Goal: Task Accomplishment & Management: Manage account settings

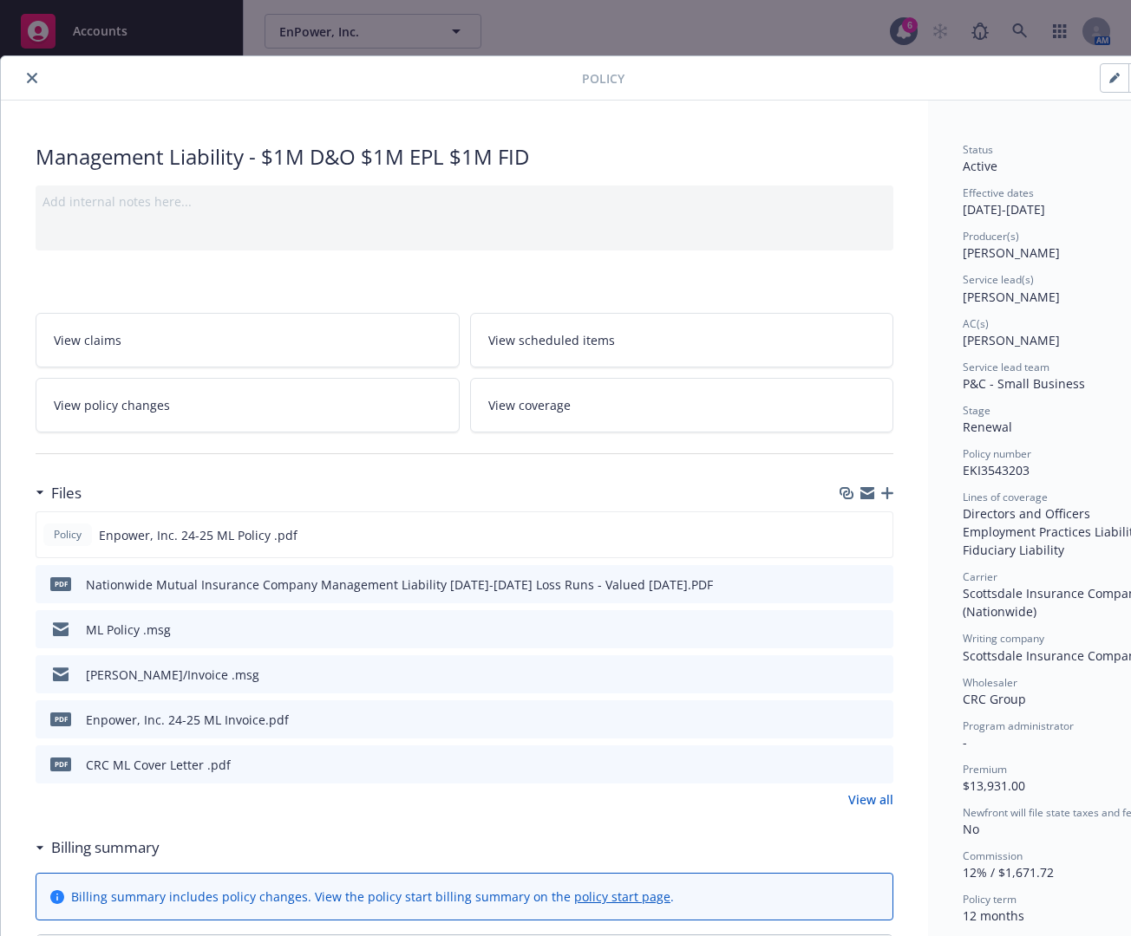
drag, startPoint x: 0, startPoint y: 0, endPoint x: 108, endPoint y: 281, distance: 301.1
click at [29, 78] on icon "close" at bounding box center [32, 78] width 10 height 10
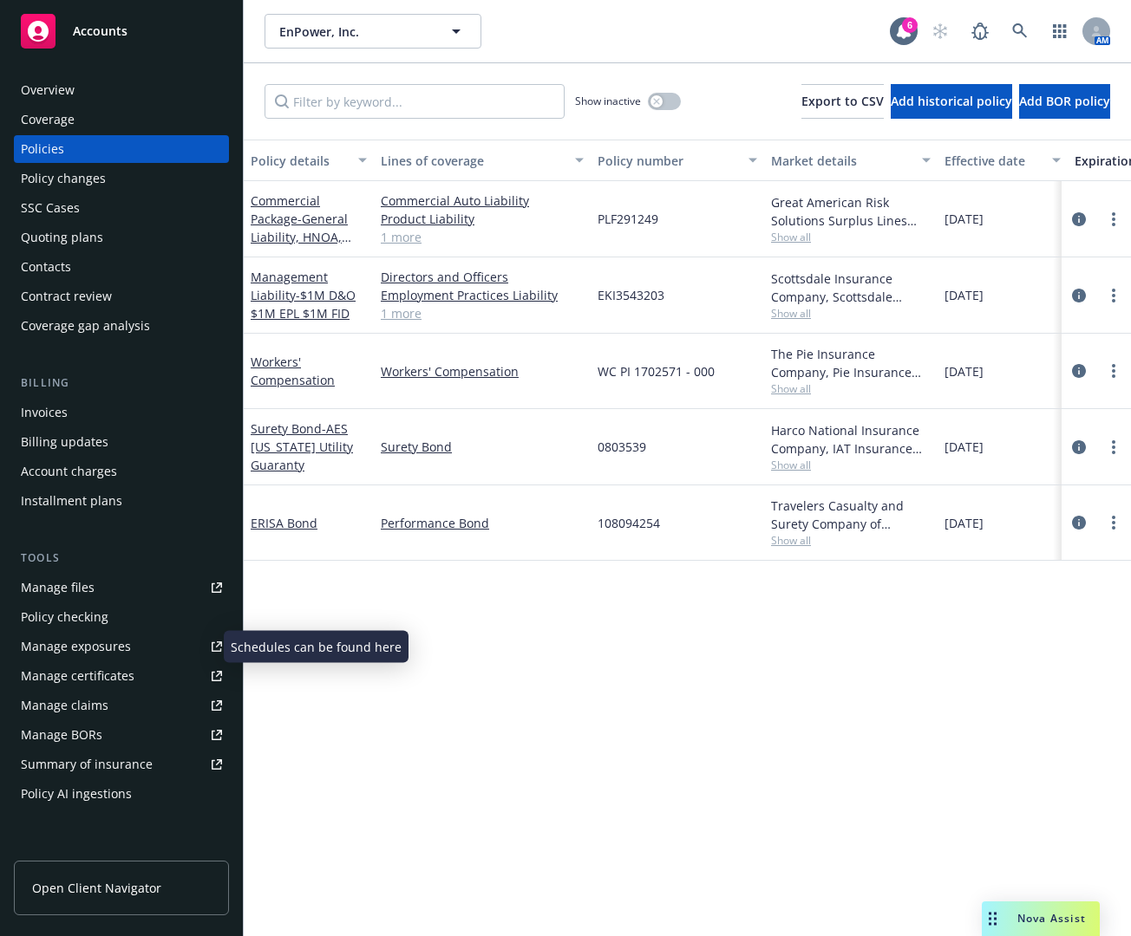
click at [80, 651] on div "Manage exposures" at bounding box center [76, 647] width 110 height 28
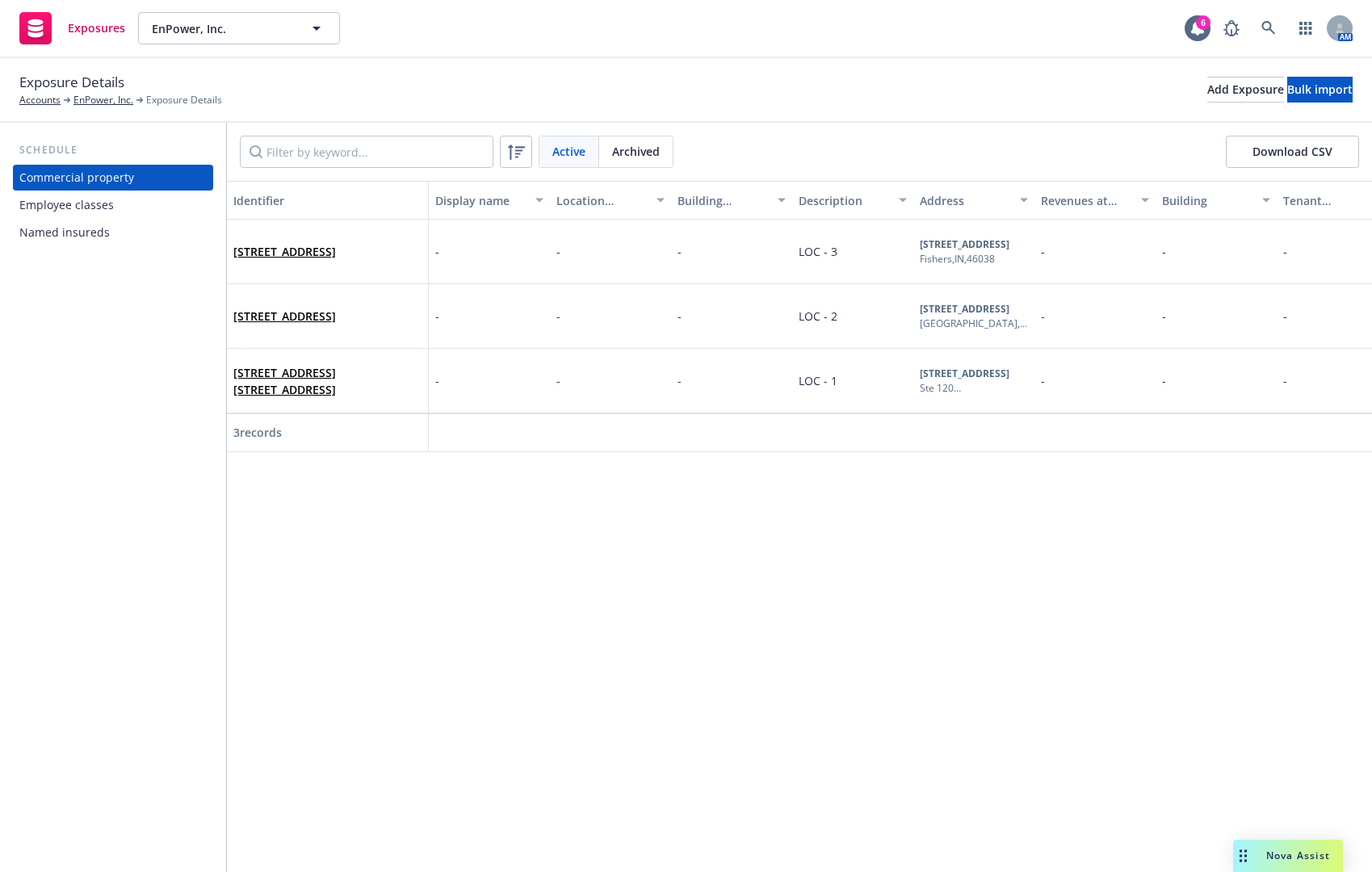
click at [86, 210] on div "Employee classes" at bounding box center [66, 205] width 94 height 26
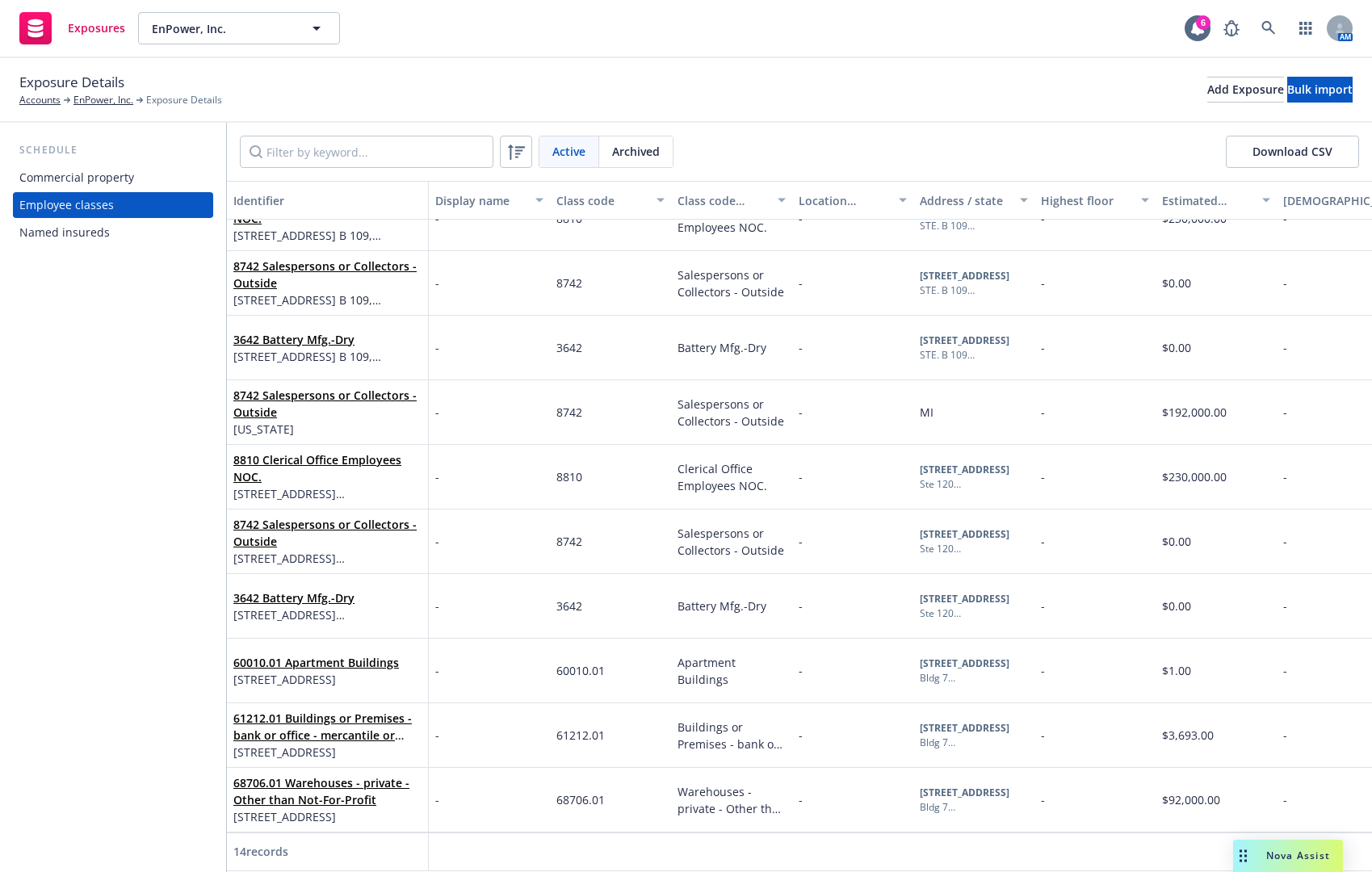
scroll to position [304, 0]
click at [154, 222] on div "Named insureds" at bounding box center [113, 233] width 187 height 26
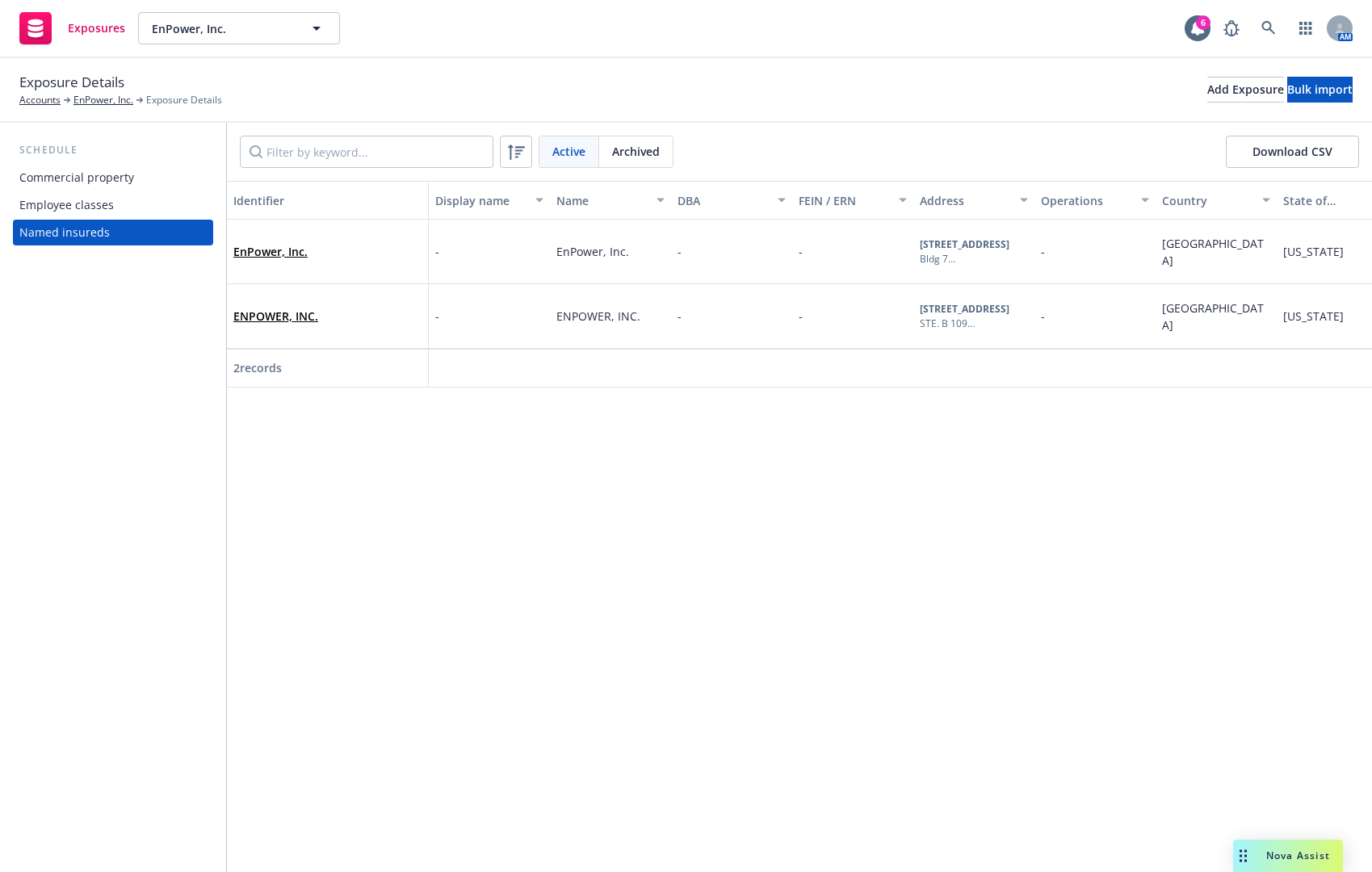
click at [143, 192] on div "Employee classes" at bounding box center [113, 205] width 187 height 26
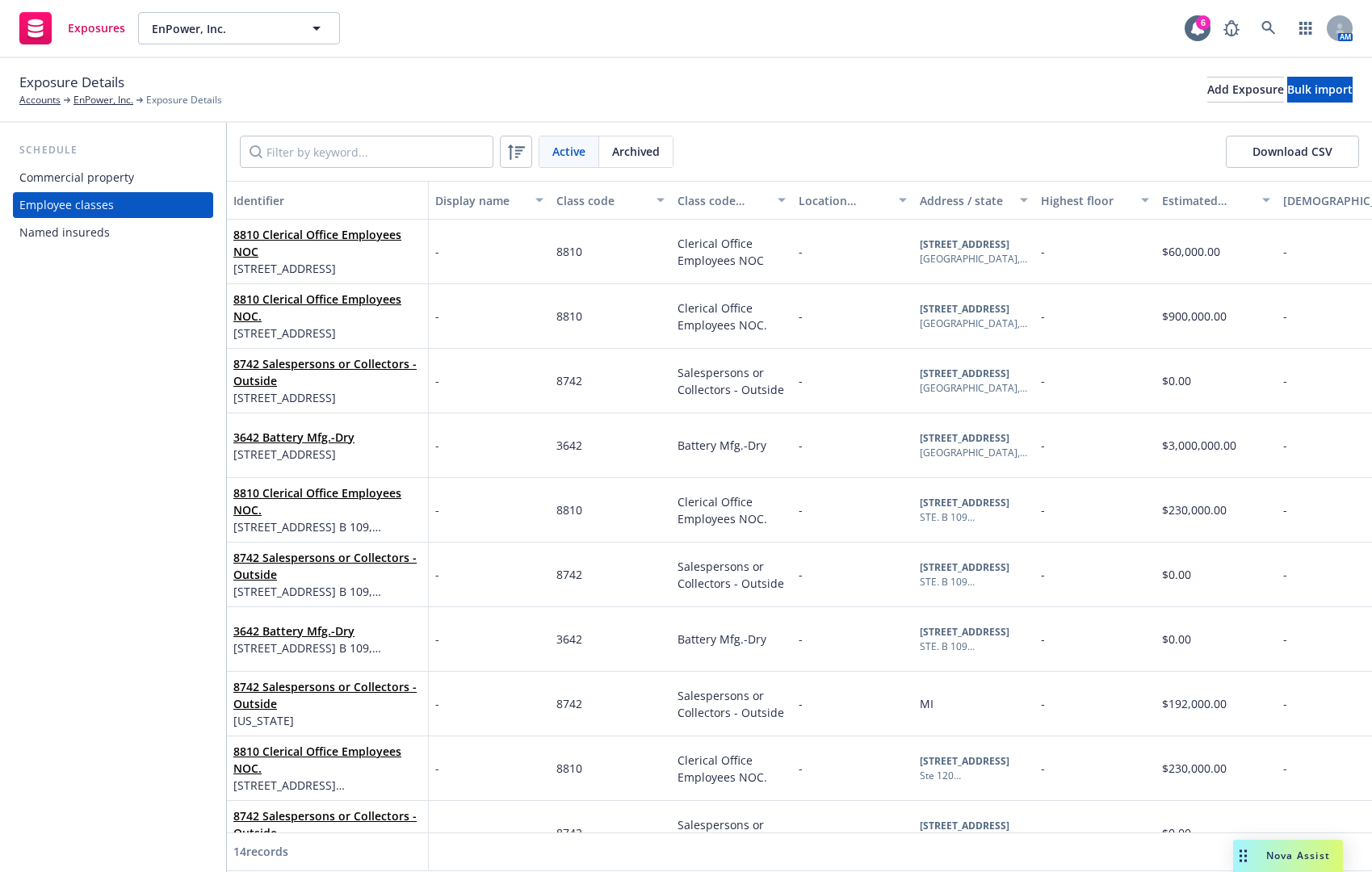
click at [140, 176] on div "Commercial property" at bounding box center [113, 178] width 187 height 26
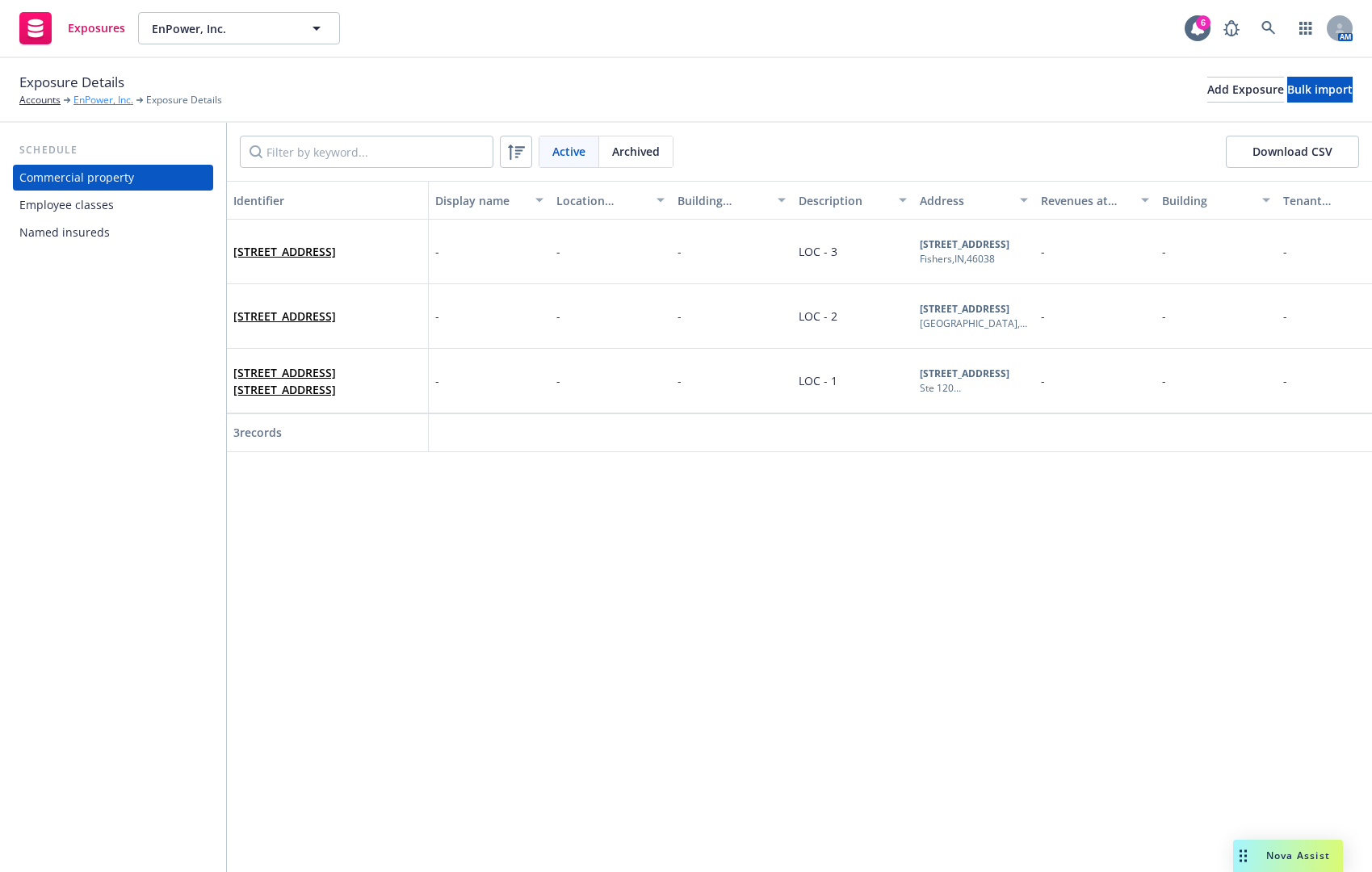
click at [96, 98] on link "EnPower, Inc." at bounding box center [103, 101] width 60 height 15
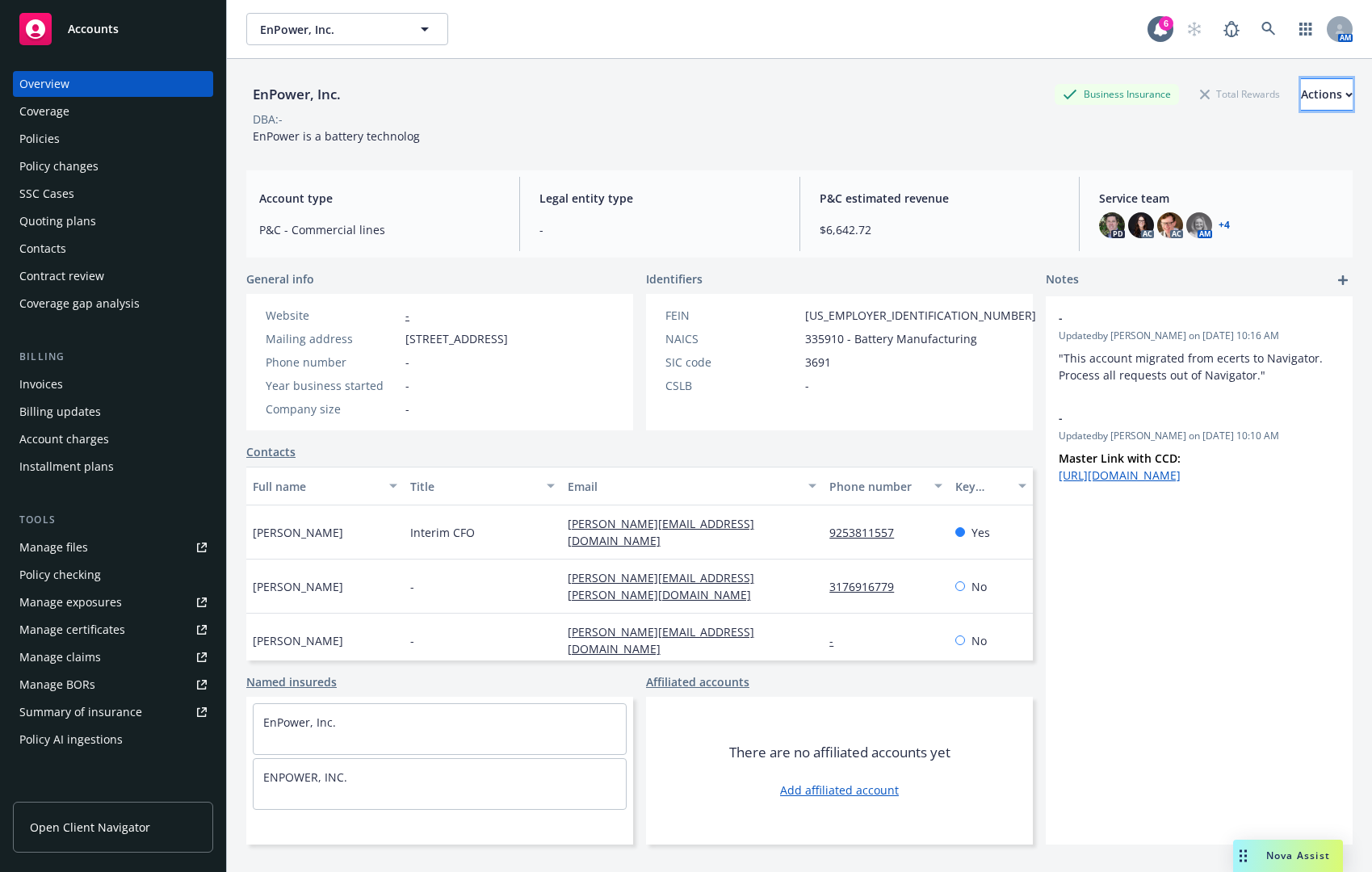
click at [1053, 89] on button "Actions" at bounding box center [1326, 94] width 51 height 33
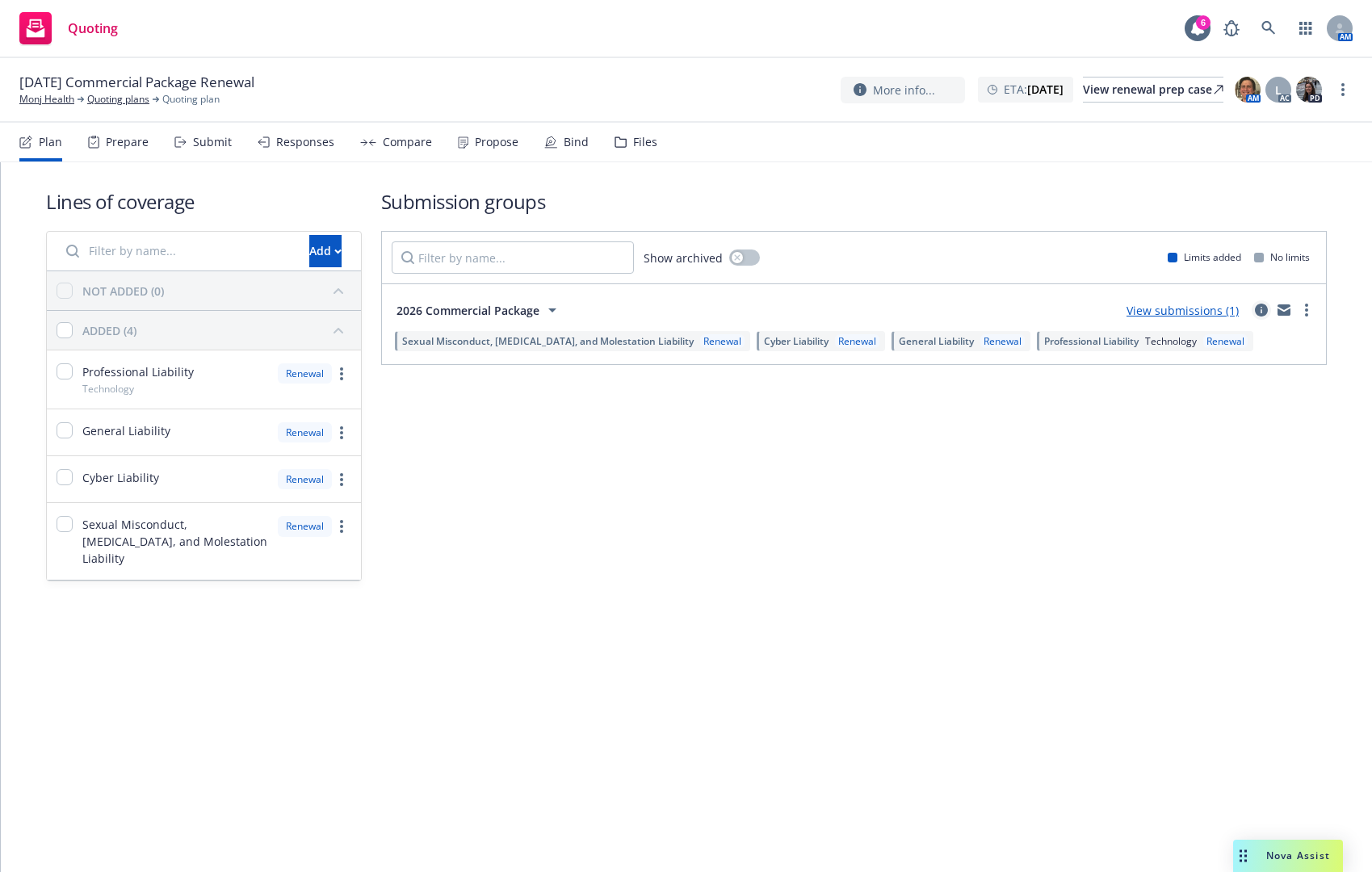
click at [1266, 310] on icon "circleInformation" at bounding box center [1261, 310] width 13 height 13
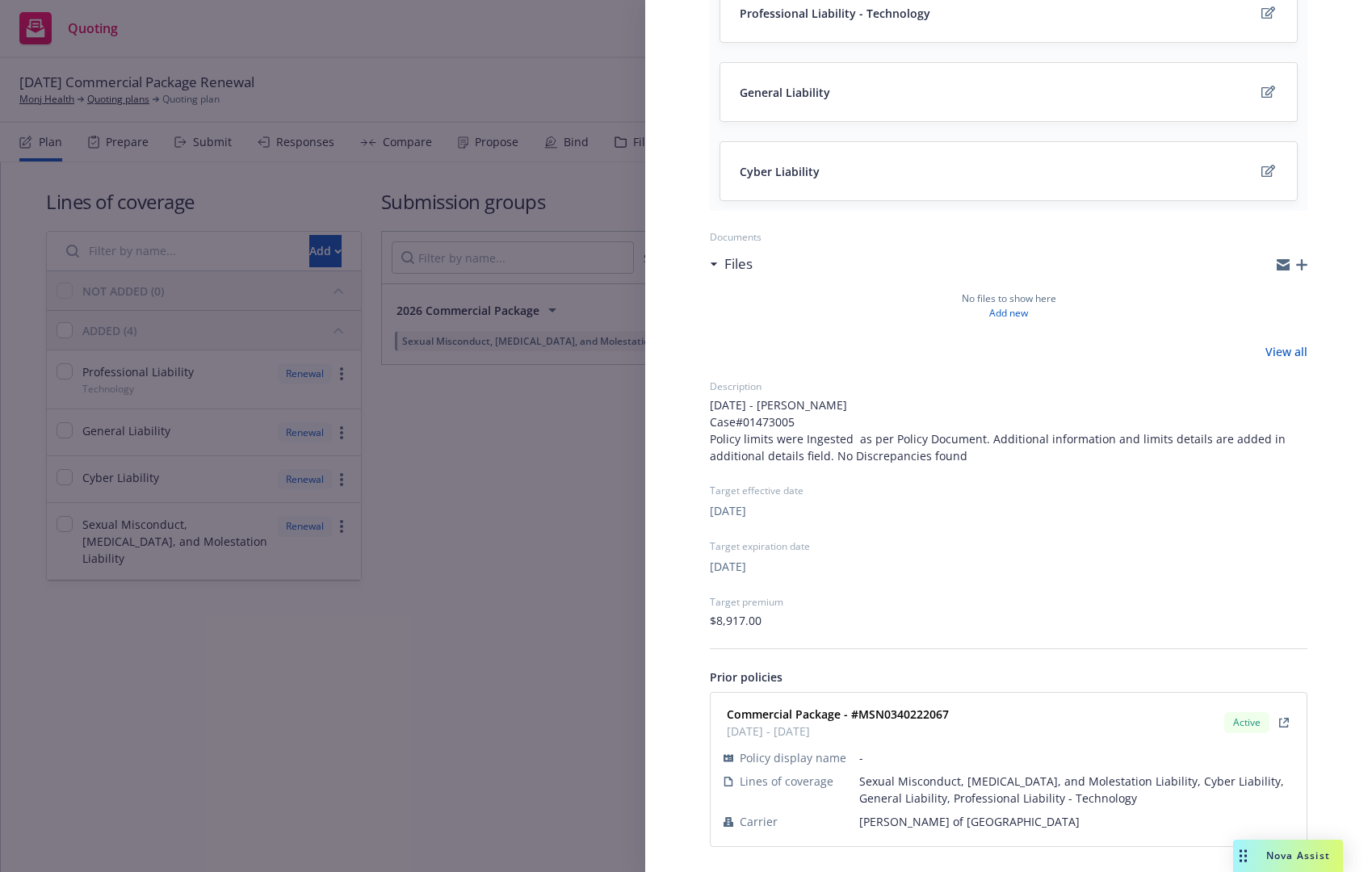
scroll to position [324, 0]
click at [524, 612] on div "Submission group 2026 Commercial Package Last updated Friday, August 29, 2025 a…" at bounding box center [686, 436] width 1372 height 872
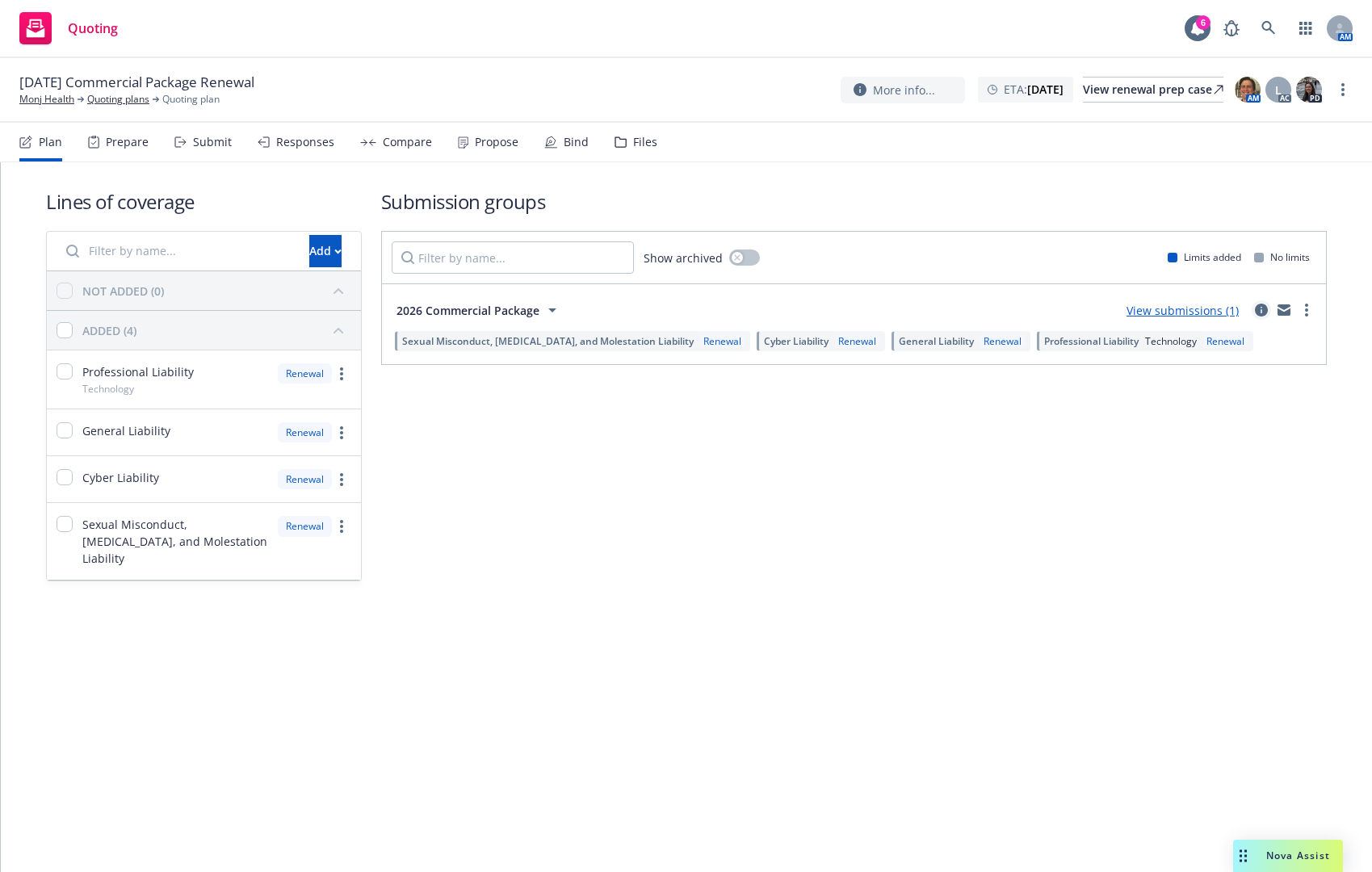
click at [1259, 314] on icon "circleInformation" at bounding box center [1261, 310] width 13 height 13
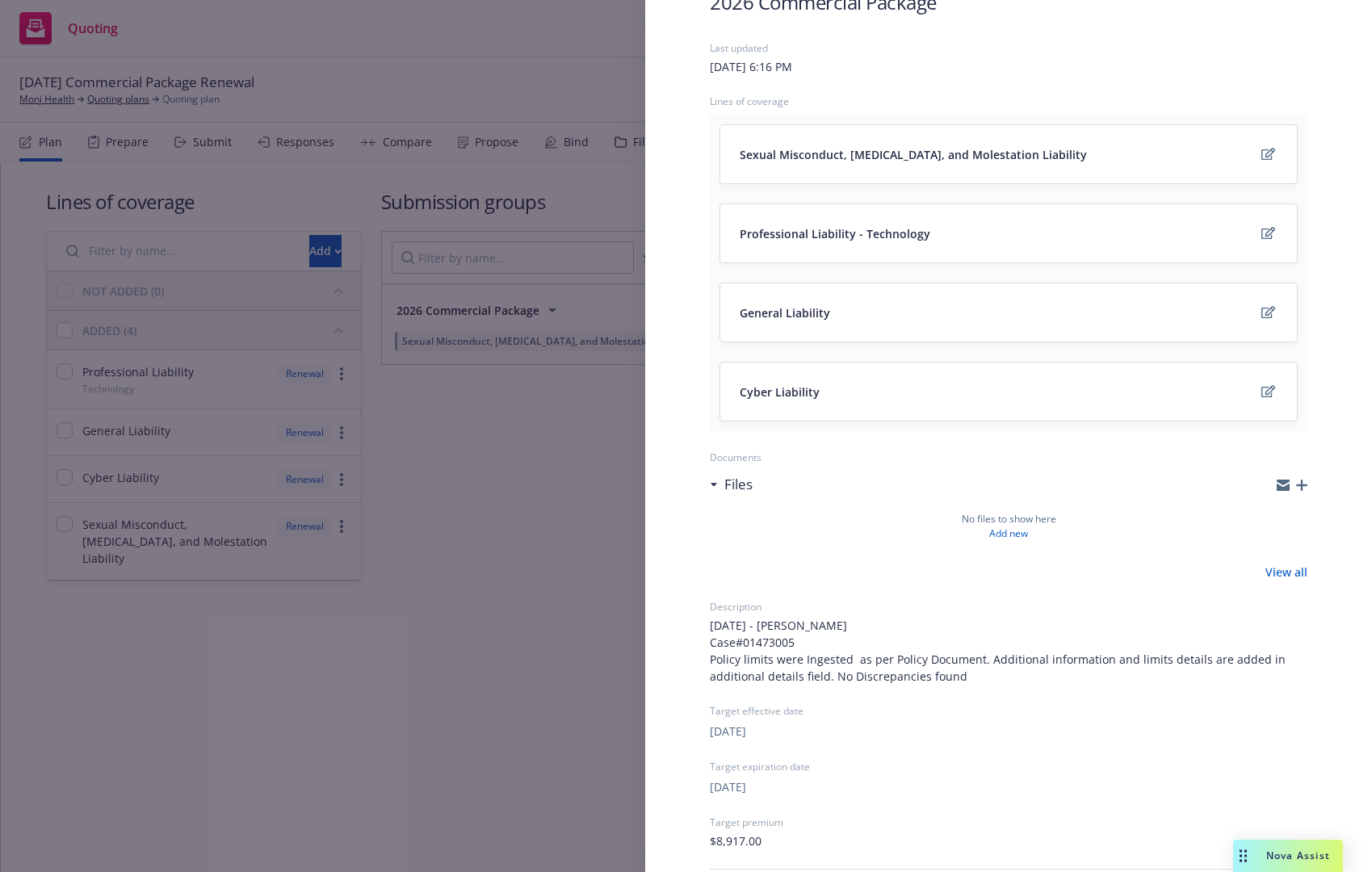
scroll to position [324, 0]
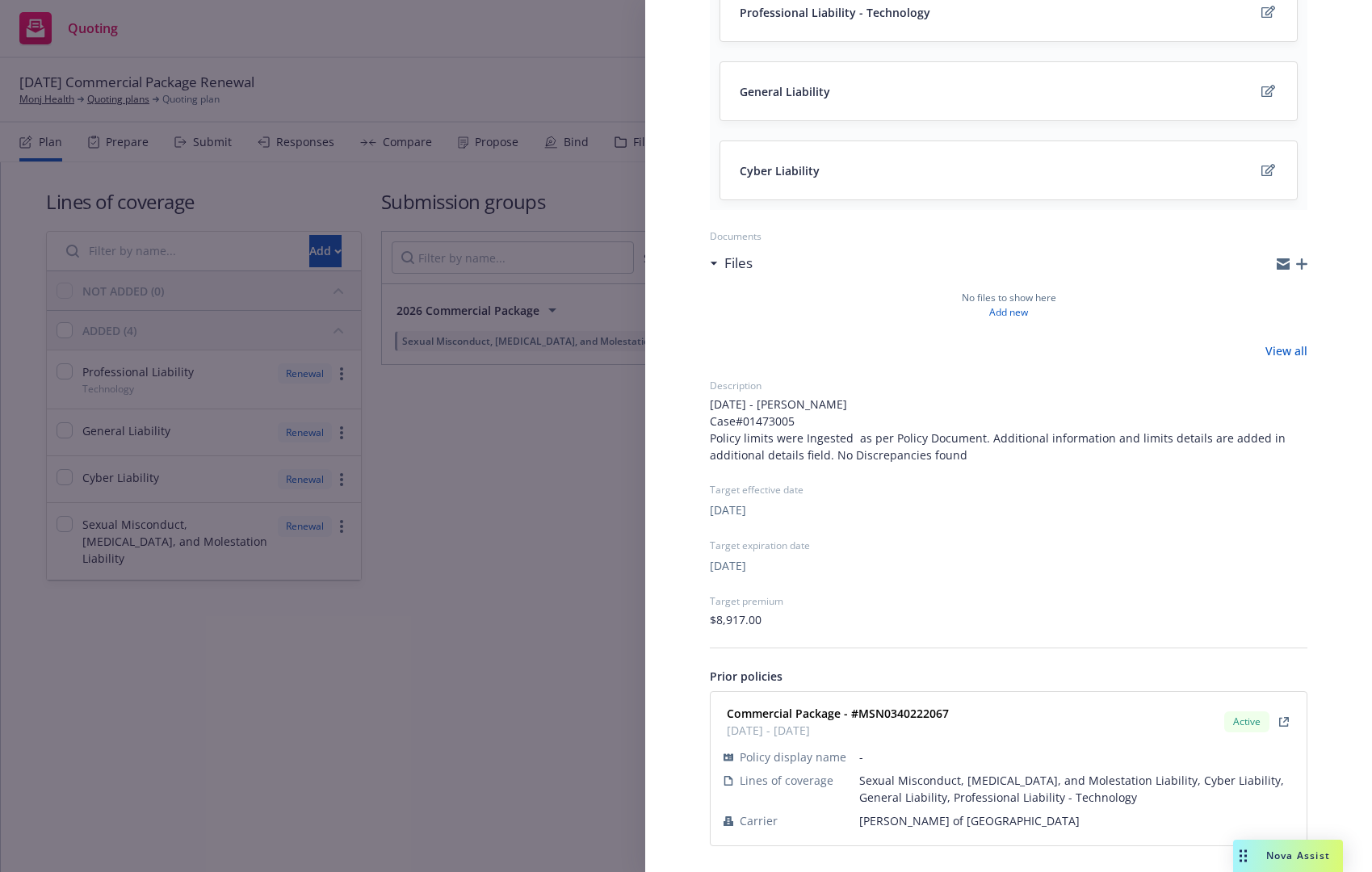
click at [881, 715] on strong "Commercial Package - #MSN0340222067" at bounding box center [837, 714] width 222 height 15
copy strong "MSN0340222067"
click at [490, 75] on div "Submission group 2026 Commercial Package Last updated Friday, August 29, 2025 a…" at bounding box center [686, 436] width 1372 height 872
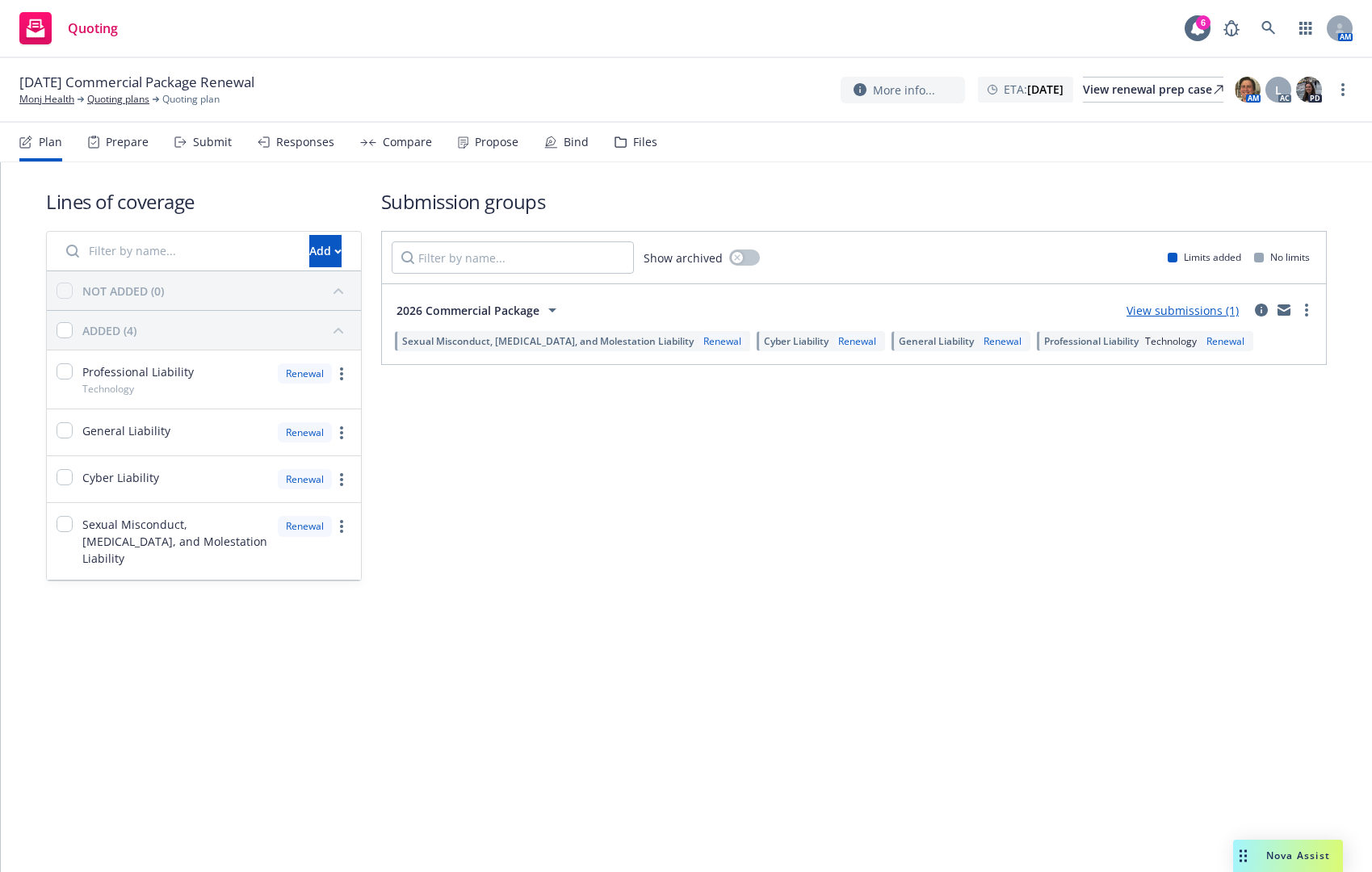
click at [181, 145] on icon at bounding box center [180, 143] width 12 height 11
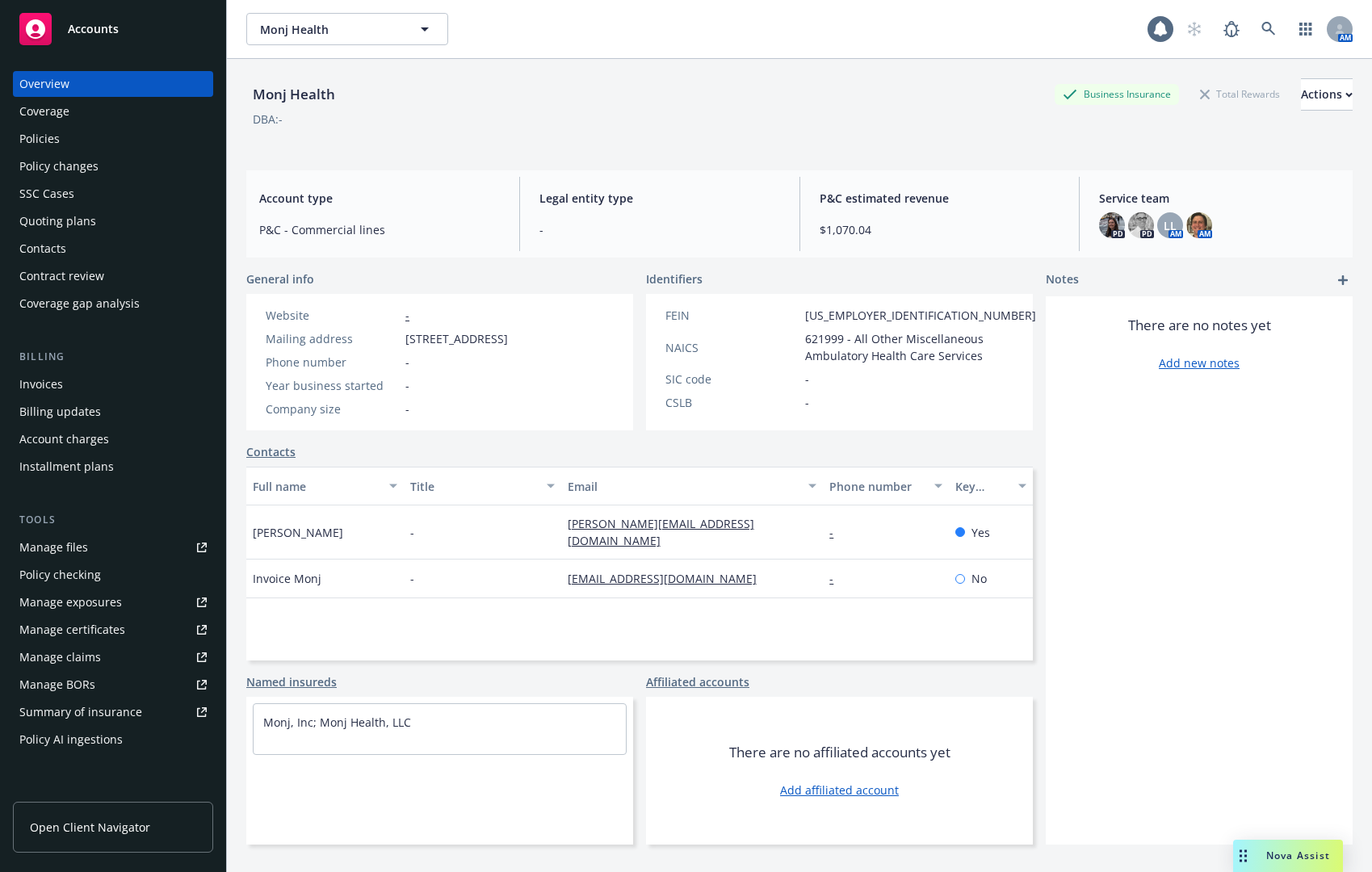
click at [123, 136] on div "Policies" at bounding box center [113, 139] width 187 height 26
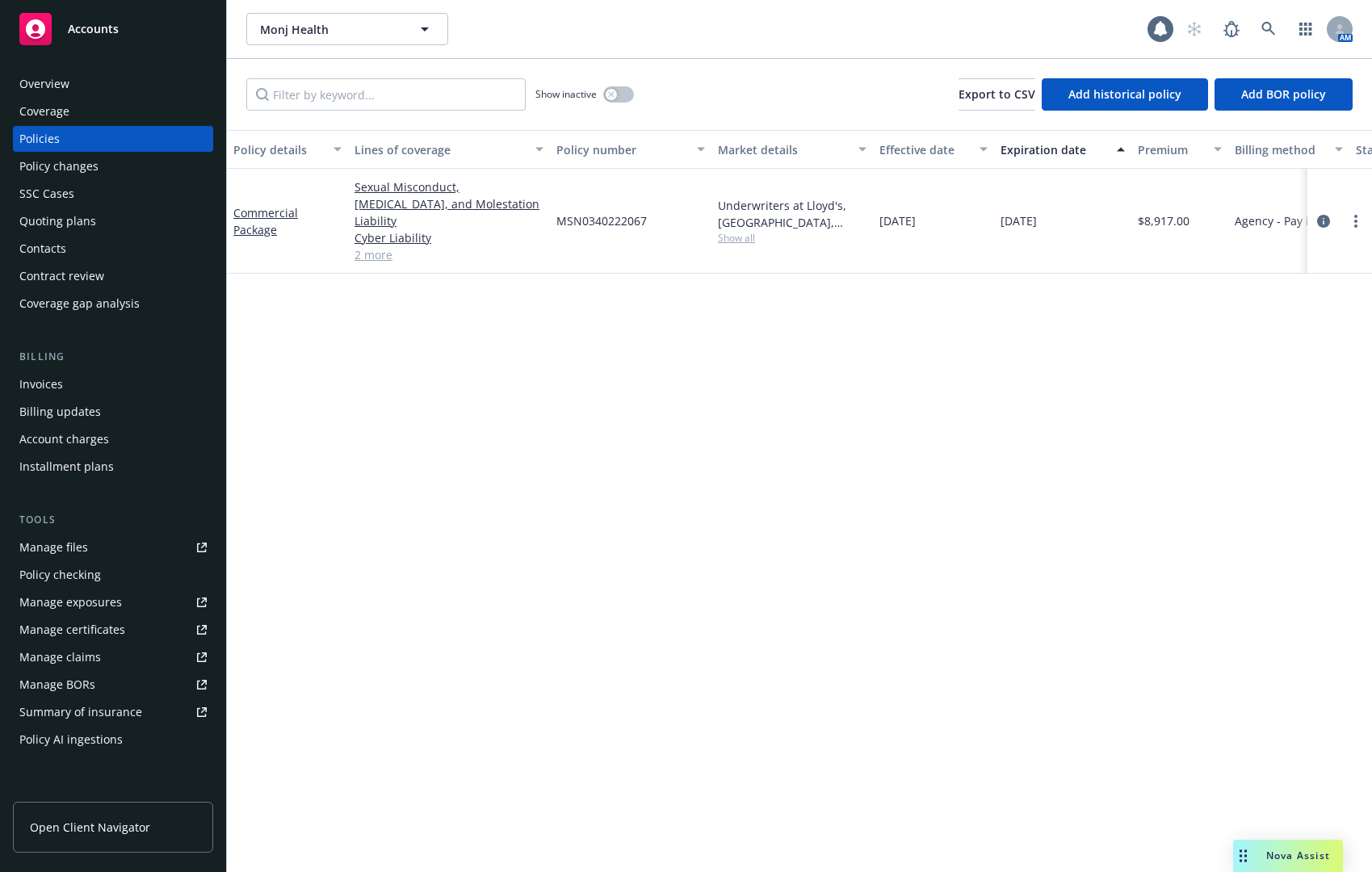
click at [736, 231] on span "Show all" at bounding box center [793, 238] width 149 height 14
drag, startPoint x: 421, startPoint y: 397, endPoint x: 375, endPoint y: 193, distance: 209.1
click at [421, 396] on div "Policy details Lines of coverage Policy number Market details Effective date Ex…" at bounding box center [799, 501] width 1145 height 743
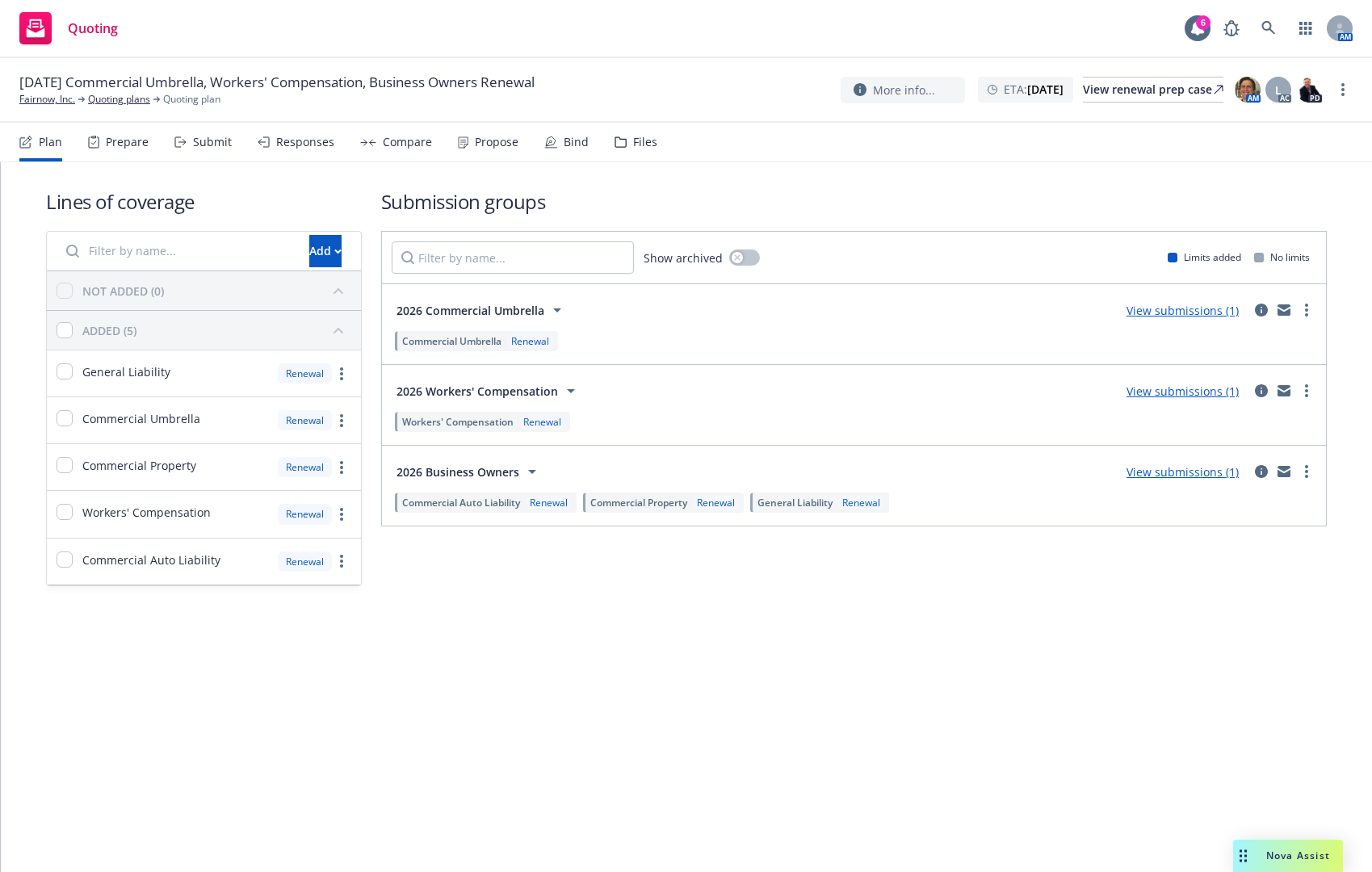
click at [227, 146] on div "Submit" at bounding box center [212, 143] width 39 height 13
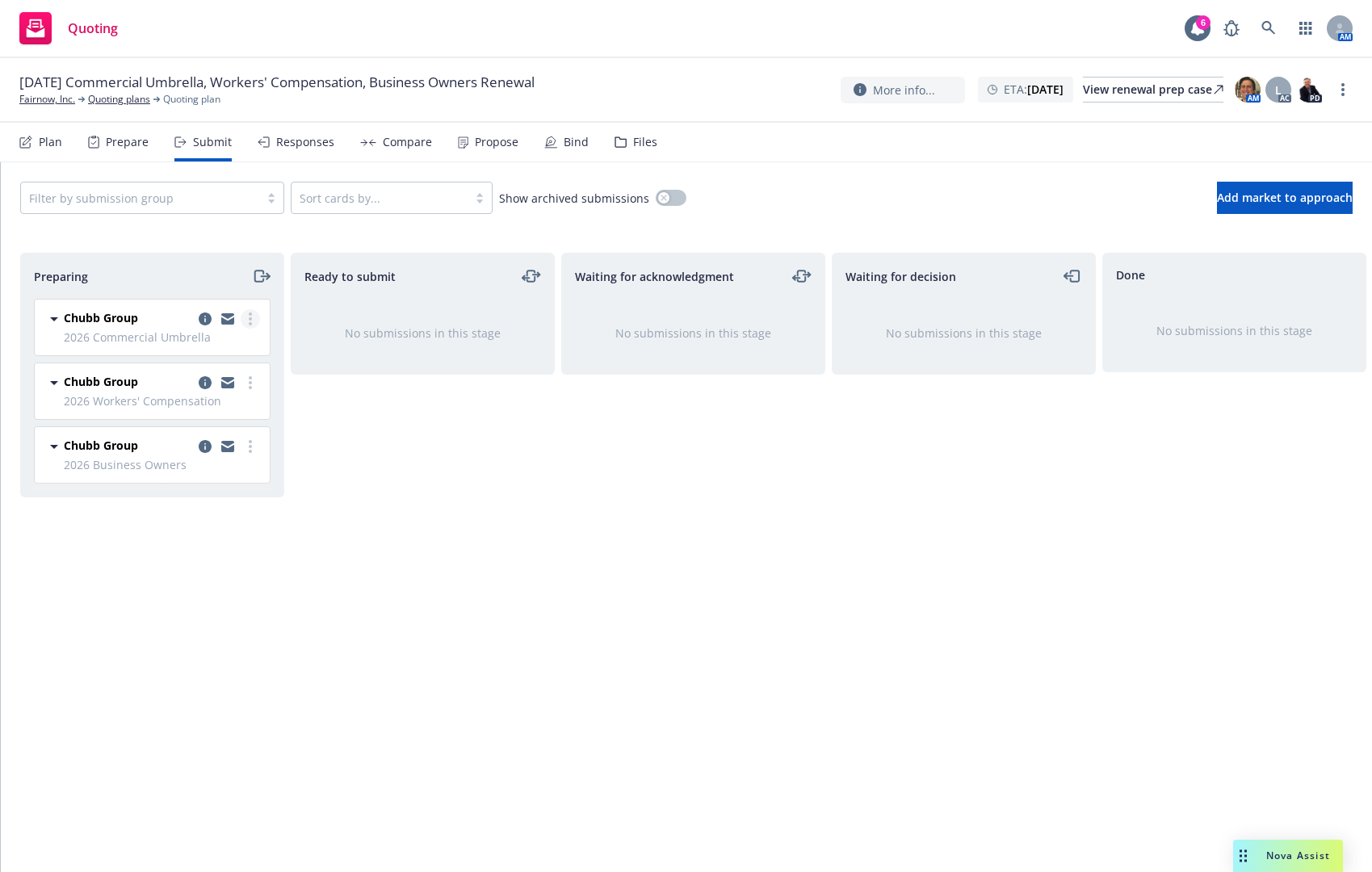
click at [251, 316] on circle "more" at bounding box center [250, 314] width 3 height 3
click at [385, 456] on div "Ready to submit No submissions in this stage" at bounding box center [423, 545] width 265 height 586
click at [203, 319] on icon "copy logging email" at bounding box center [205, 320] width 13 height 13
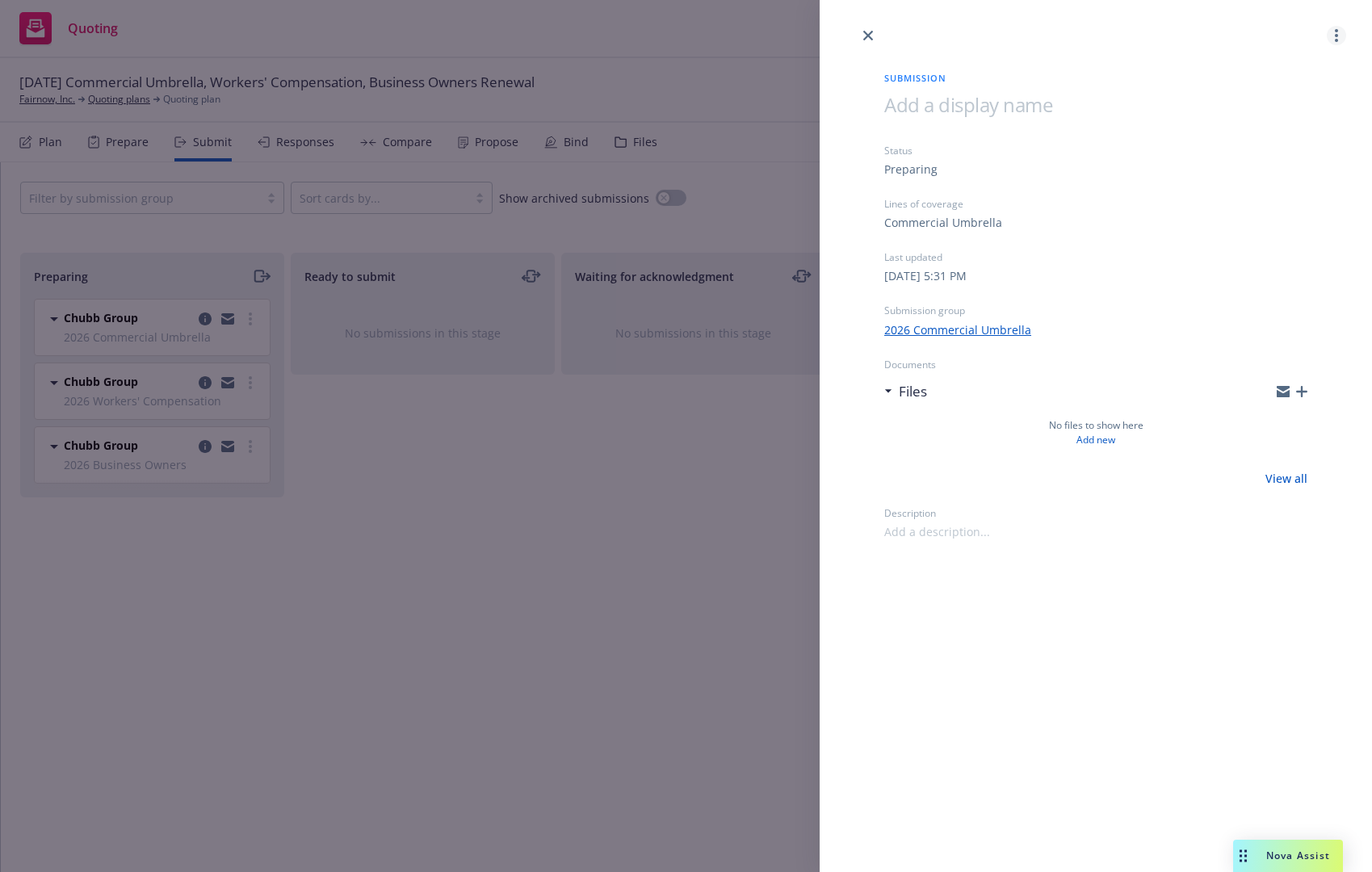
click at [1333, 39] on link "more" at bounding box center [1337, 35] width 20 height 20
click at [1291, 115] on link "Archive submission" at bounding box center [1272, 107] width 144 height 33
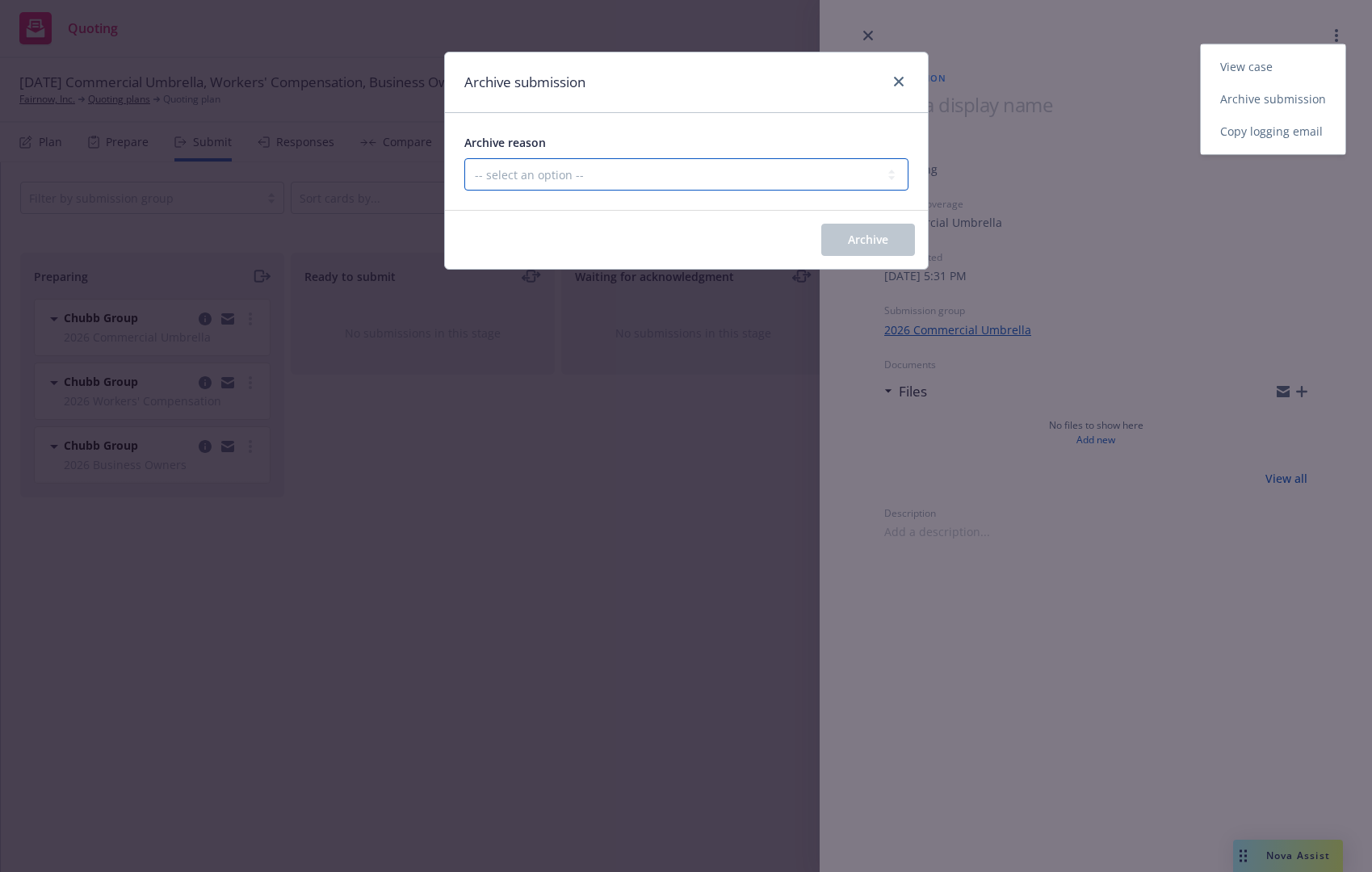
click at [613, 179] on select "-- select an option -- Carrier unresponsive Client decided not to proceed with …" at bounding box center [686, 174] width 444 height 33
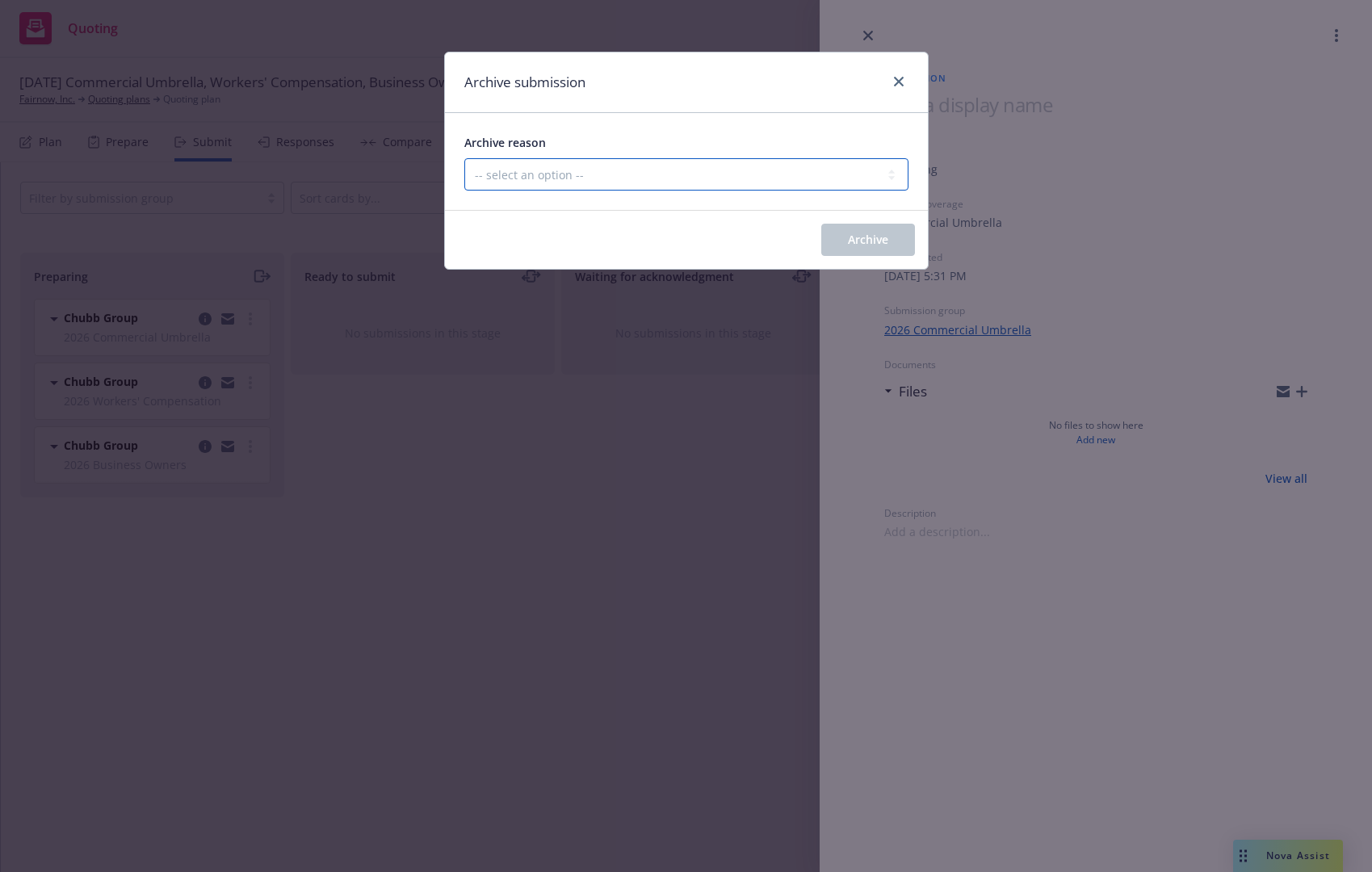
select select "OTHER"
click at [465, 158] on select "-- select an option -- Carrier unresponsive Client decided not to proceed with …" at bounding box center [686, 174] width 444 height 33
click at [886, 228] on button "Archive" at bounding box center [868, 239] width 94 height 33
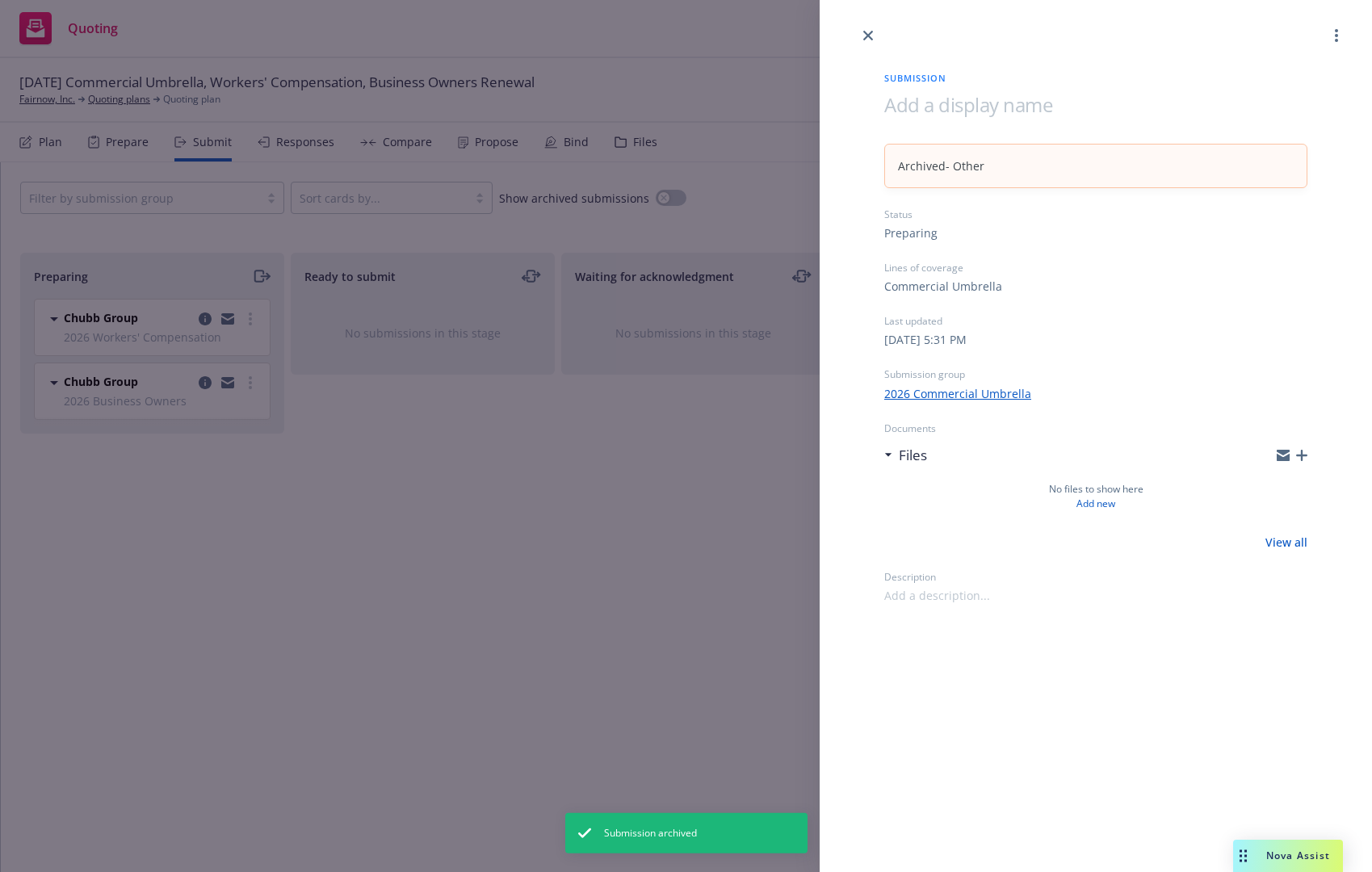
click at [204, 314] on div "Submission Archived - Other Status Preparing Lines of coverage Commercial Umbre…" at bounding box center [686, 436] width 1372 height 872
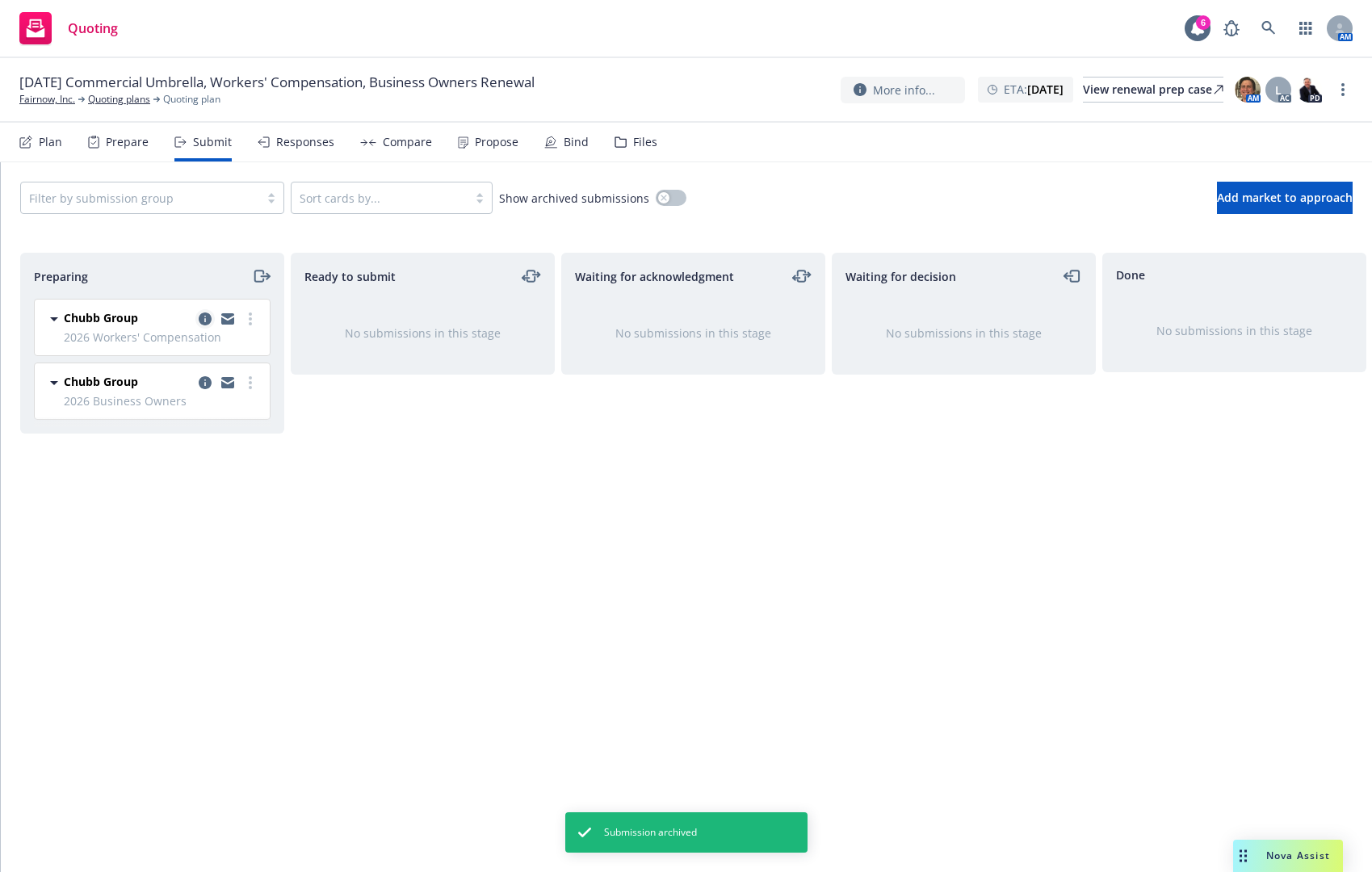
click at [207, 320] on icon "copy logging email" at bounding box center [205, 320] width 13 height 13
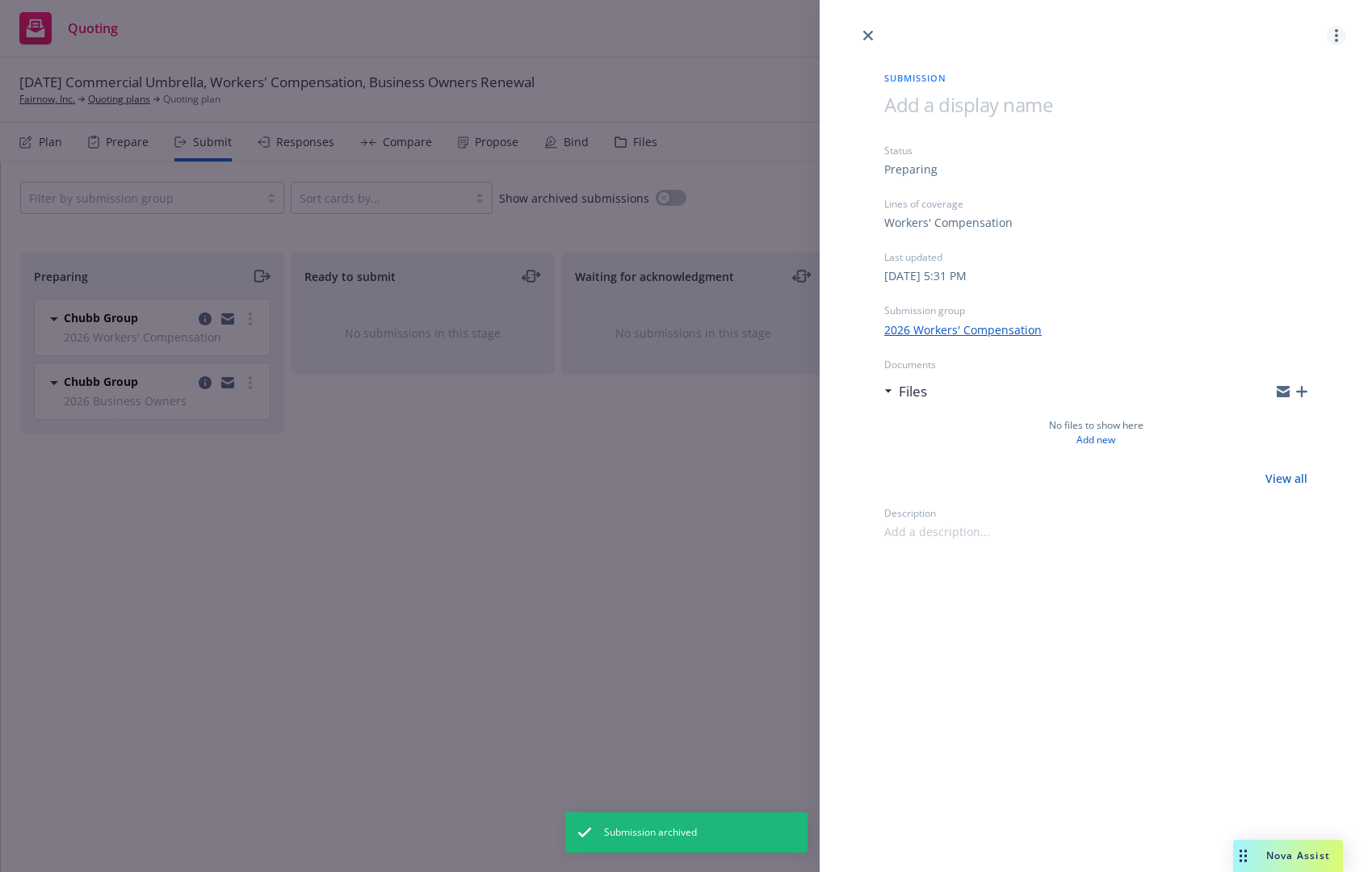
click at [1332, 35] on link "more" at bounding box center [1337, 35] width 20 height 20
click at [1270, 113] on span "Archive submission" at bounding box center [1272, 107] width 144 height 15
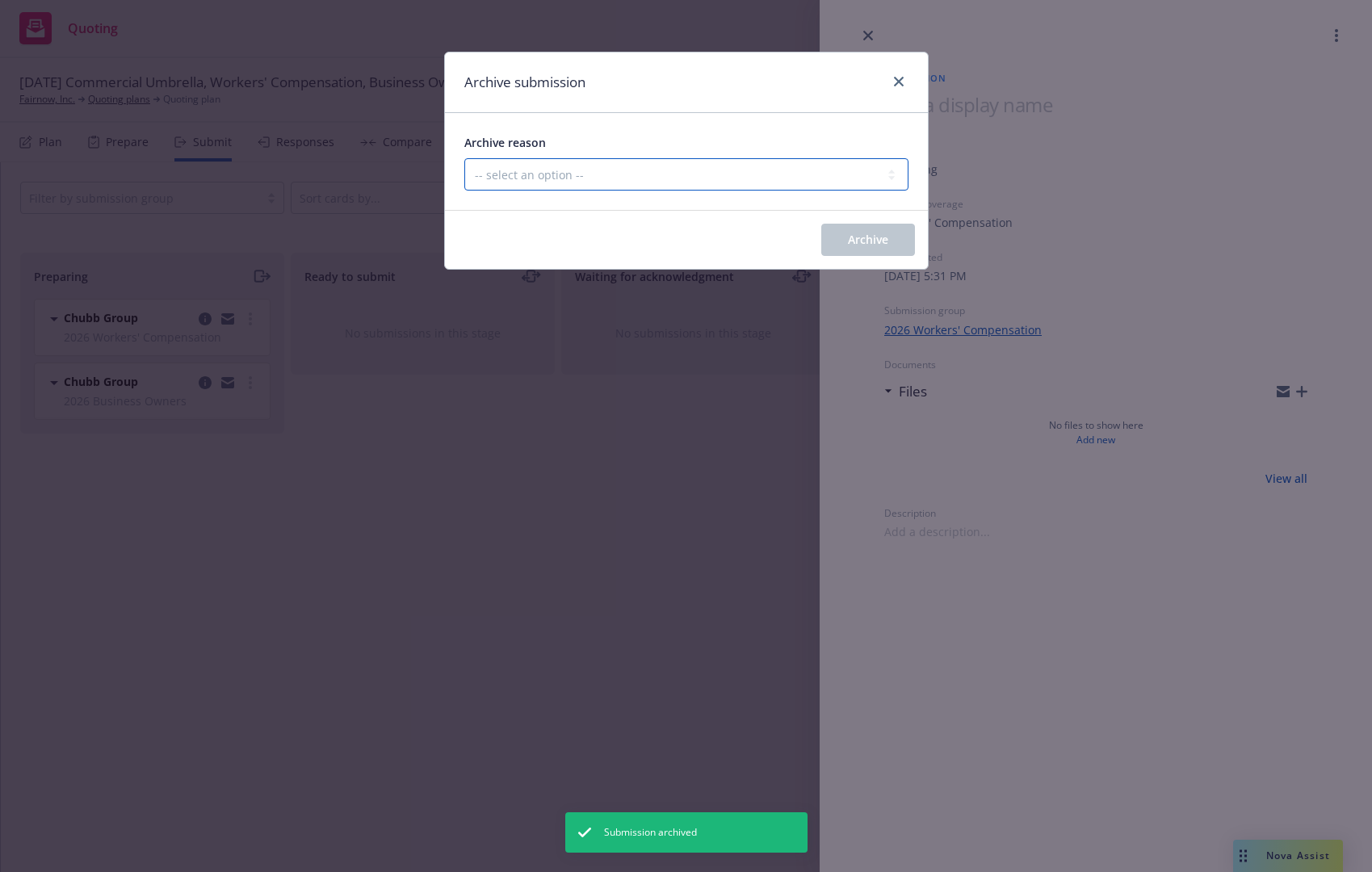
click at [527, 168] on select "-- select an option -- Carrier unresponsive Client decided not to proceed with …" at bounding box center [686, 174] width 444 height 33
select select "OTHER"
click at [465, 158] on select "-- select an option -- Carrier unresponsive Client decided not to proceed with …" at bounding box center [686, 174] width 444 height 33
click at [864, 239] on span "Archive" at bounding box center [867, 239] width 40 height 15
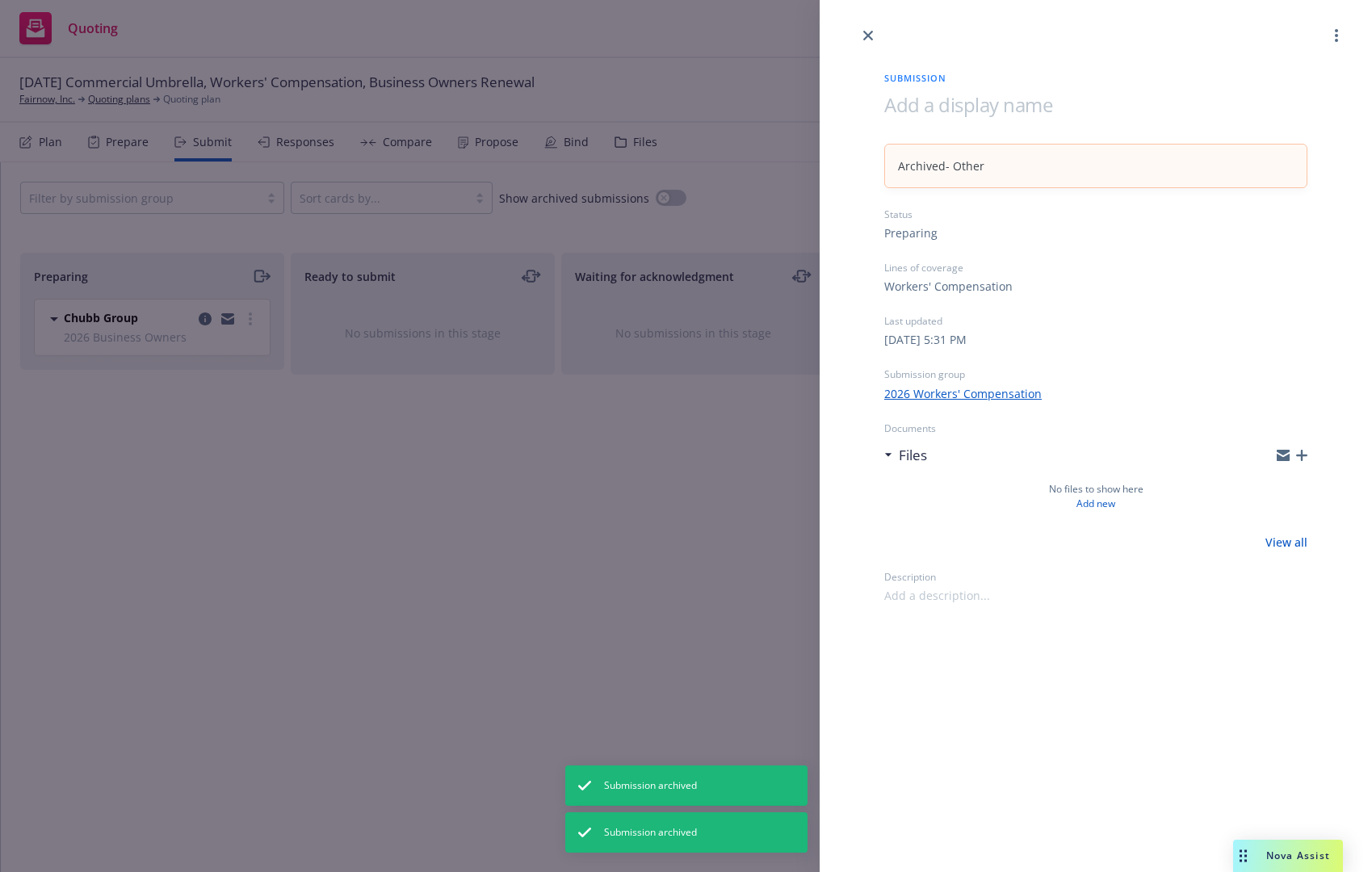
click at [208, 320] on div "Submission Archived - Other Status Preparing Lines of coverage Workers' Compens…" at bounding box center [686, 436] width 1372 height 872
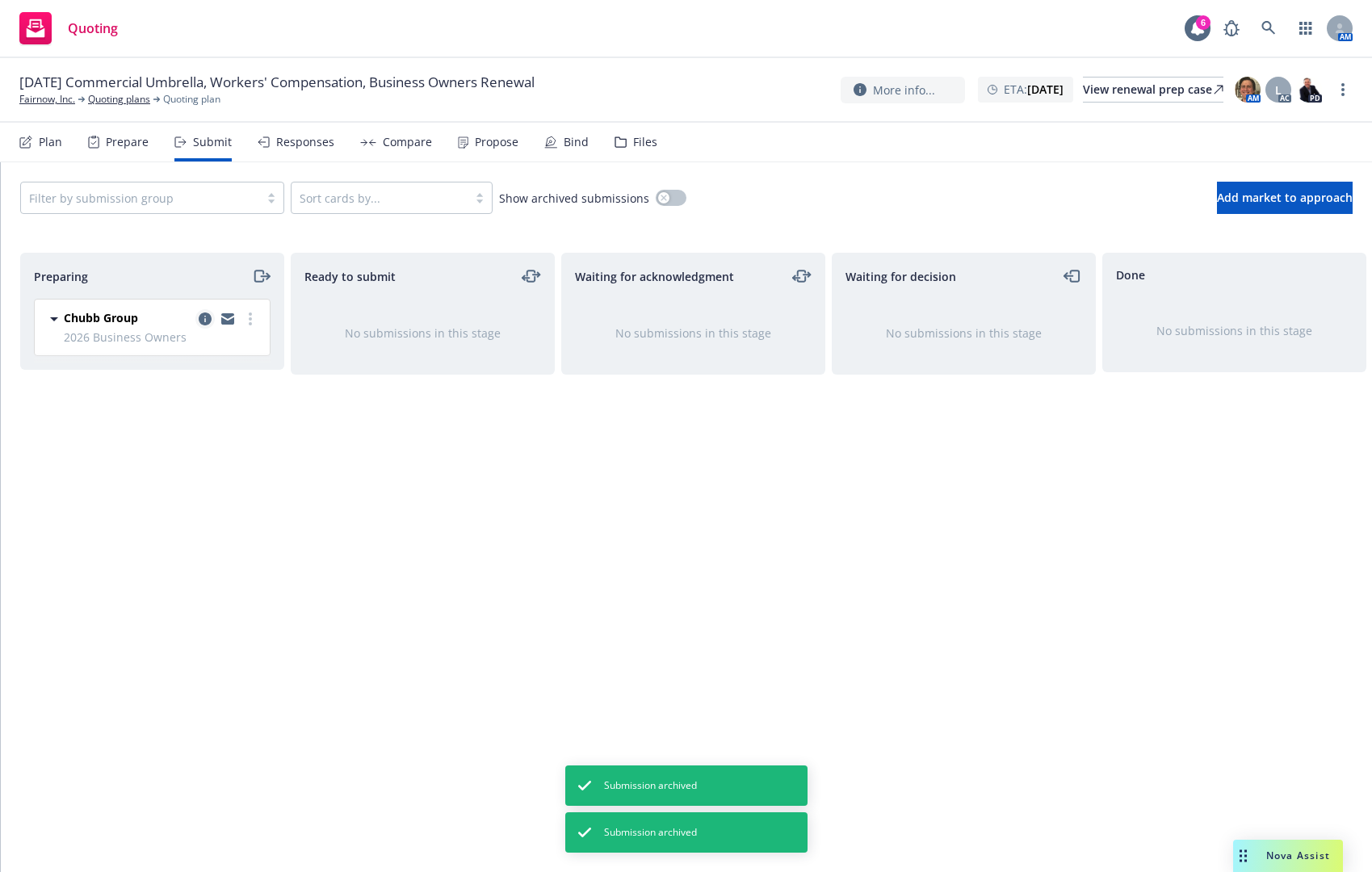
click at [205, 320] on icon "copy logging email" at bounding box center [205, 320] width 13 height 13
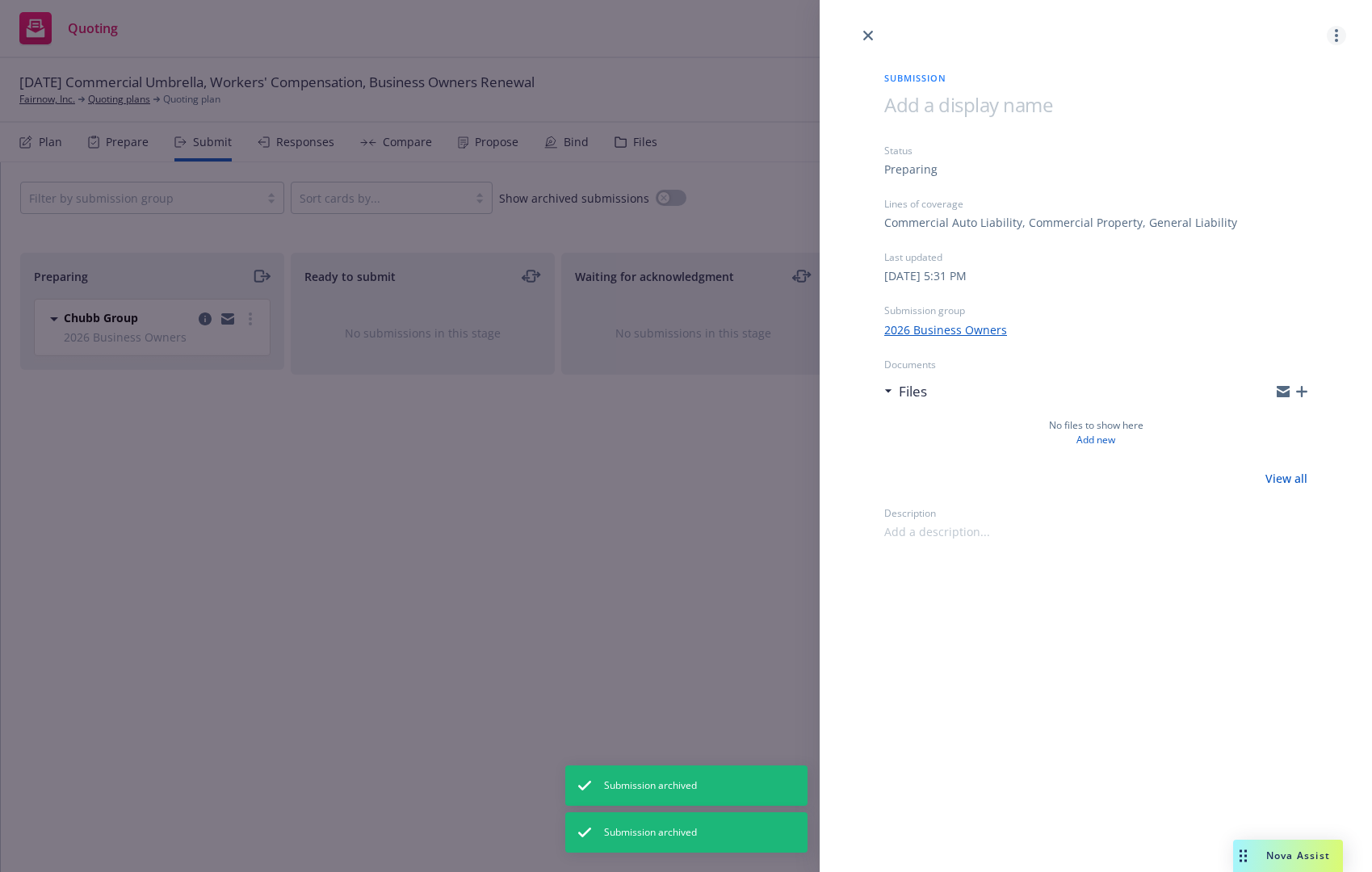
click at [1334, 41] on link "more" at bounding box center [1337, 35] width 20 height 20
click at [1272, 118] on link "Archive submission" at bounding box center [1272, 107] width 144 height 33
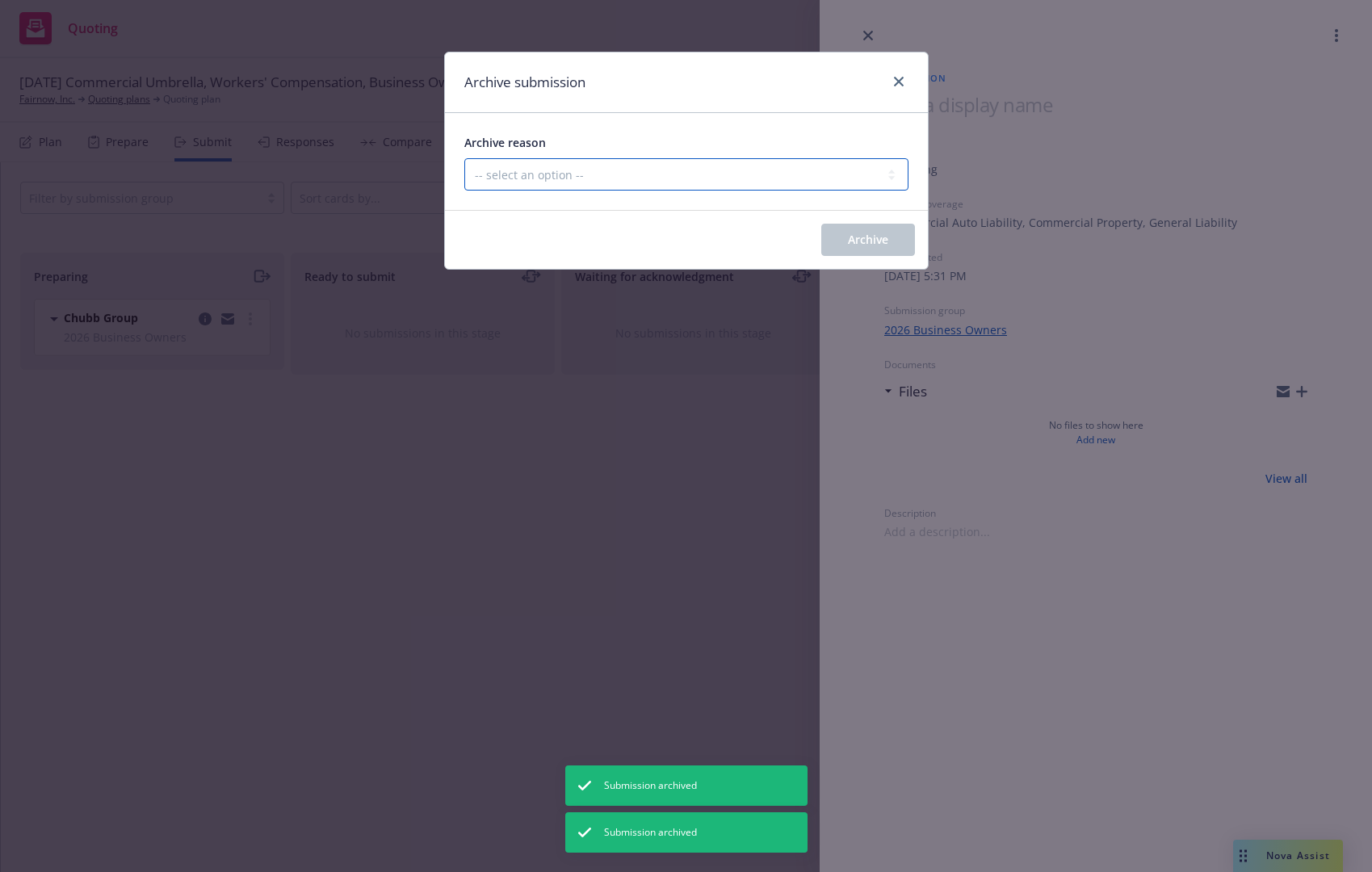
click at [597, 167] on select "-- select an option -- Carrier unresponsive Client decided not to proceed with …" at bounding box center [686, 174] width 444 height 33
select select "OTHER"
click at [465, 158] on select "-- select an option -- Carrier unresponsive Client decided not to proceed with …" at bounding box center [686, 174] width 444 height 33
click at [905, 233] on button "Archive" at bounding box center [868, 239] width 94 height 33
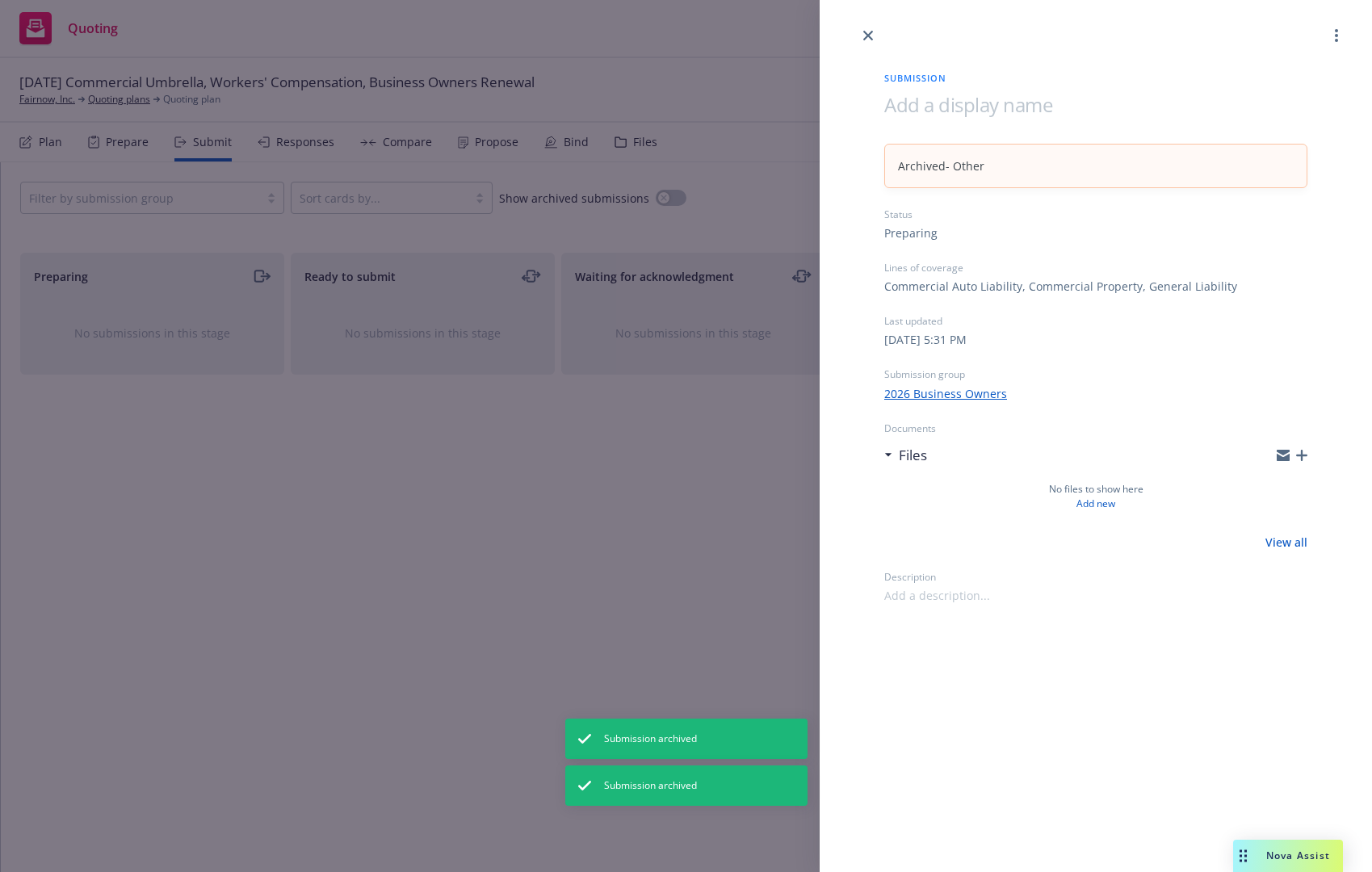
click at [55, 147] on div "Submission Archived - Other Status Preparing Lines of coverage Commercial Auto …" at bounding box center [686, 436] width 1372 height 872
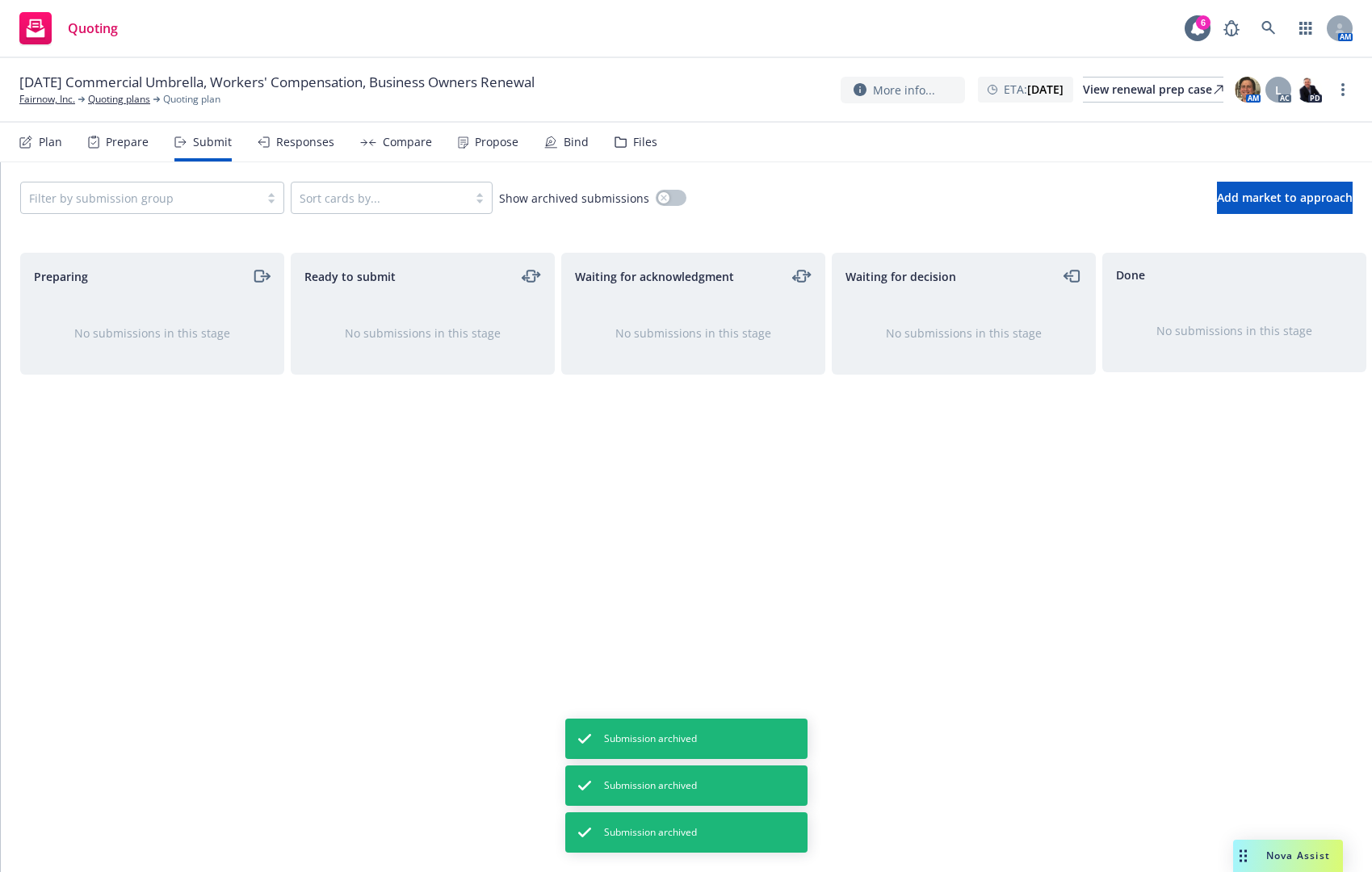
click at [29, 145] on icon at bounding box center [26, 143] width 13 height 13
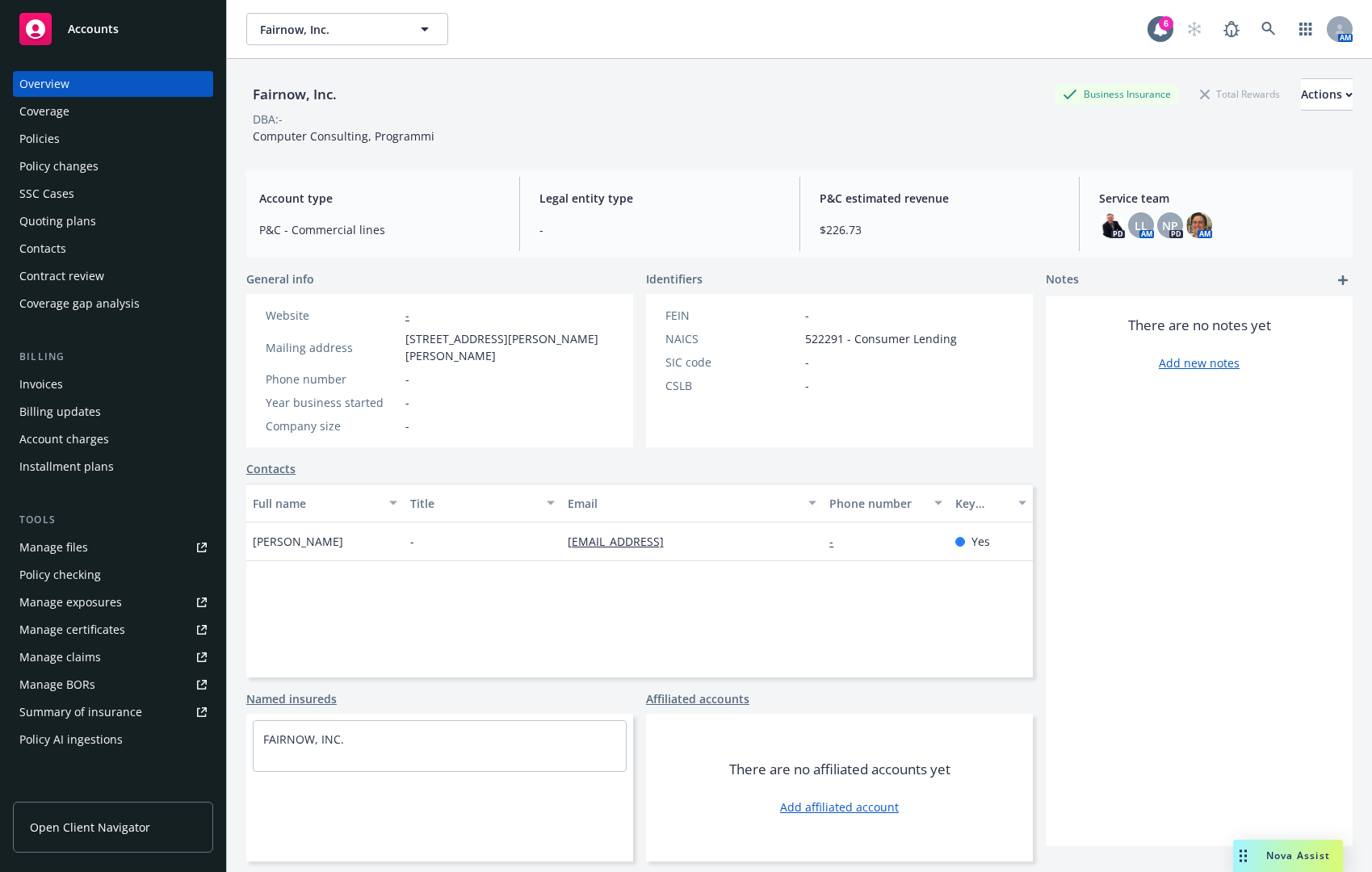
click at [68, 134] on div "Policies" at bounding box center [113, 139] width 187 height 26
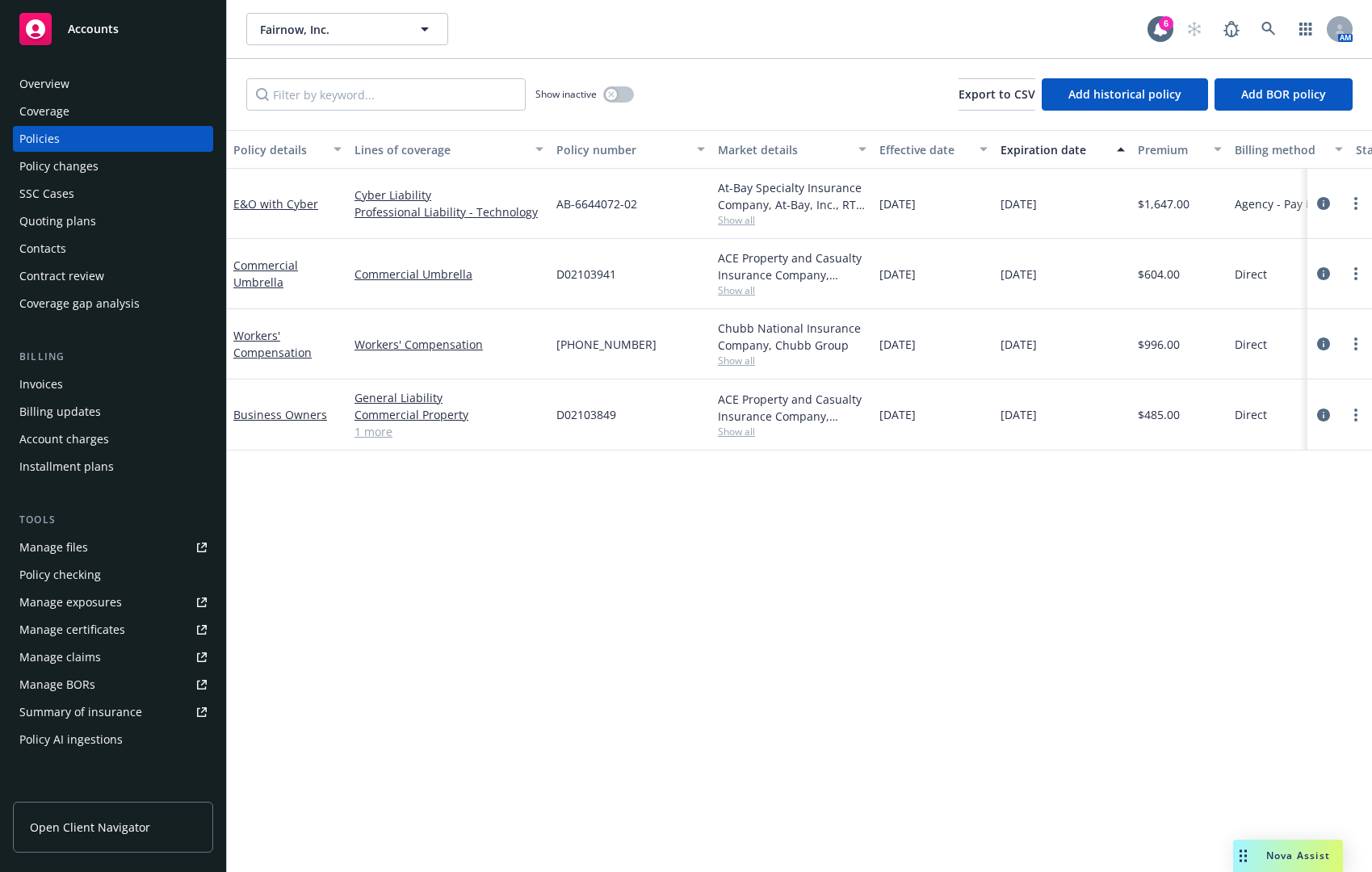
click at [659, 549] on div "Policy details Lines of coverage Policy number Market details Effective date Ex…" at bounding box center [799, 501] width 1145 height 743
click at [951, 538] on div "Policy details Lines of coverage Policy number Market details Effective date Ex…" at bounding box center [799, 501] width 1145 height 743
click at [911, 273] on span "[DATE]" at bounding box center [897, 274] width 36 height 17
click at [606, 414] on span "D02103849" at bounding box center [586, 415] width 60 height 17
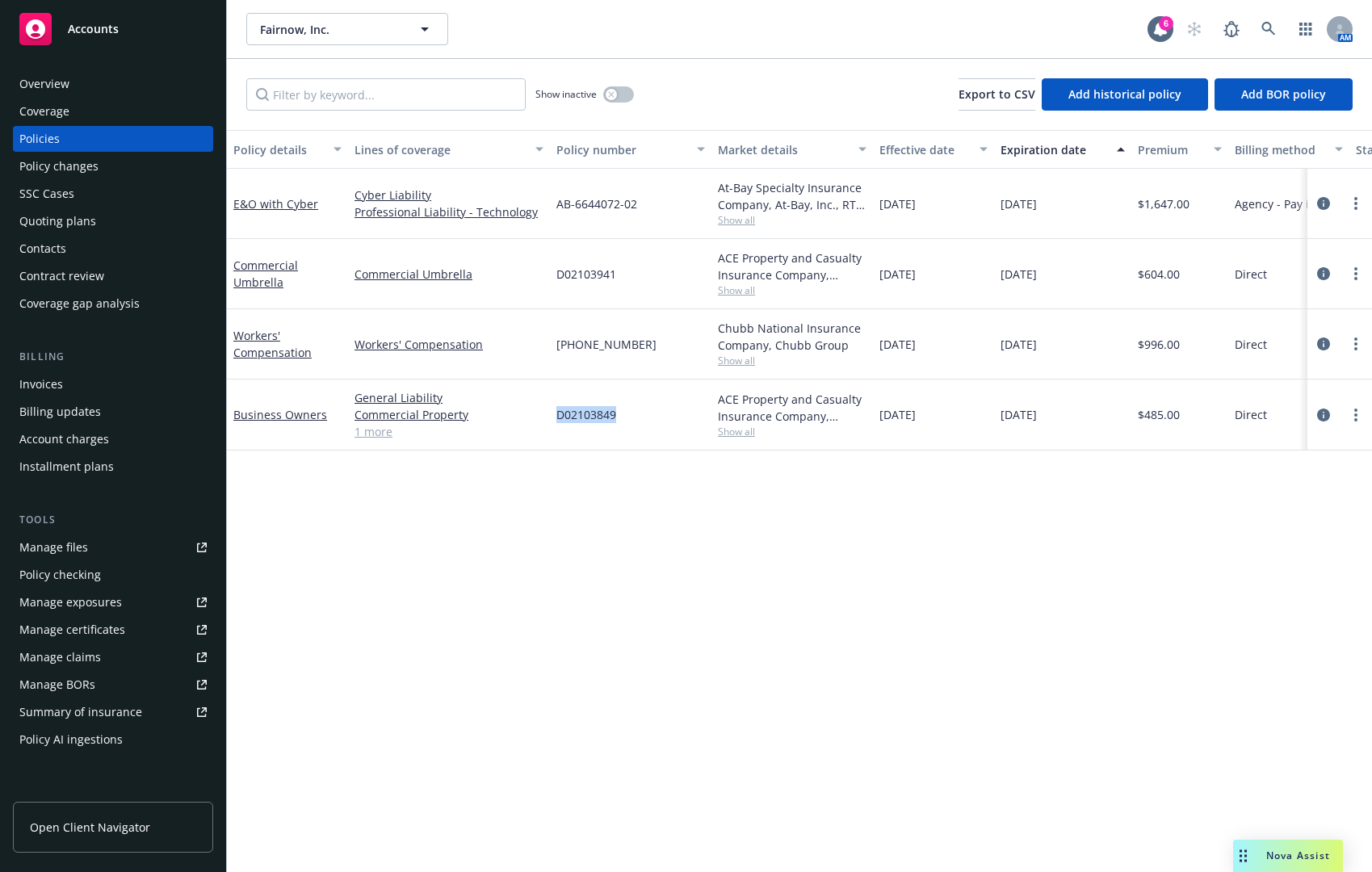
copy span "D02103849"
click at [588, 274] on span "D02103941" at bounding box center [586, 274] width 60 height 17
copy span "D02103941"
drag, startPoint x: 639, startPoint y: 349, endPoint x: 557, endPoint y: 347, distance: 82.0
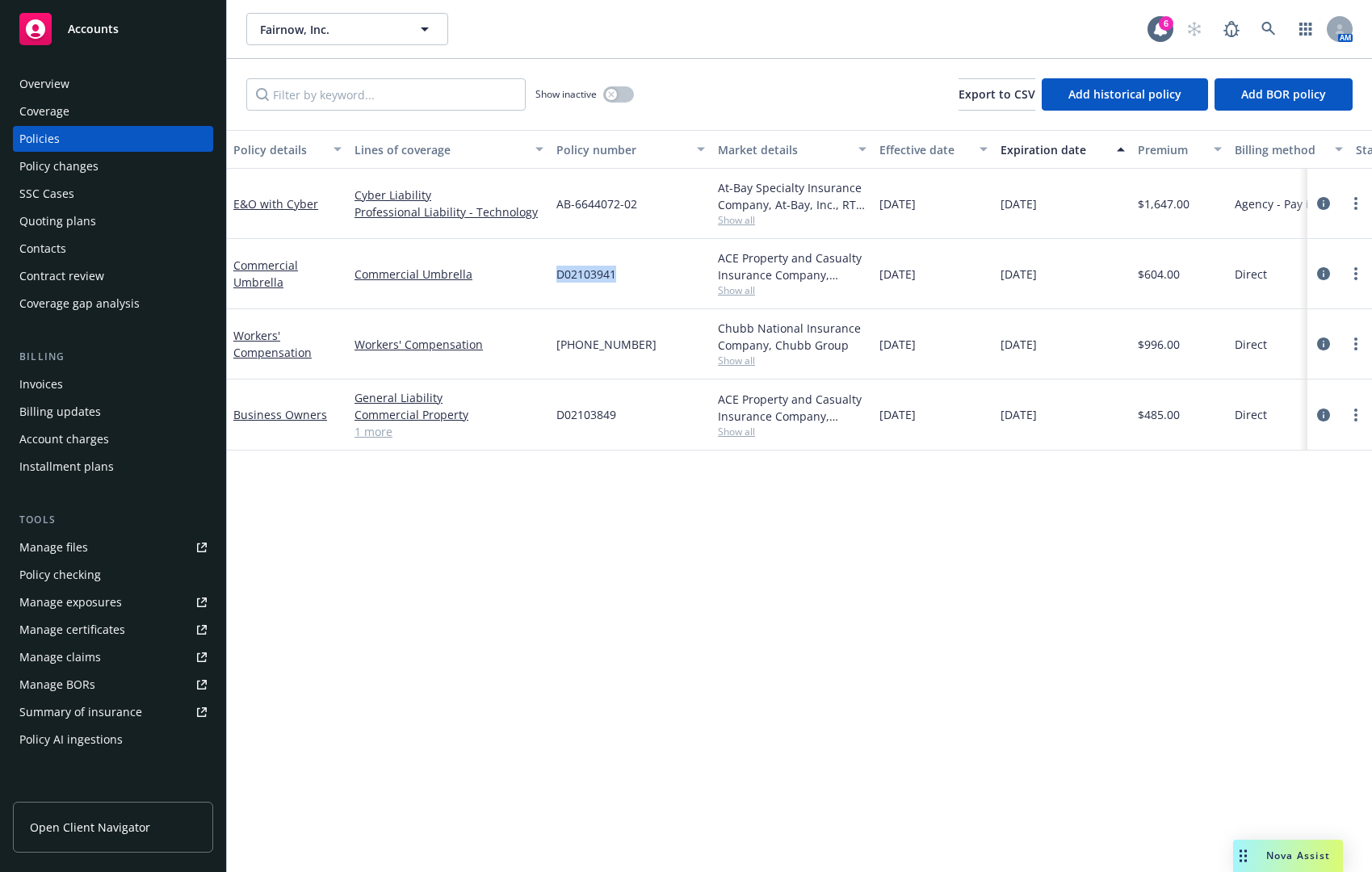
click at [557, 347] on div "(26) 7181-05-35" at bounding box center [630, 344] width 161 height 70
copy span "(26) 7181-05-35"
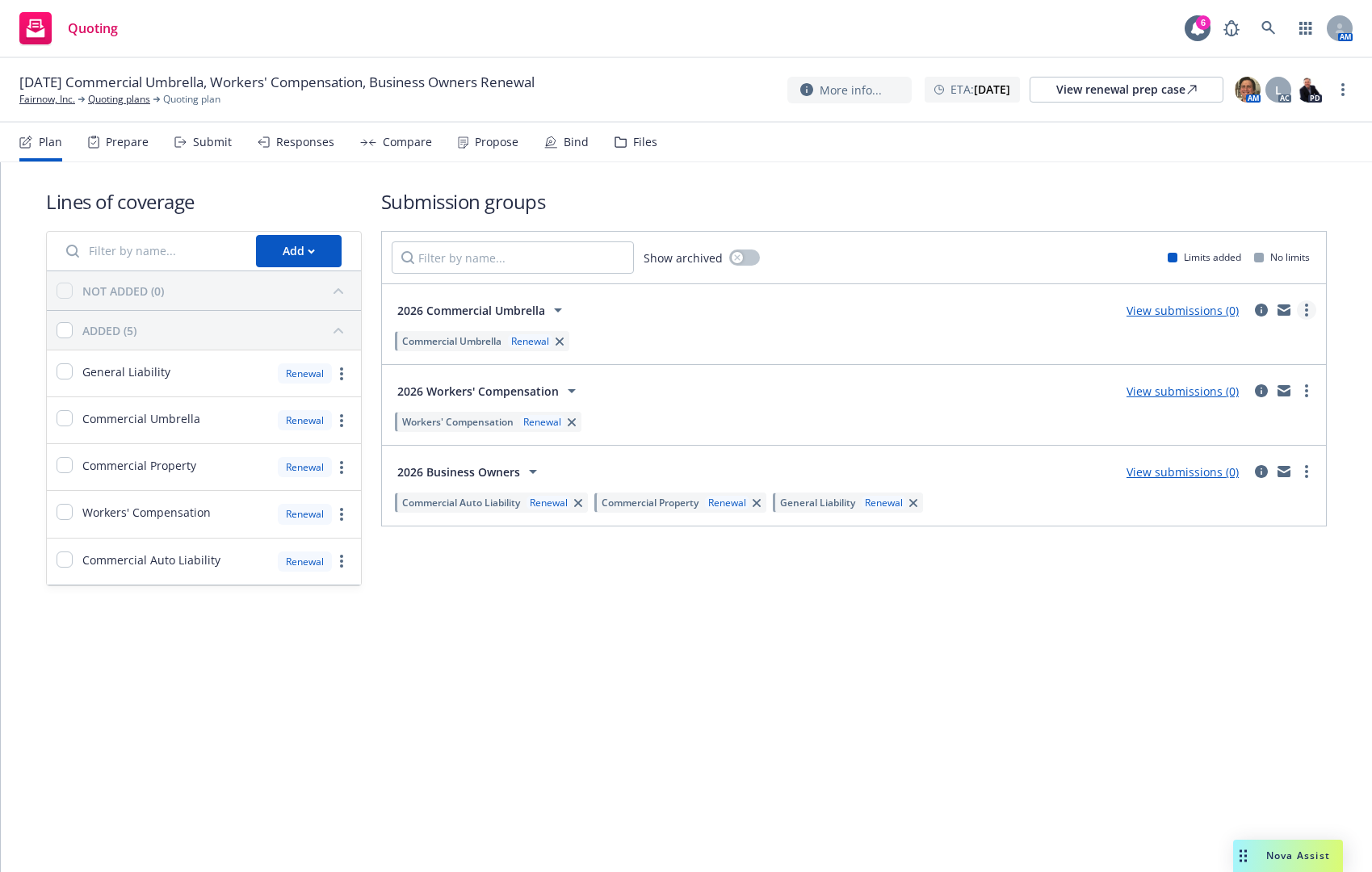
click at [1300, 306] on link "more" at bounding box center [1306, 310] width 20 height 20
click at [1241, 475] on link "Archive" at bounding box center [1229, 479] width 170 height 33
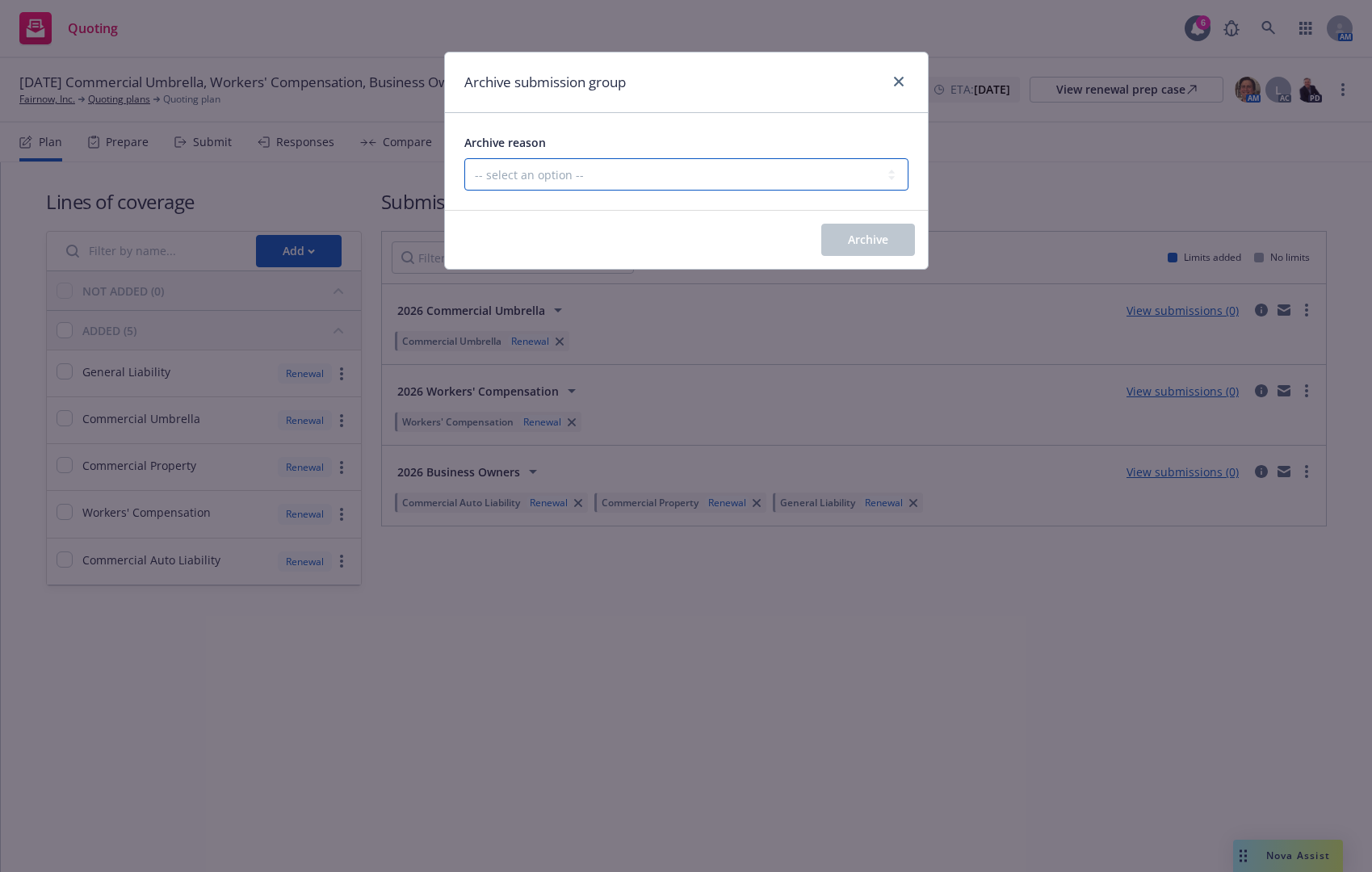
click at [851, 169] on select "-- select an option -- Customer no longer needs this coverage Duplicate Histori…" at bounding box center [686, 174] width 444 height 33
select select "POLICY_WILL_BE_AUTO_RENEWED"
click at [465, 158] on select "-- select an option -- Customer no longer needs this coverage Duplicate Histori…" at bounding box center [686, 174] width 444 height 33
click at [845, 246] on button "Archive" at bounding box center [868, 239] width 94 height 33
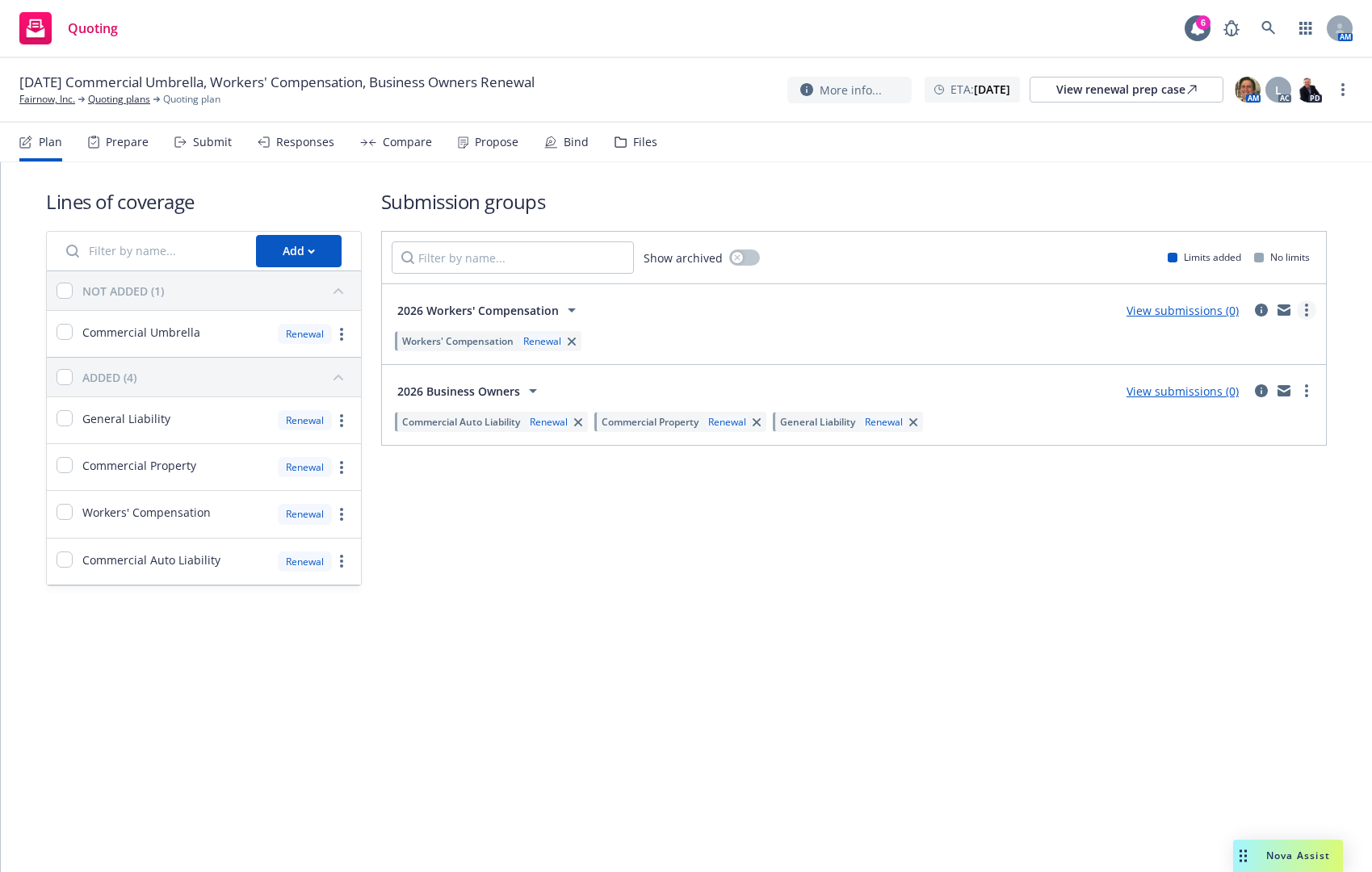
click at [1315, 307] on link "more" at bounding box center [1306, 310] width 20 height 20
click at [1242, 477] on link "Archive" at bounding box center [1229, 479] width 170 height 33
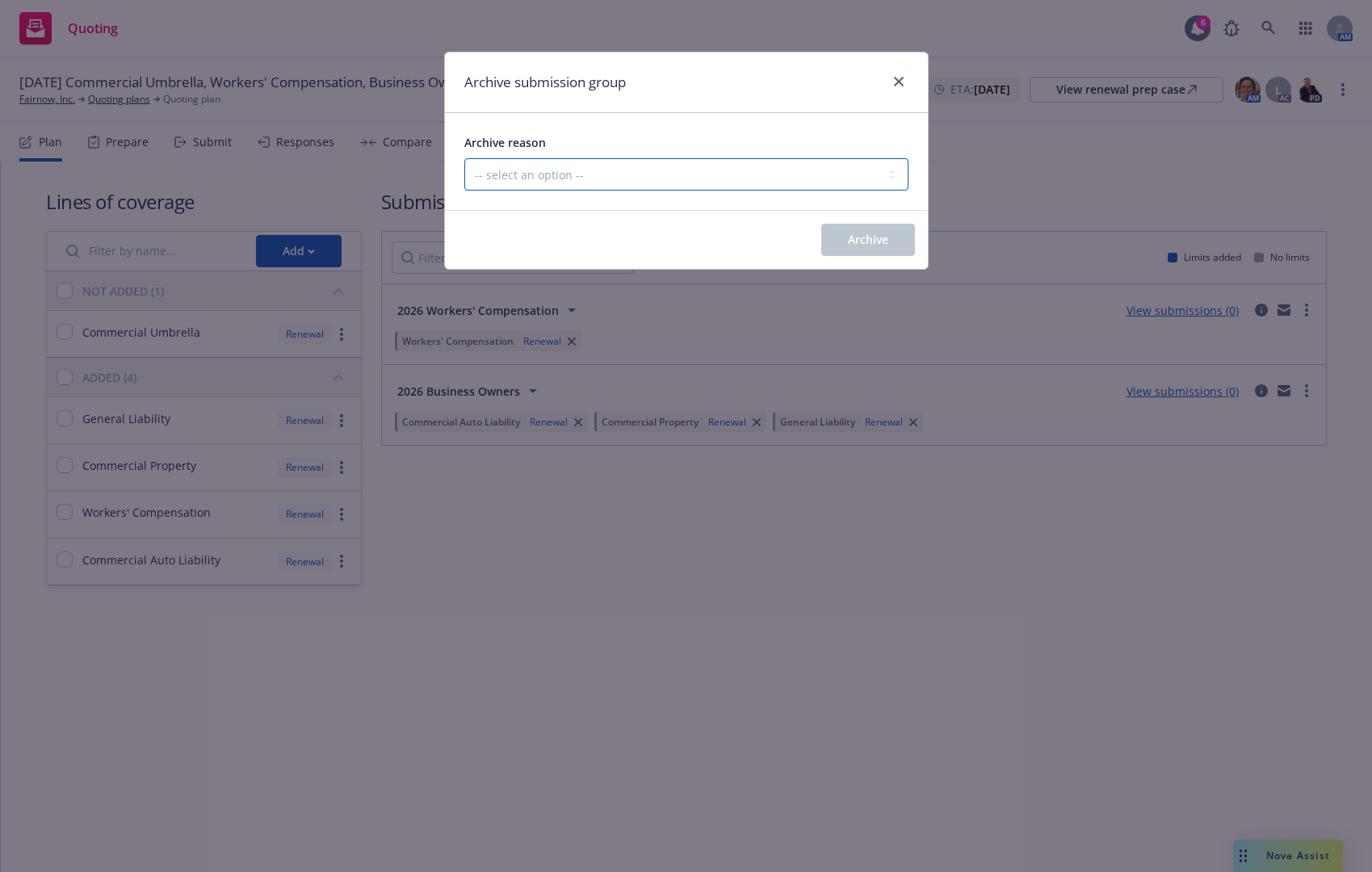
click at [842, 179] on select "-- select an option -- Customer no longer needs this coverage Duplicate Histori…" at bounding box center [686, 174] width 444 height 33
select select "POLICY_WILL_BE_AUTO_RENEWED"
click at [465, 158] on select "-- select an option -- Customer no longer needs this coverage Duplicate Histori…" at bounding box center [686, 174] width 444 height 33
click at [859, 249] on button "Archive" at bounding box center [868, 239] width 94 height 33
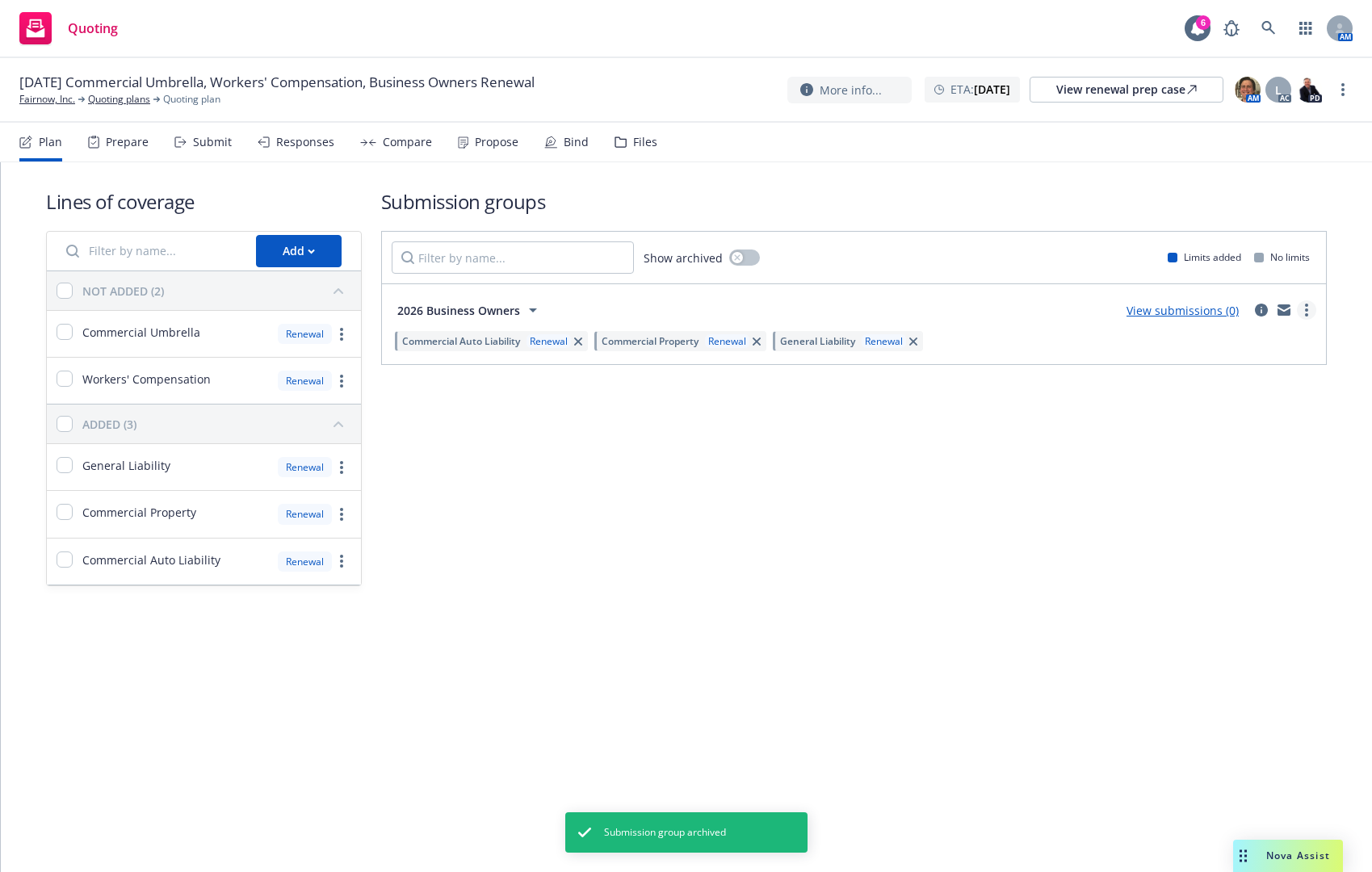
click at [1308, 305] on circle "more" at bounding box center [1306, 305] width 3 height 3
click at [1237, 475] on link "Archive" at bounding box center [1229, 479] width 170 height 33
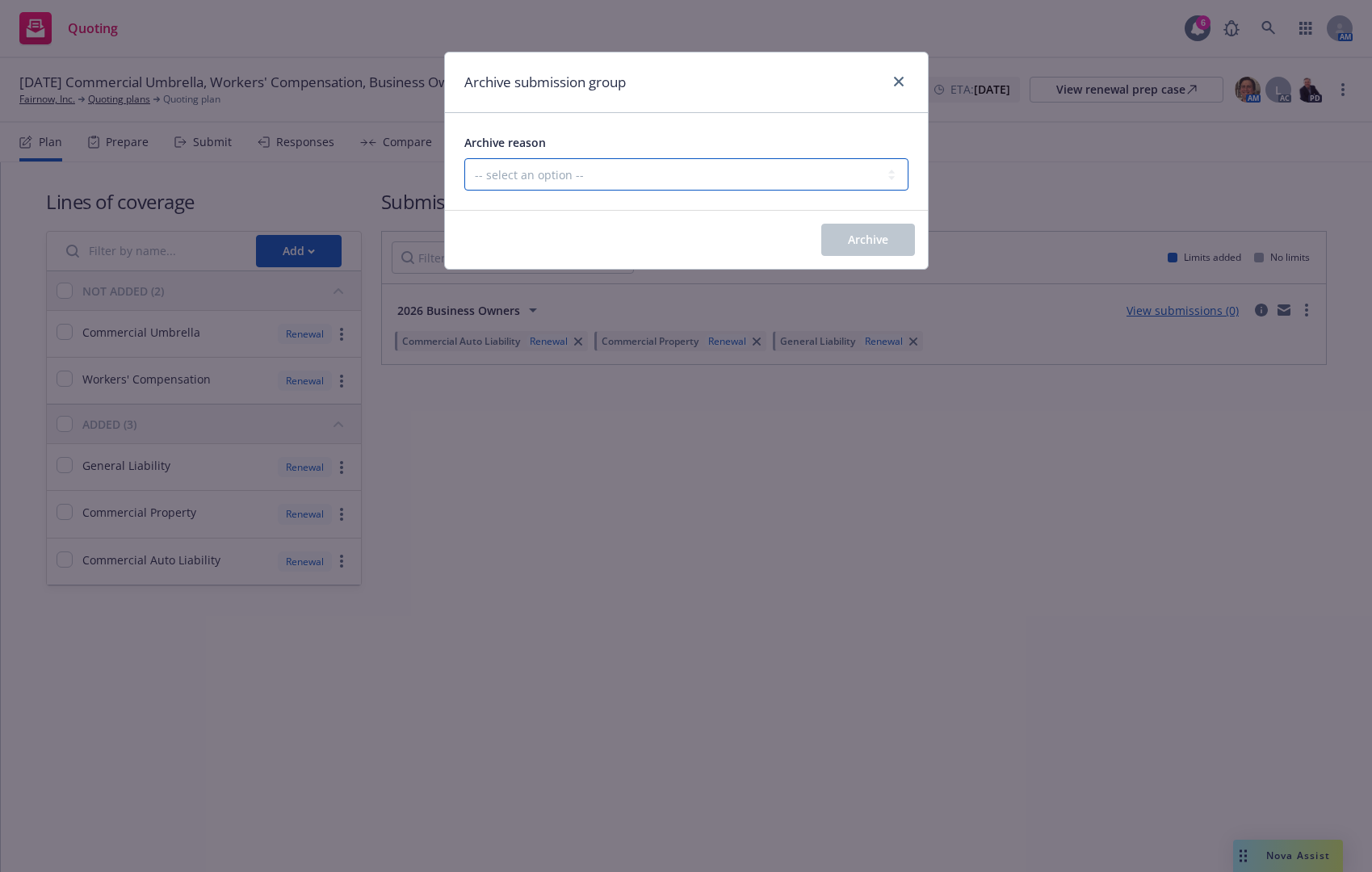
click at [807, 170] on select "-- select an option -- Customer no longer needs this coverage Duplicate Histori…" at bounding box center [686, 174] width 444 height 33
select select "POLICY_WILL_BE_AUTO_RENEWED"
click at [465, 158] on select "-- select an option -- Customer no longer needs this coverage Duplicate Histori…" at bounding box center [686, 174] width 444 height 33
click at [860, 237] on span "Archive" at bounding box center [867, 239] width 40 height 15
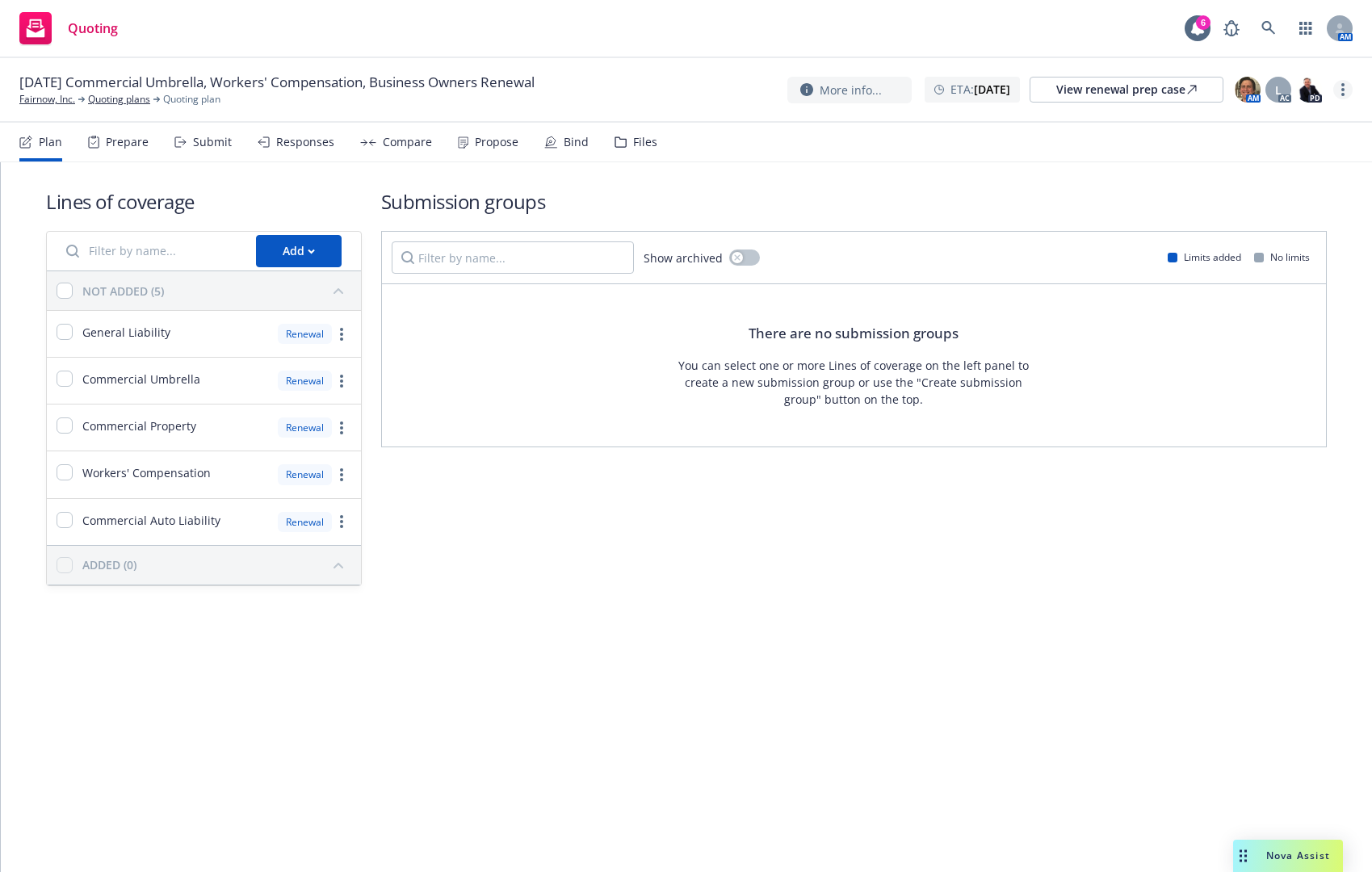
click at [1338, 89] on link "more" at bounding box center [1343, 89] width 20 height 20
click at [1293, 216] on link "Archive quoting plan" at bounding box center [1261, 219] width 180 height 33
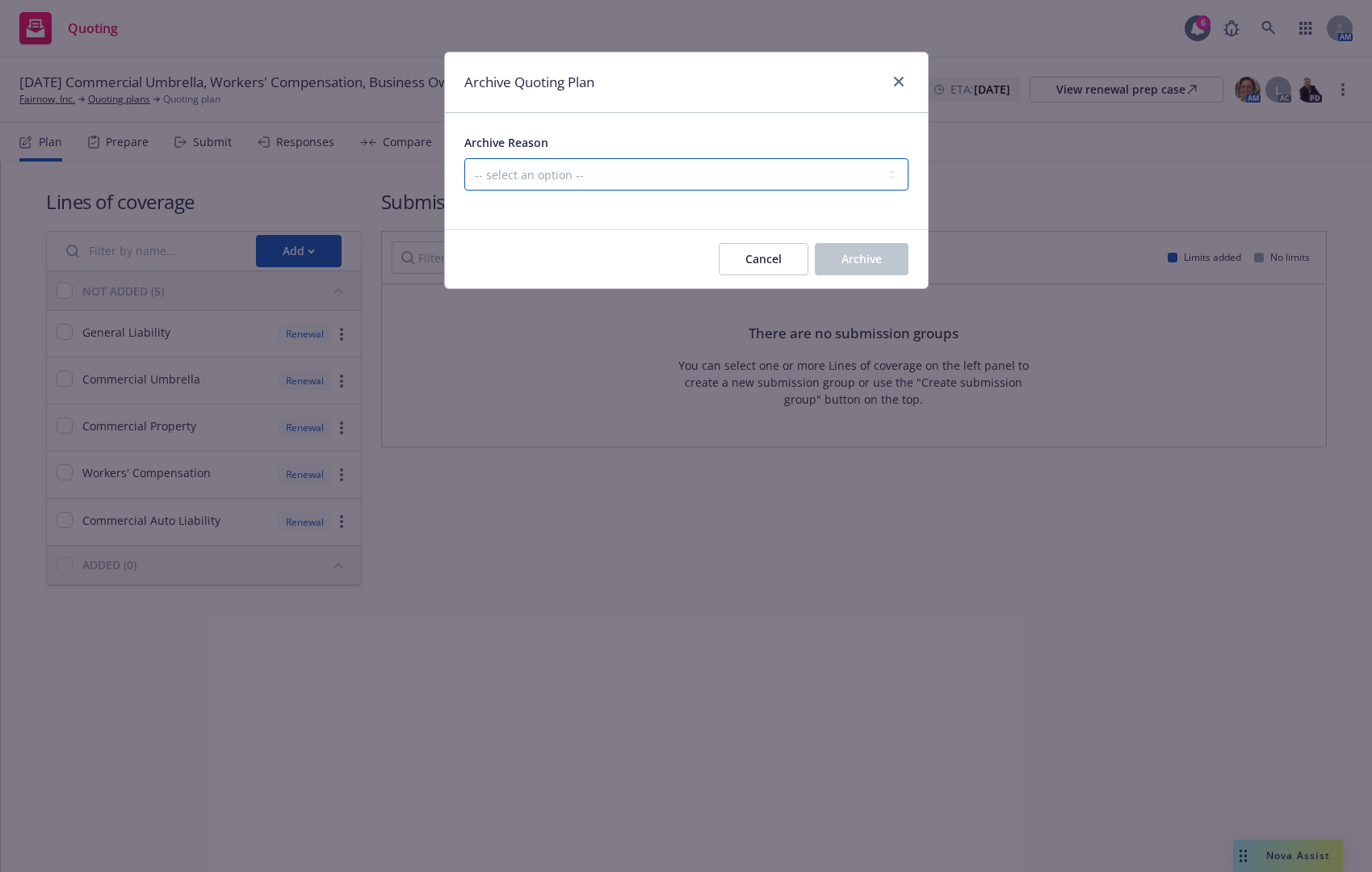
click at [789, 178] on select "-- select an option -- All policies in this renewal plan are auto-renewed Creat…" at bounding box center [686, 174] width 444 height 33
select select "ARCHIVED_RENEWAL_POLICY_AUTO_RENEWED"
click at [465, 158] on select "-- select an option -- All policies in this renewal plan are auto-renewed Creat…" at bounding box center [686, 174] width 444 height 33
click at [854, 251] on button "Archive" at bounding box center [862, 259] width 94 height 33
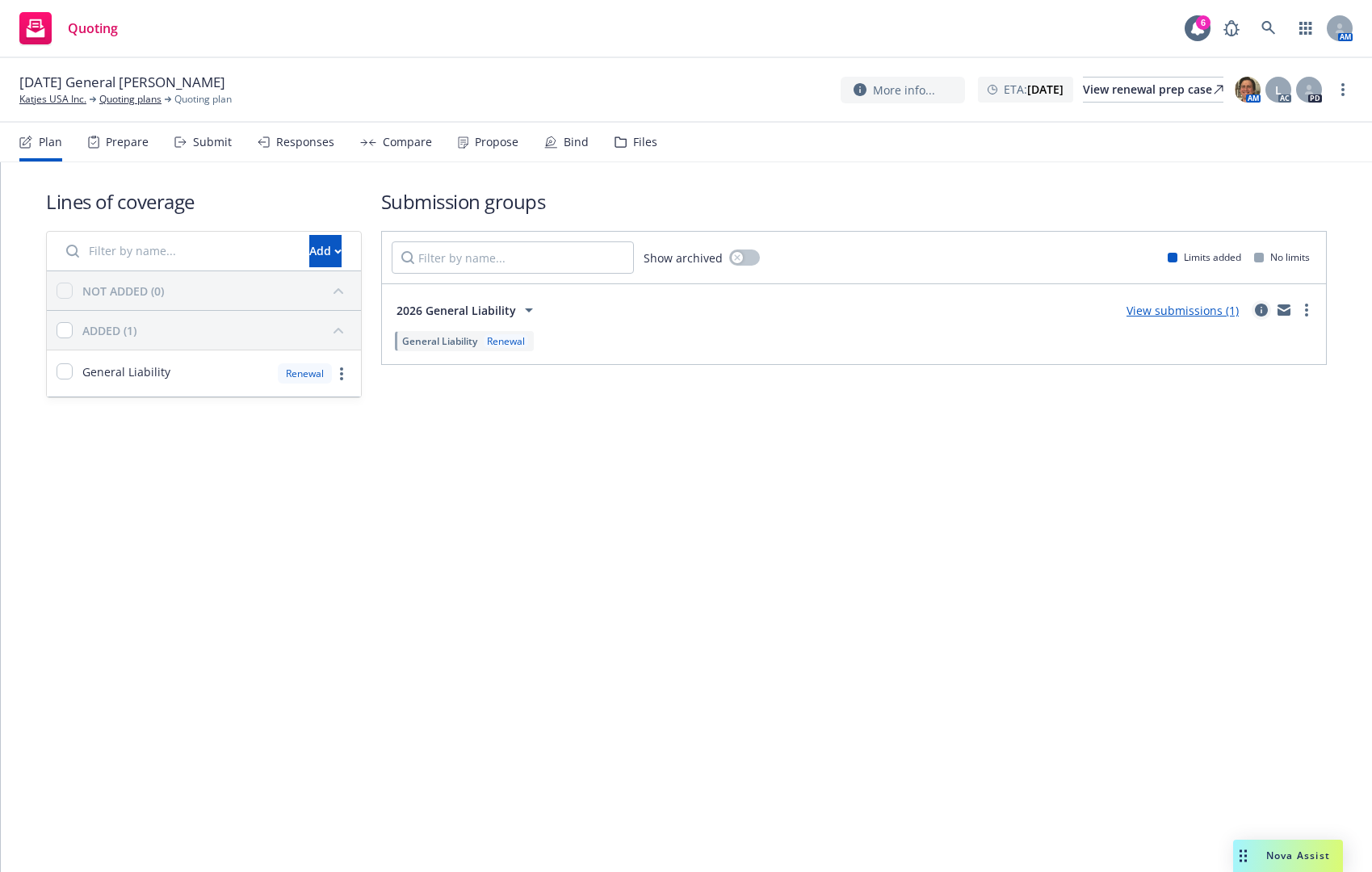
click at [1262, 312] on icon "circleInformation" at bounding box center [1261, 310] width 13 height 13
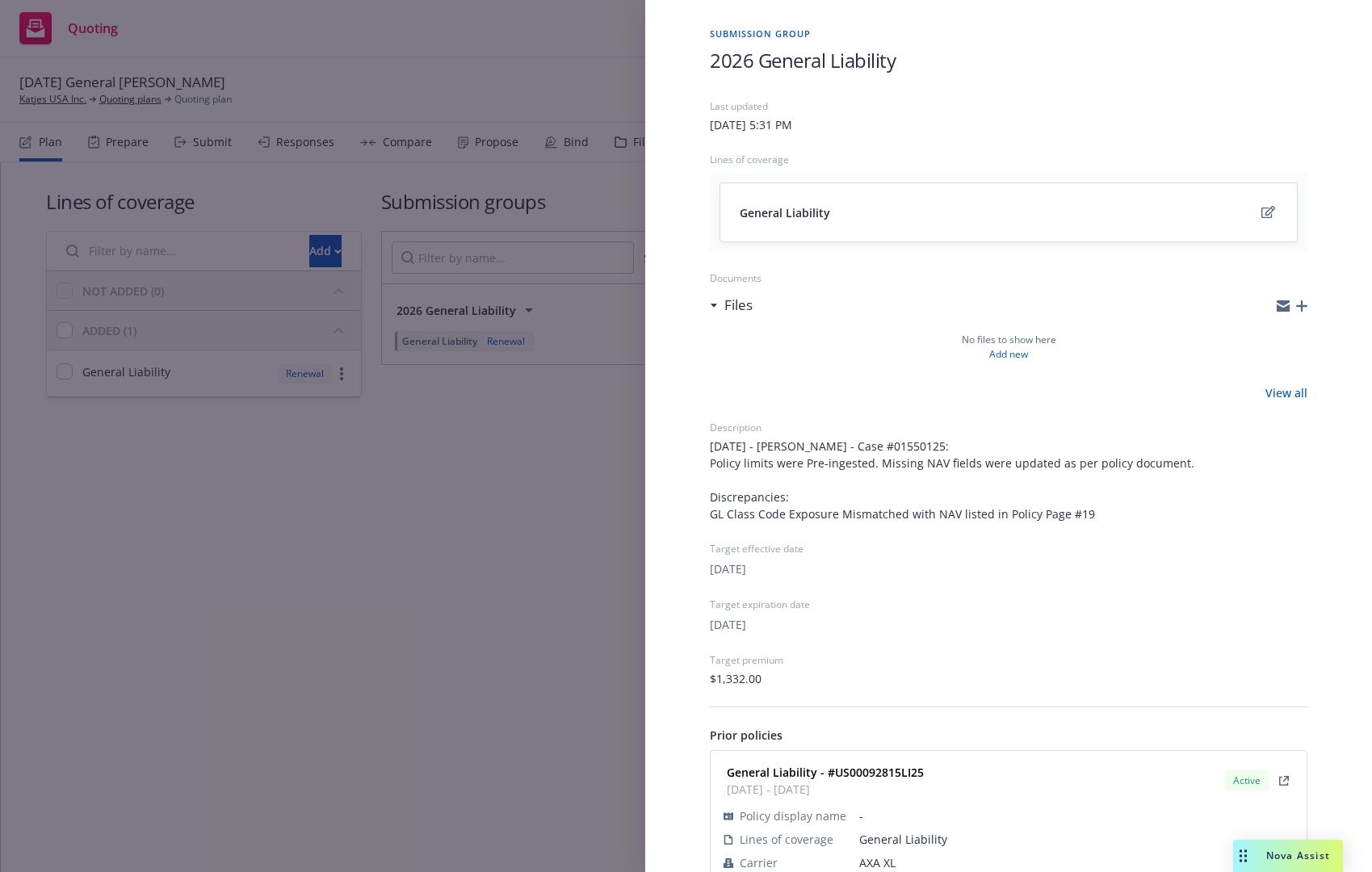
scroll to position [87, 0]
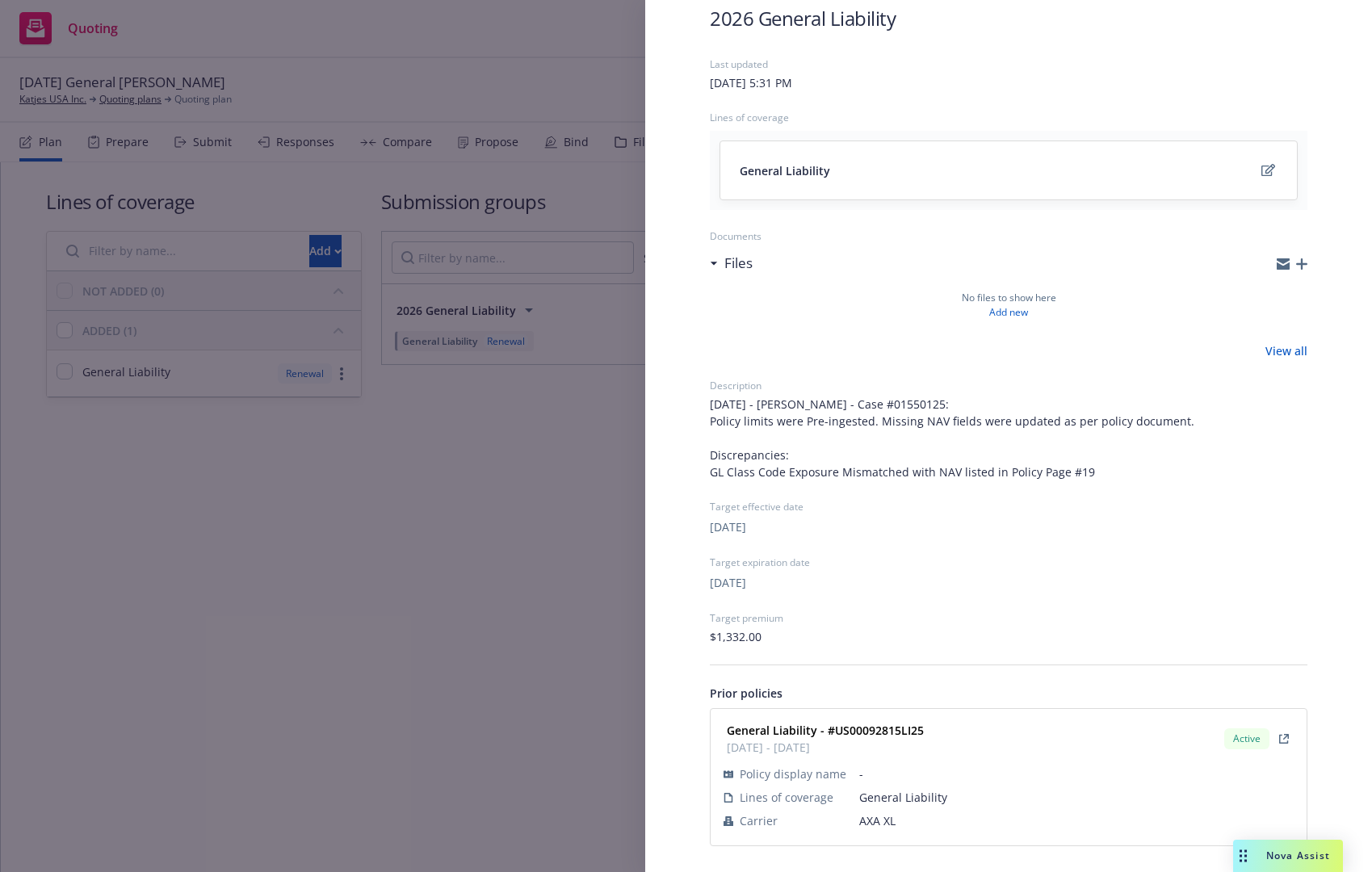
click at [888, 732] on strong "General Liability - #US00092815LI25" at bounding box center [825, 730] width 197 height 15
click at [886, 732] on strong "General Liability - #US00092815LI25" at bounding box center [825, 730] width 197 height 15
copy strong "US00092815LI25"
click at [508, 510] on div "Submission group 2026 General Liability Last updated Tuesday, September 2, 2025…" at bounding box center [686, 436] width 1372 height 872
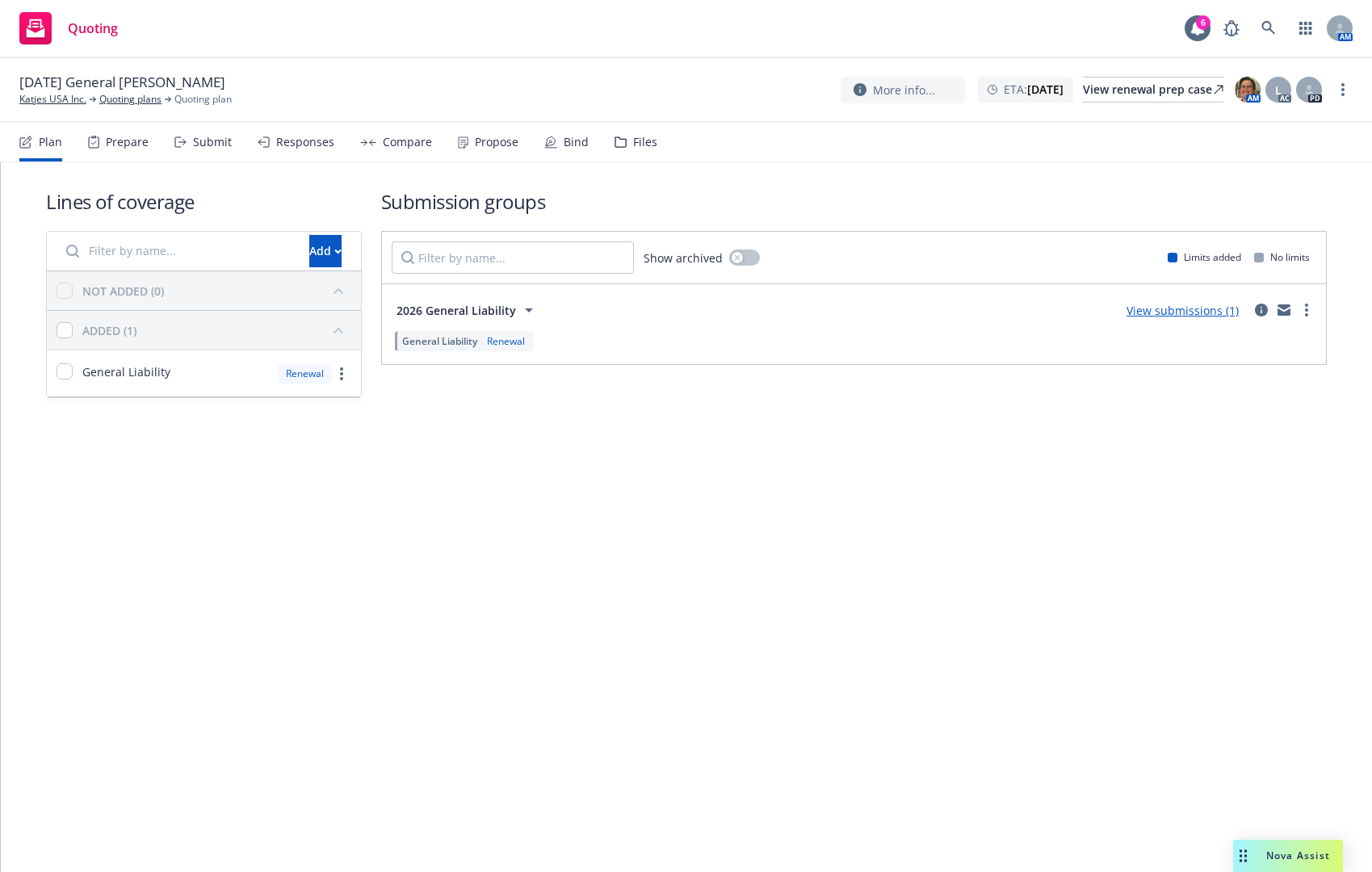
click at [194, 151] on div "Submit" at bounding box center [203, 143] width 58 height 39
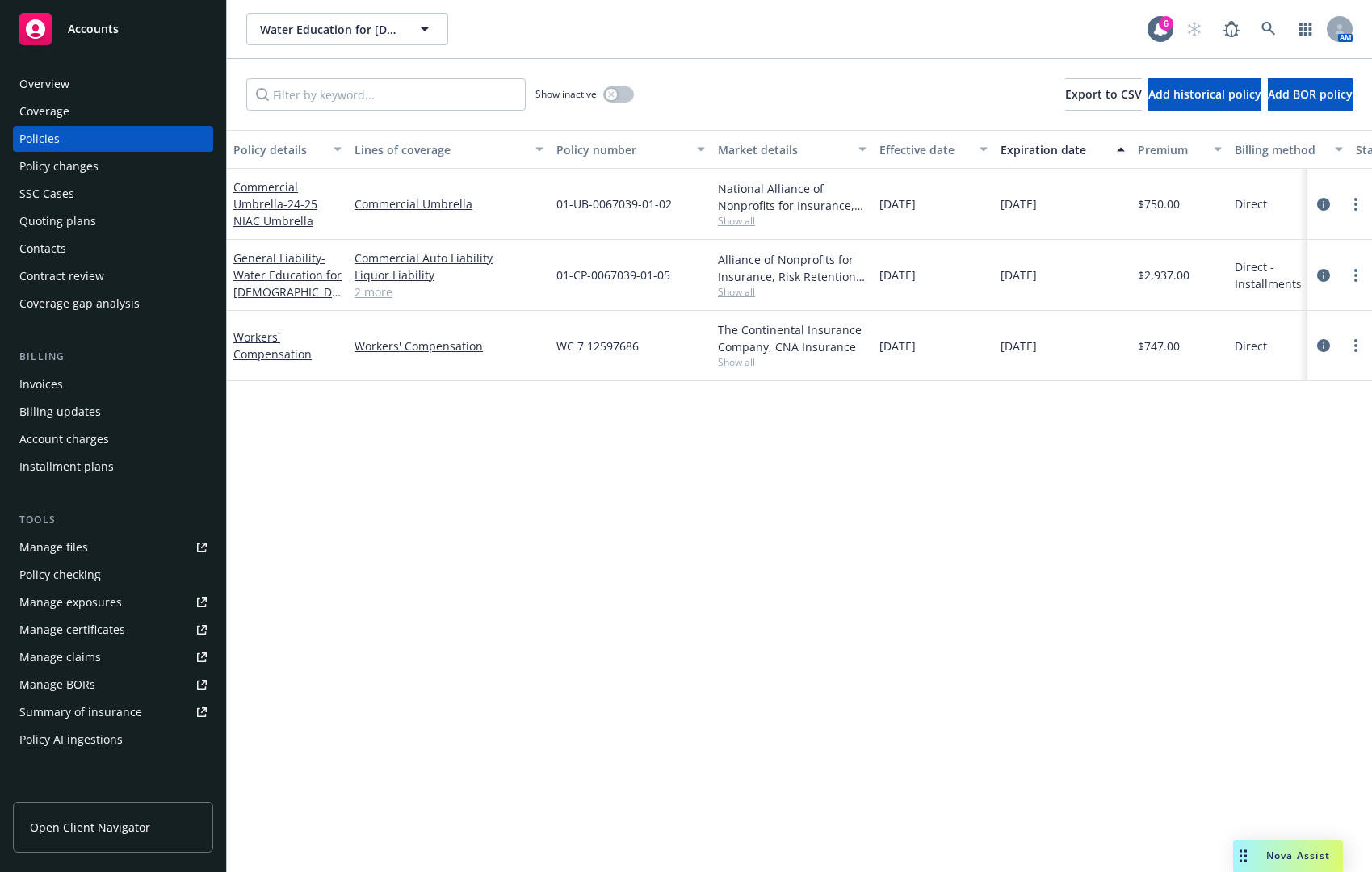
click at [738, 218] on span "Show all" at bounding box center [793, 221] width 149 height 14
click at [535, 497] on div "Policy details Lines of coverage Policy number Market details Effective date Ex…" at bounding box center [799, 501] width 1145 height 743
click at [750, 287] on span "Show all" at bounding box center [793, 292] width 149 height 14
click at [467, 429] on div "Policy details Lines of coverage Policy number Market details Effective date Ex…" at bounding box center [799, 501] width 1145 height 743
click at [367, 300] on div "Commercial Auto Liability Liquor Liability General Liability Directors and Offi…" at bounding box center [449, 276] width 202 height 71
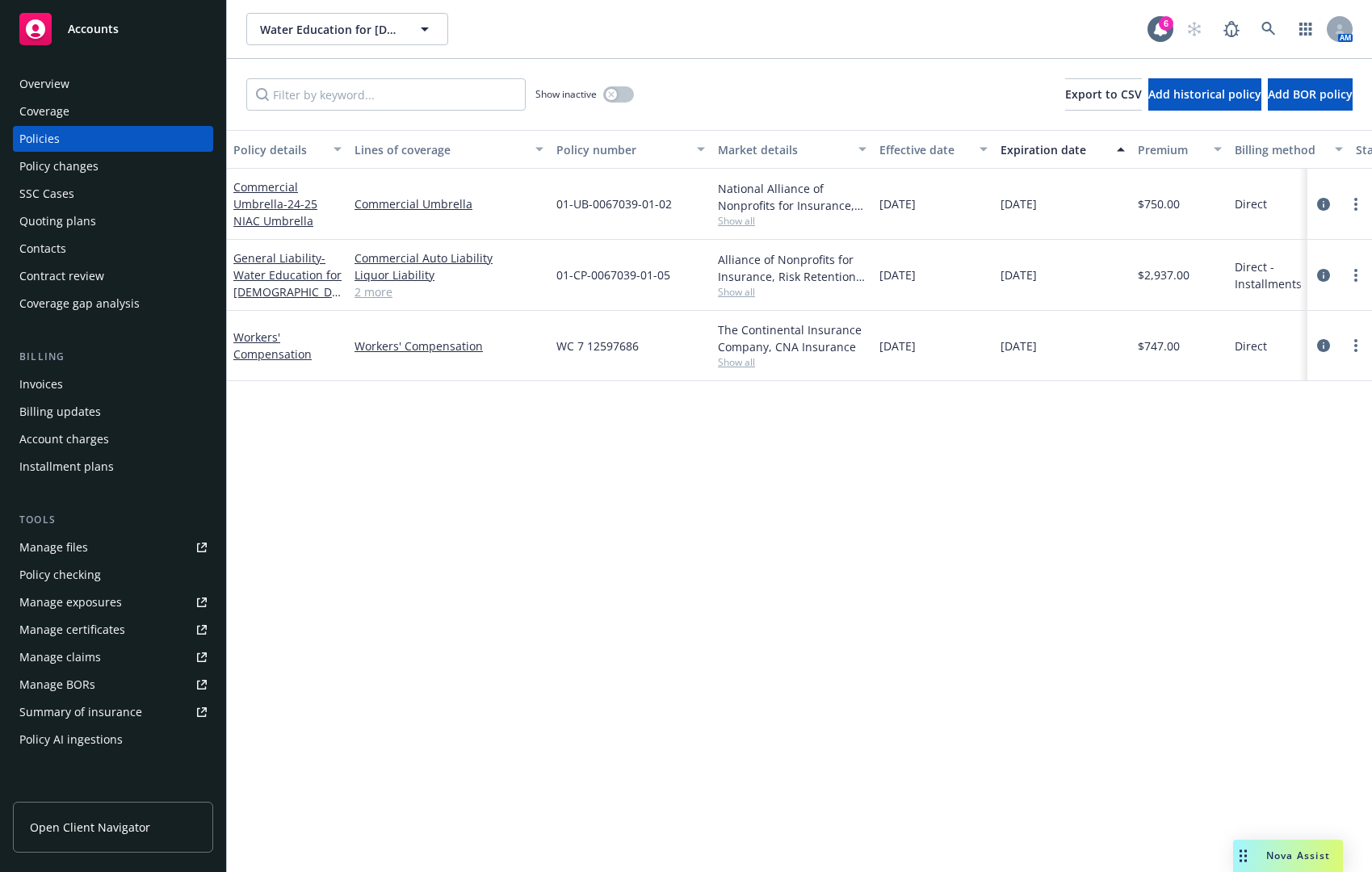
click at [369, 289] on link "2 more" at bounding box center [449, 292] width 189 height 17
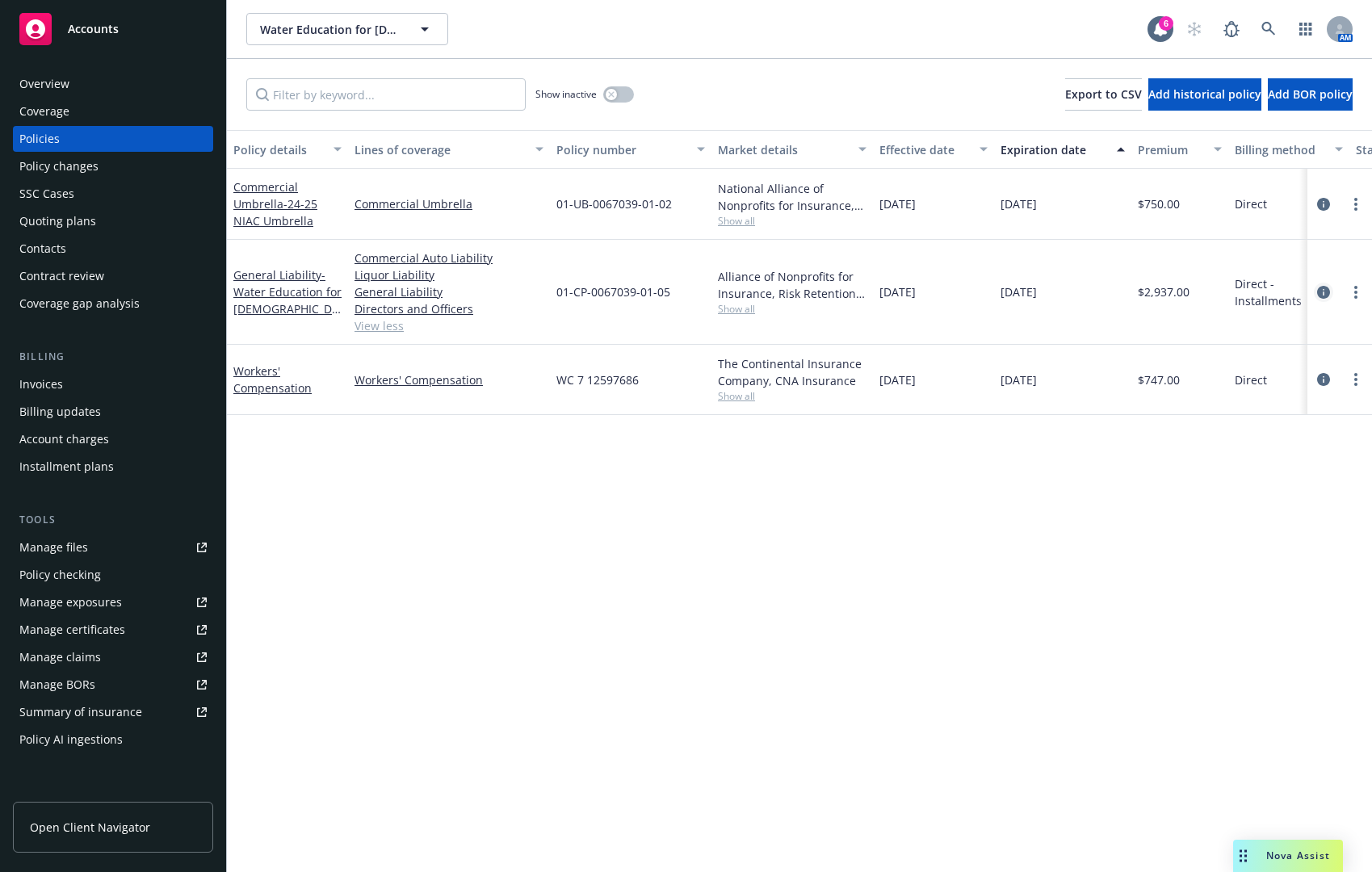
click at [1325, 291] on icon "circleInformation" at bounding box center [1324, 293] width 13 height 13
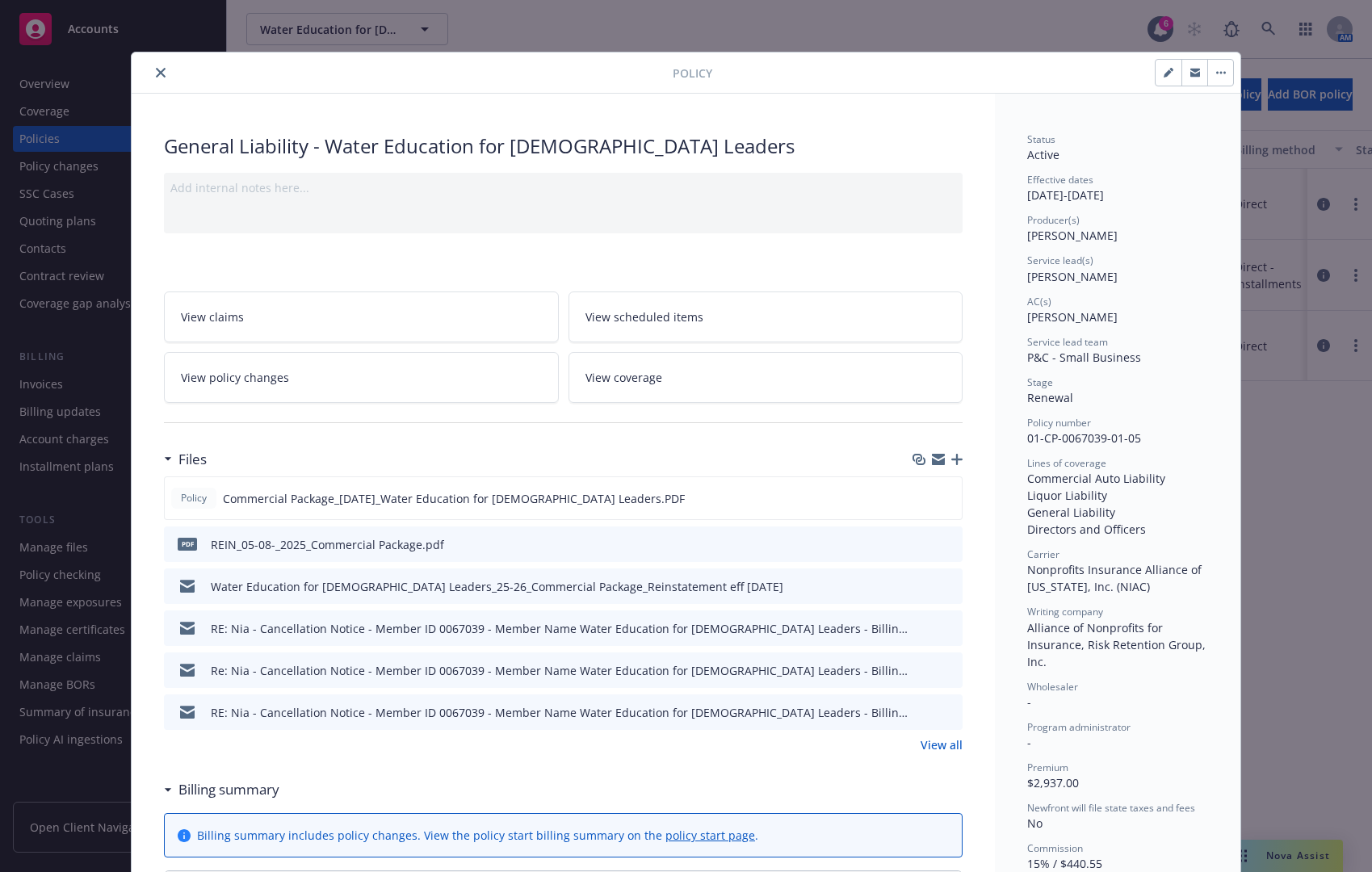
click at [677, 364] on link "View coverage" at bounding box center [766, 377] width 395 height 51
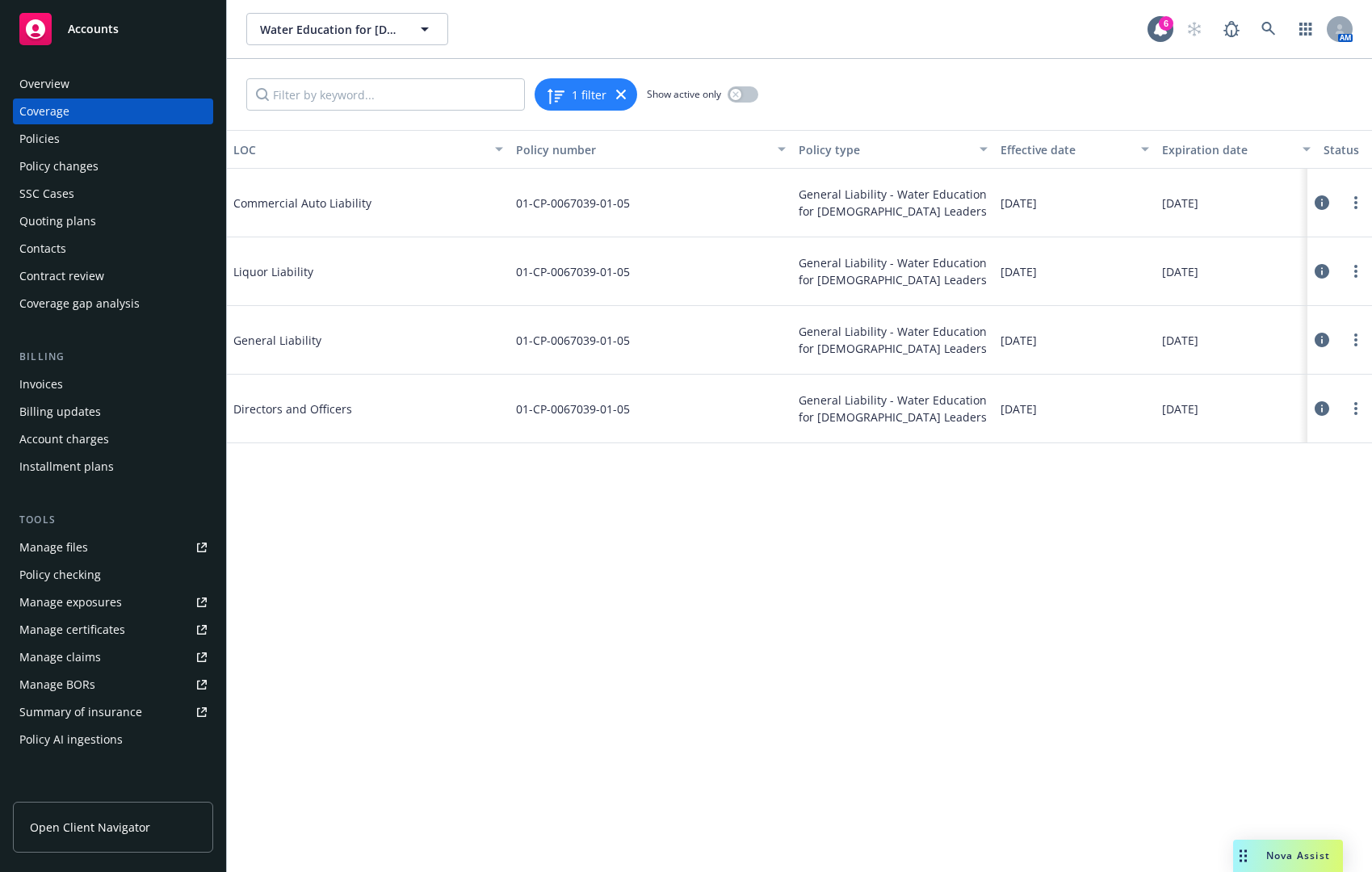
click at [1324, 410] on icon at bounding box center [1323, 409] width 15 height 15
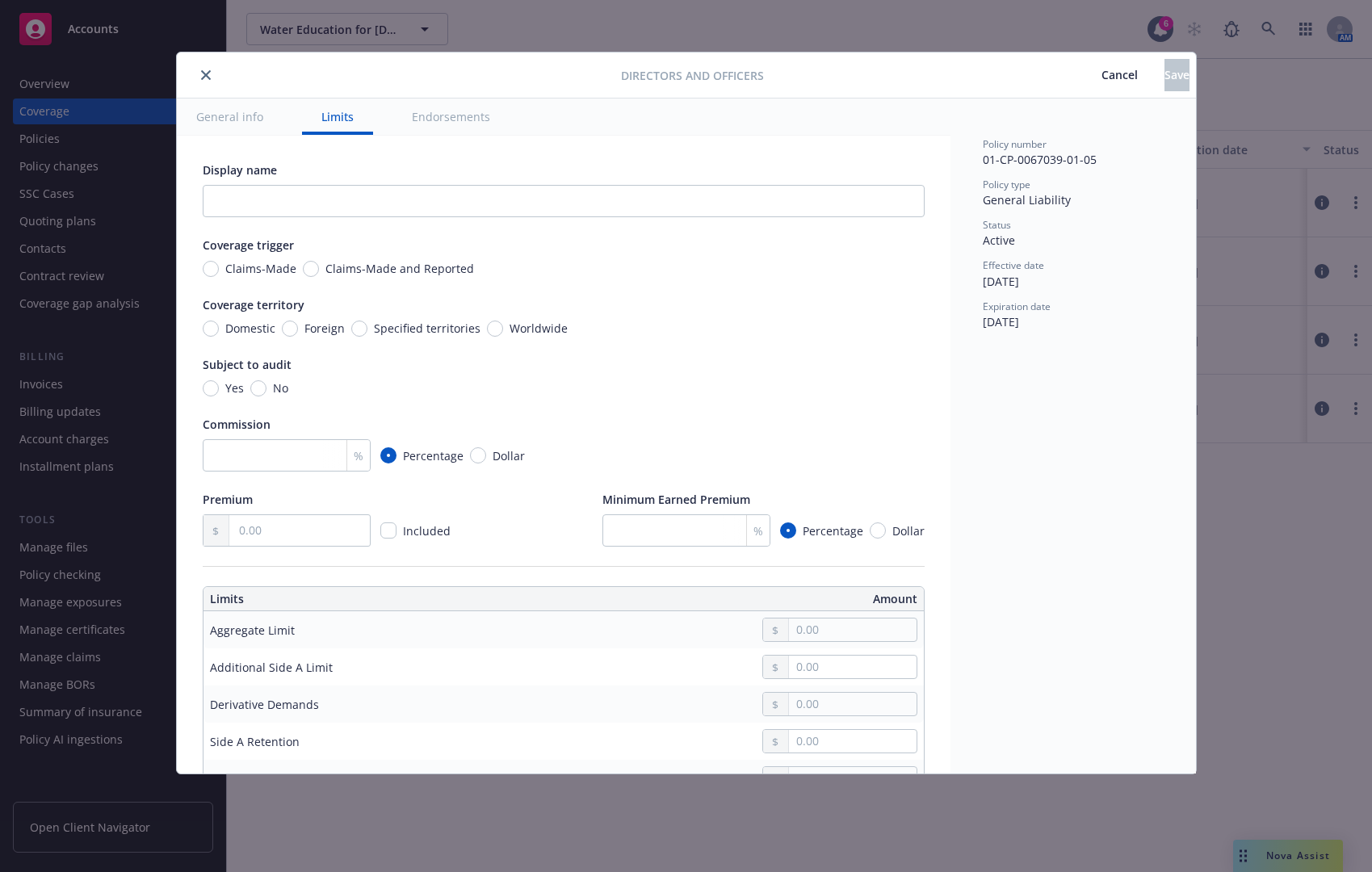
click at [208, 81] on button "close" at bounding box center [206, 75] width 20 height 20
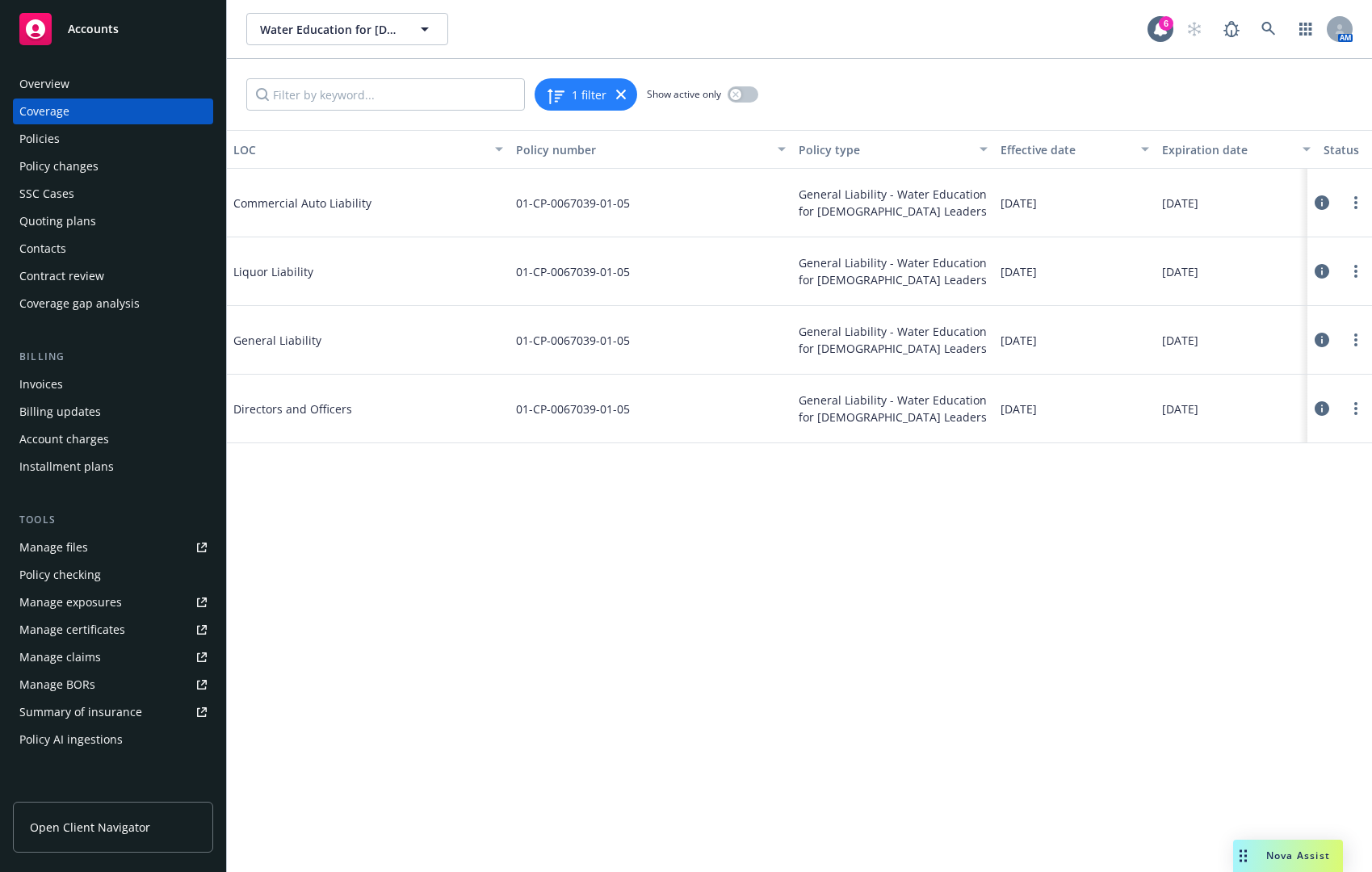
click at [131, 130] on div "Policies" at bounding box center [113, 139] width 187 height 26
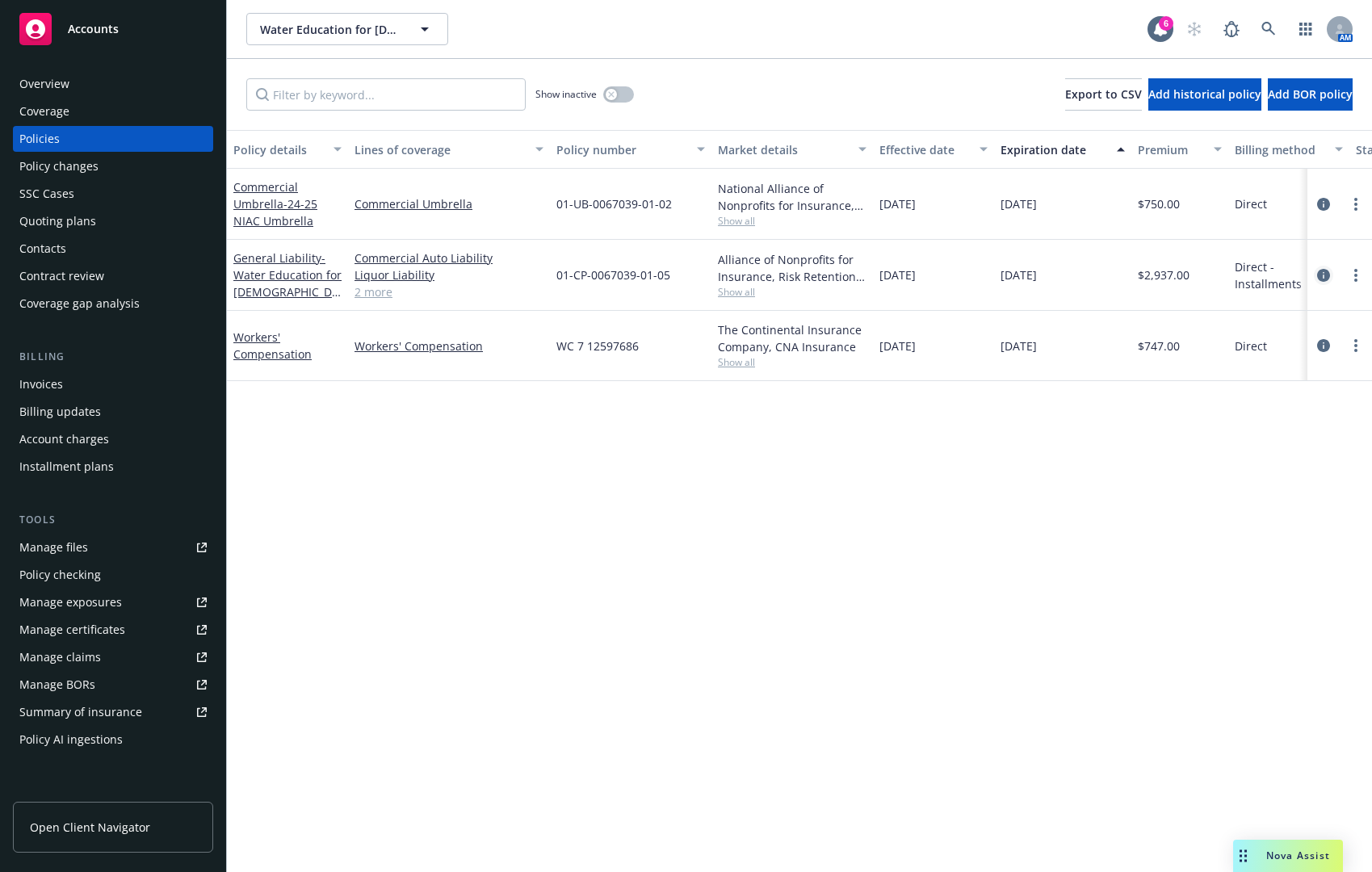
click at [1326, 276] on icon "circleInformation" at bounding box center [1324, 276] width 13 height 13
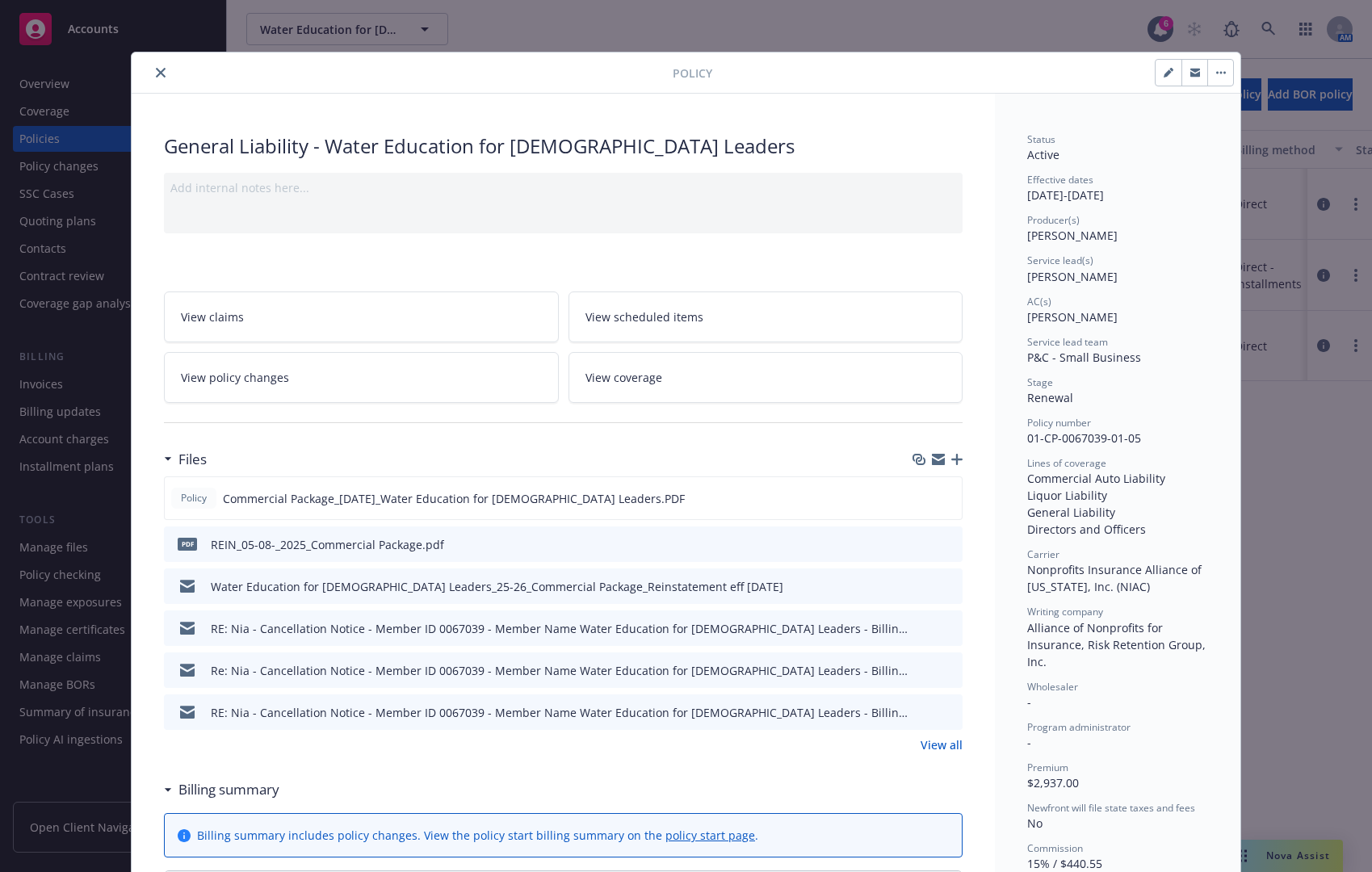
scroll to position [48, 0]
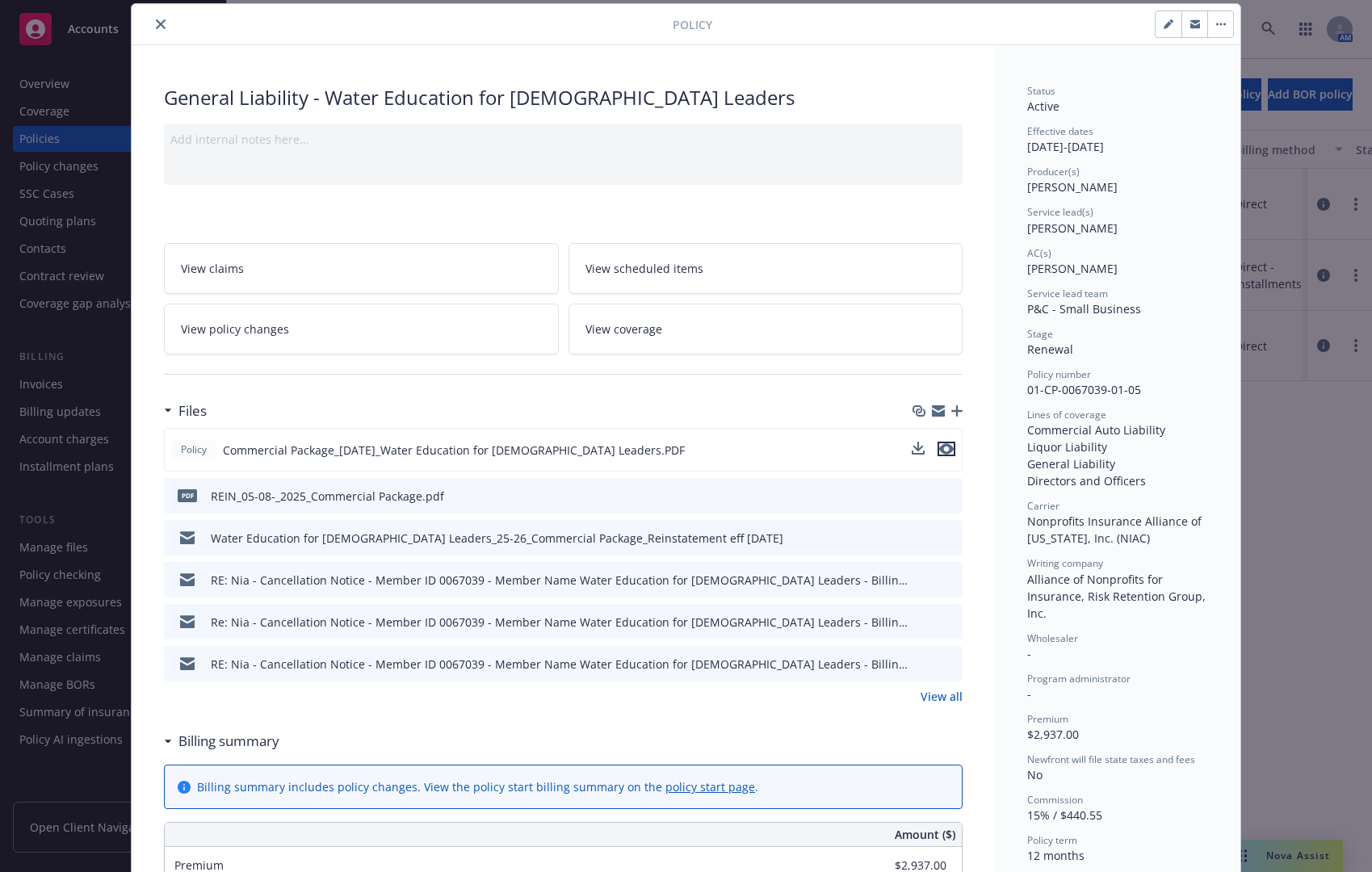
click at [939, 453] on icon "preview file" at bounding box center [946, 449] width 15 height 11
click at [156, 27] on icon "close" at bounding box center [160, 24] width 9 height 9
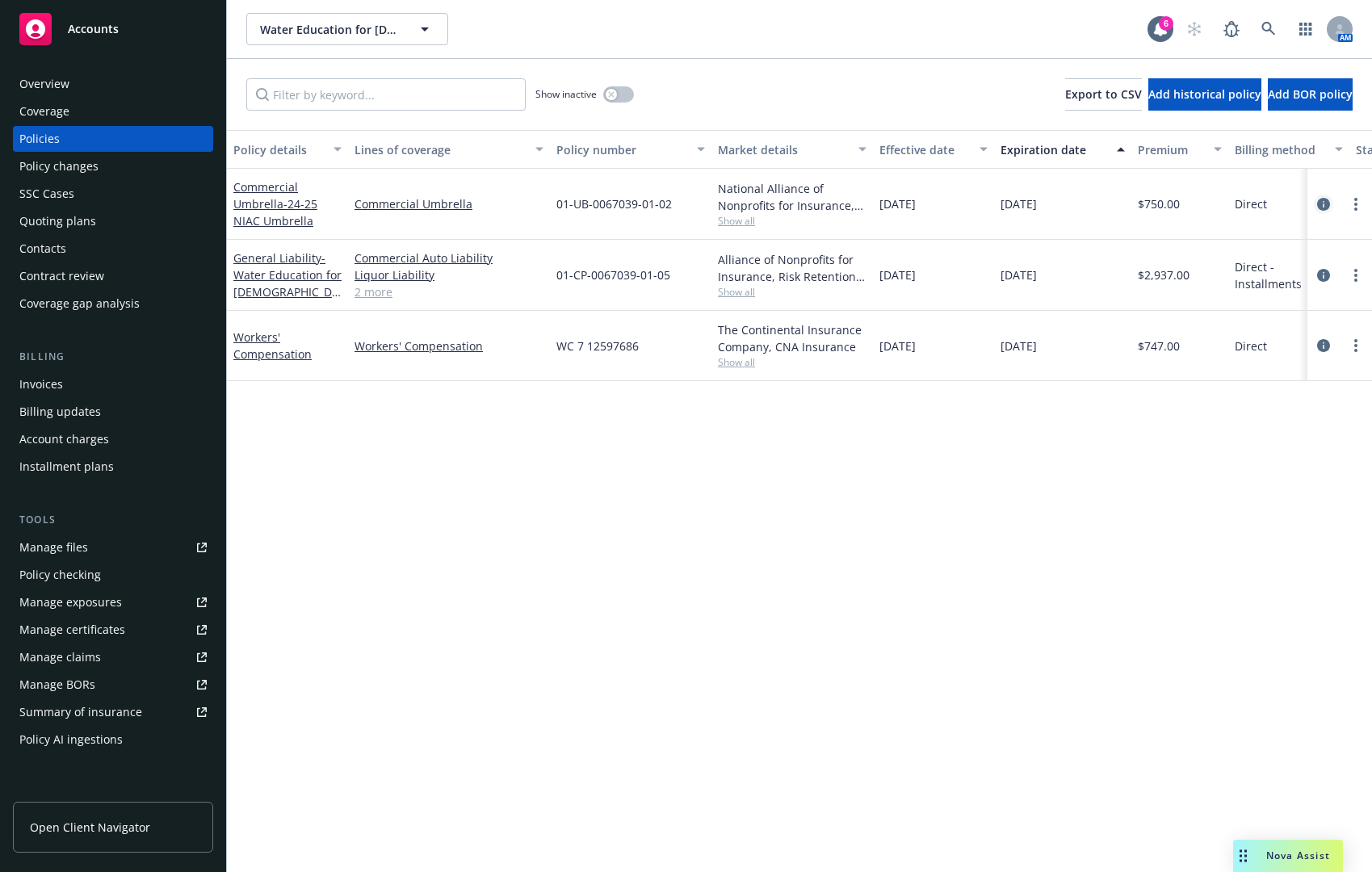
click at [1327, 204] on icon "circleInformation" at bounding box center [1324, 204] width 13 height 13
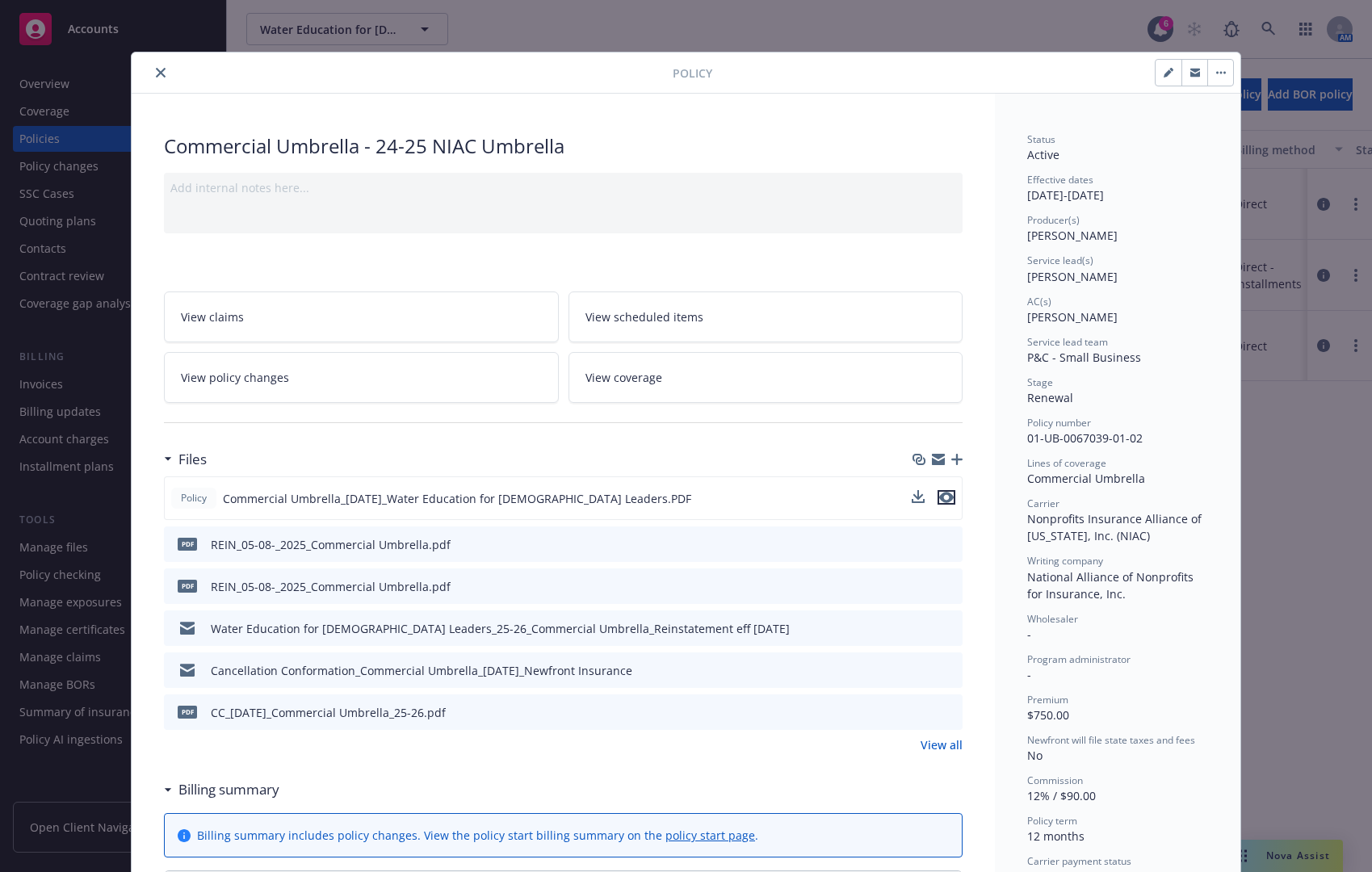
click at [940, 492] on icon "preview file" at bounding box center [946, 497] width 15 height 11
click at [162, 70] on button "close" at bounding box center [160, 73] width 20 height 20
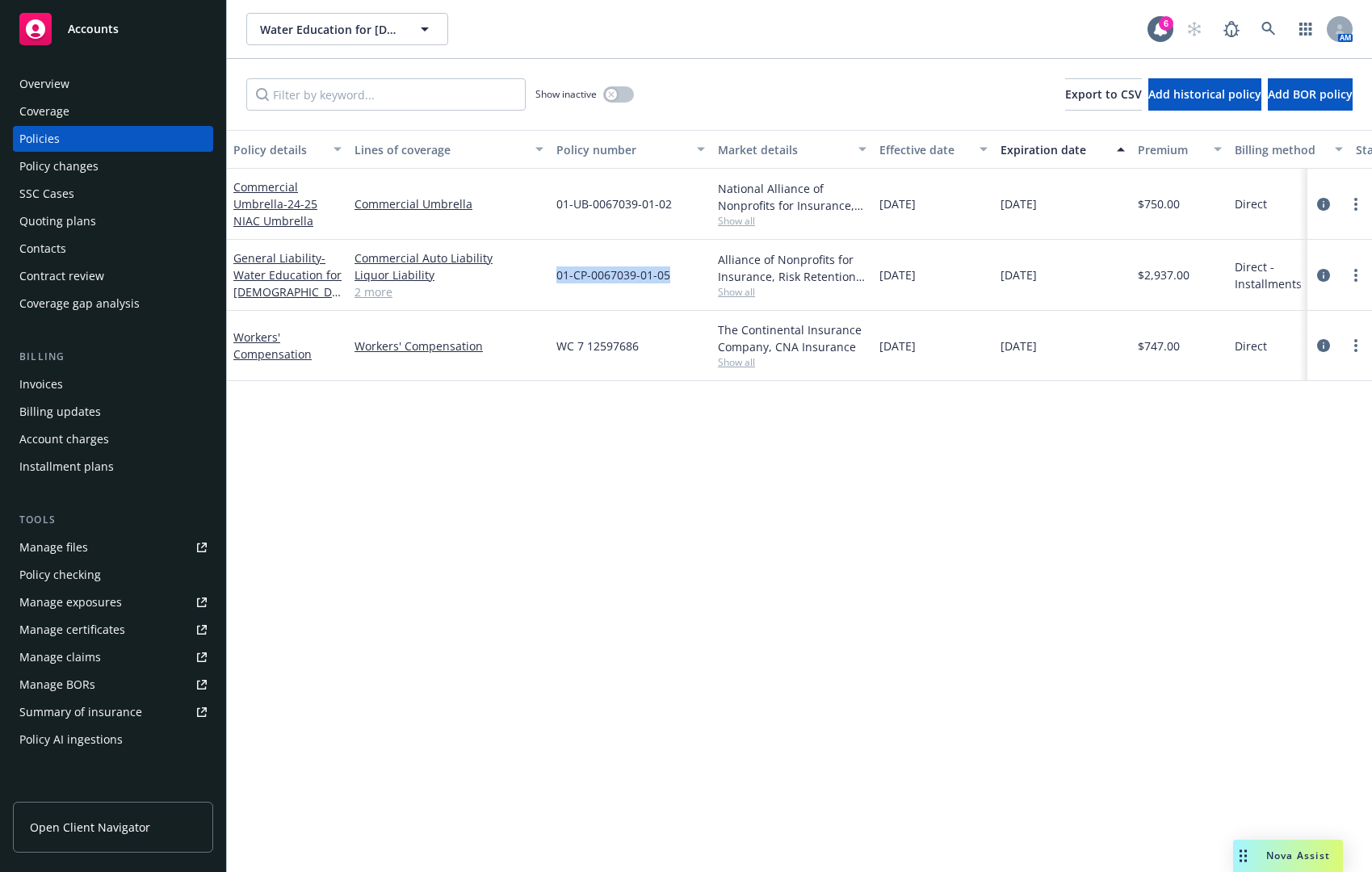
drag, startPoint x: 683, startPoint y: 271, endPoint x: 557, endPoint y: 273, distance: 126.0
click at [557, 273] on div "01-CP-0067039-01-05" at bounding box center [630, 276] width 161 height 71
copy span "01-CP-0067039-01-05"
drag, startPoint x: 677, startPoint y: 210, endPoint x: 556, endPoint y: 206, distance: 121.1
click at [556, 206] on div "01-UB-0067039-01-02" at bounding box center [630, 204] width 161 height 71
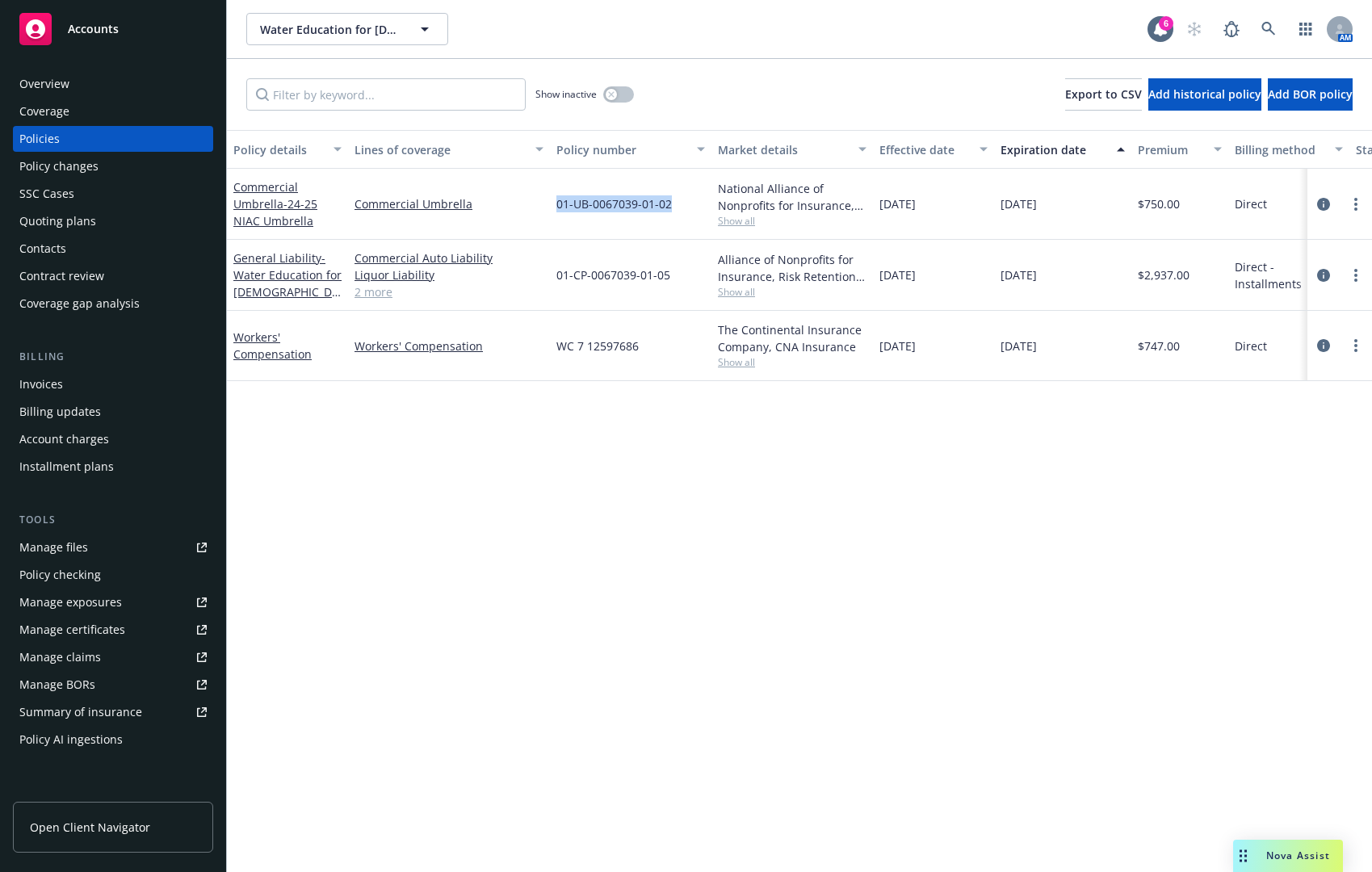
copy span "01-UB-0067039-01-02"
drag, startPoint x: 640, startPoint y: 350, endPoint x: 549, endPoint y: 349, distance: 91.0
click at [549, 349] on div "Workers' Compensation Workers' Compensation WC 7 12597686 The Continental Insur…" at bounding box center [1006, 346] width 1558 height 70
copy div "WC 7 12597686"
click at [97, 210] on div "Quoting plans" at bounding box center [113, 222] width 187 height 26
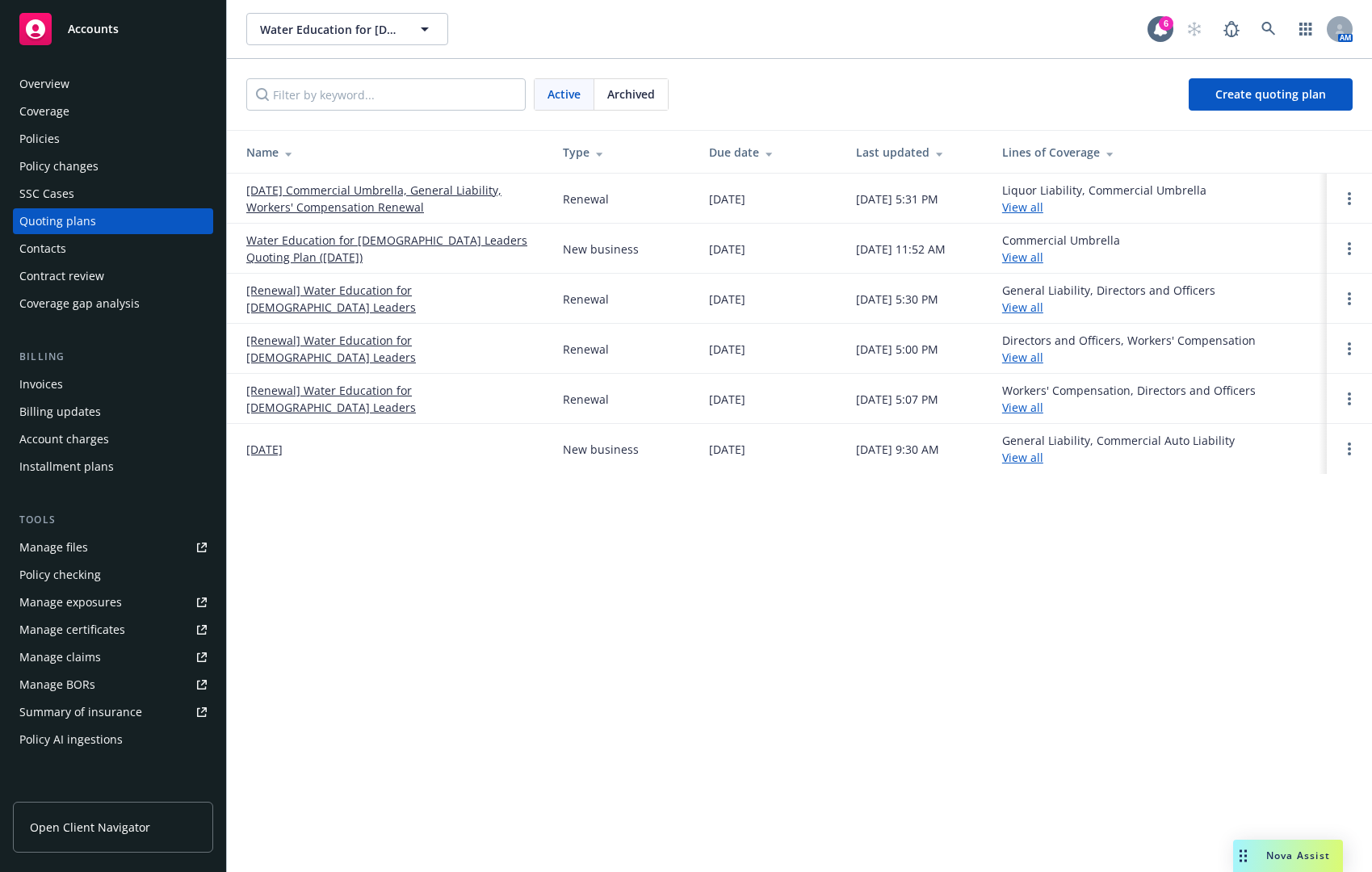
click at [361, 201] on link "[DATE] Commercial Umbrella, General Liability, Workers' Compensation Renewal" at bounding box center [391, 198] width 291 height 34
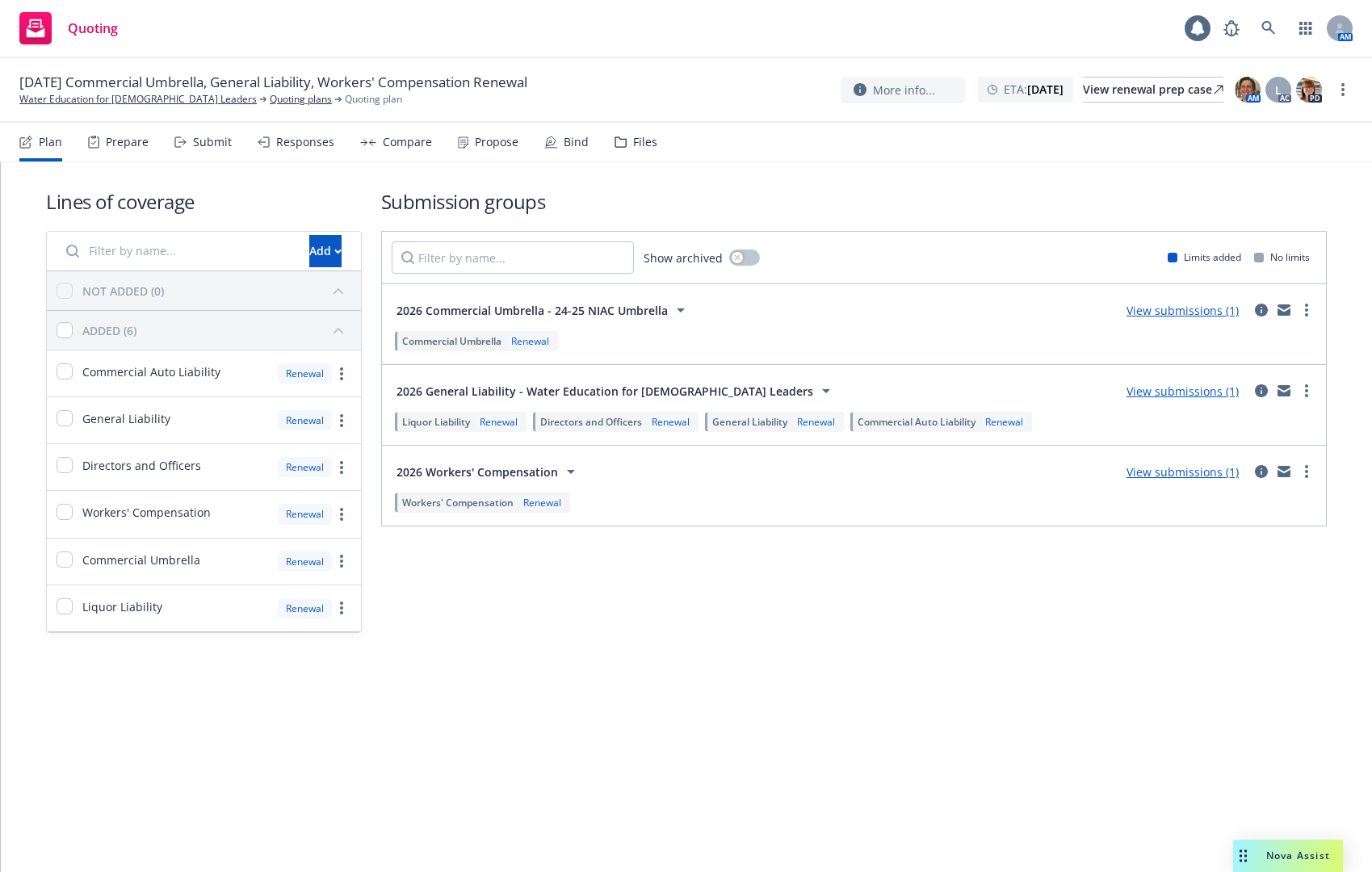
click at [187, 141] on div "Submit" at bounding box center [203, 143] width 58 height 39
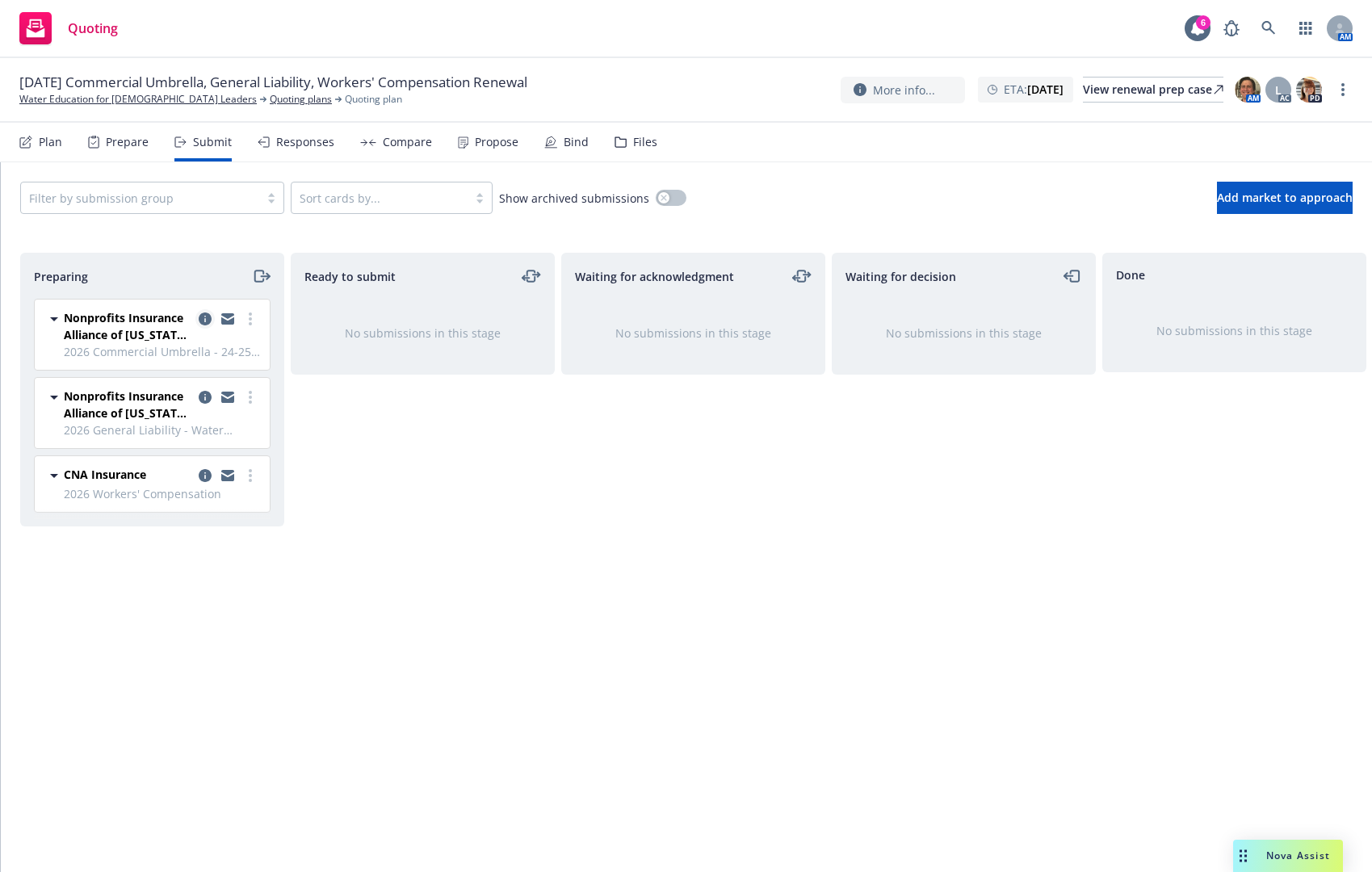
click at [206, 313] on icon "copy logging email" at bounding box center [205, 320] width 13 height 13
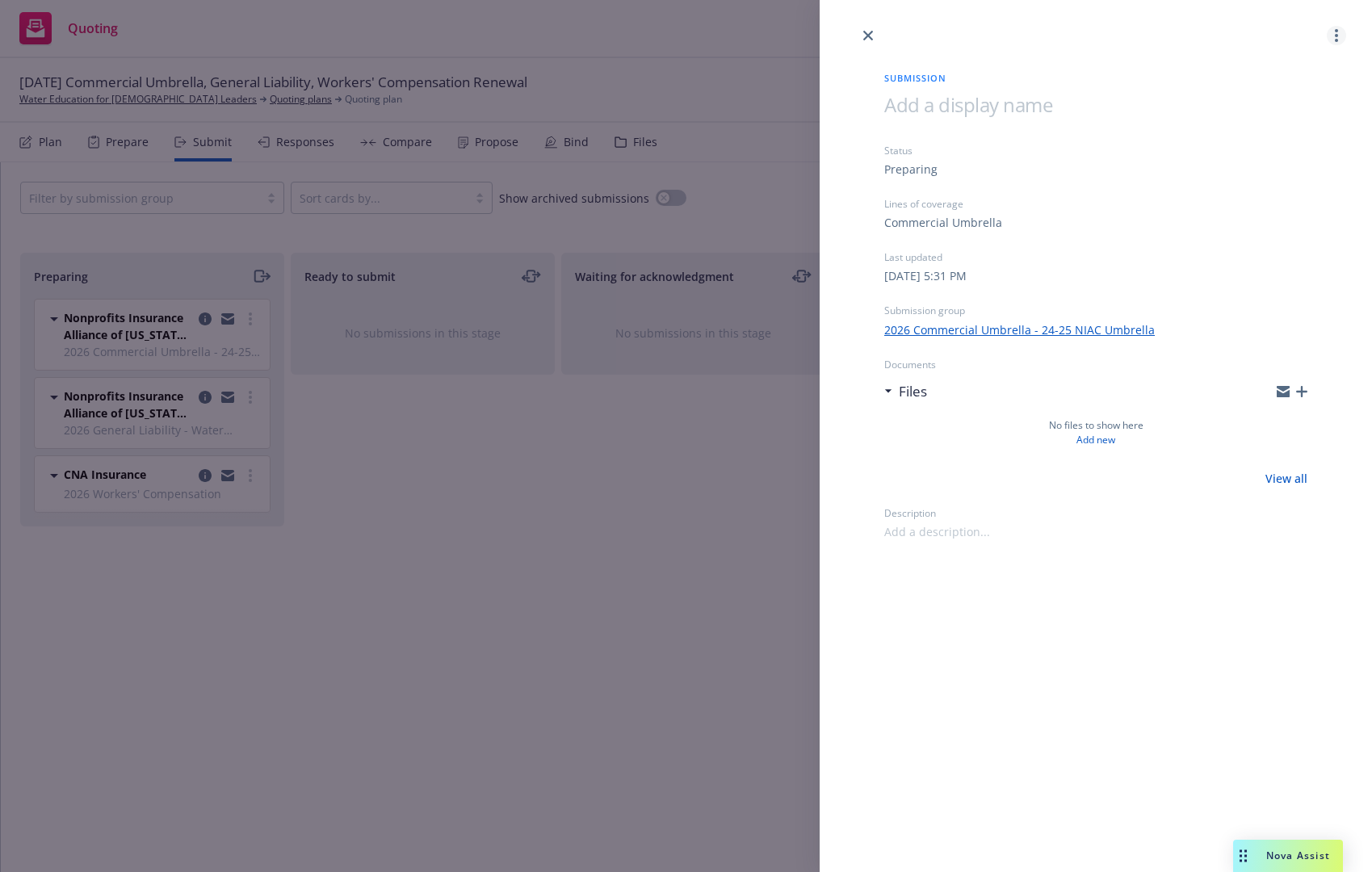
click at [1332, 35] on link "more" at bounding box center [1337, 35] width 20 height 20
click at [1300, 121] on link "Archive submission" at bounding box center [1272, 107] width 144 height 33
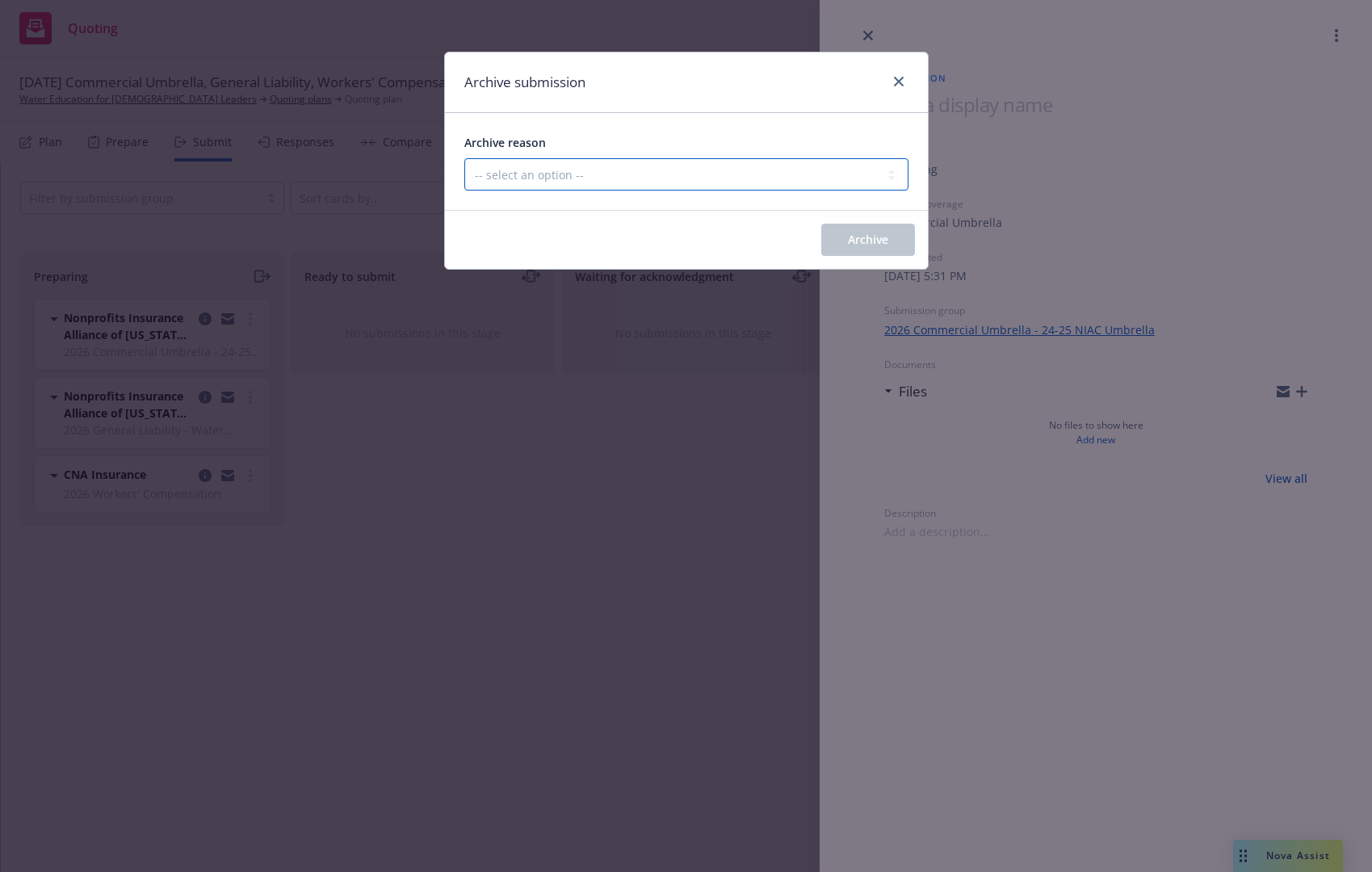
click at [732, 170] on select "-- select an option -- Carrier unresponsive Client decided not to proceed with …" at bounding box center [686, 174] width 444 height 33
select select "OTHER"
click at [465, 158] on select "-- select an option -- Carrier unresponsive Client decided not to proceed with …" at bounding box center [686, 174] width 444 height 33
click at [858, 233] on span "Archive" at bounding box center [867, 239] width 40 height 15
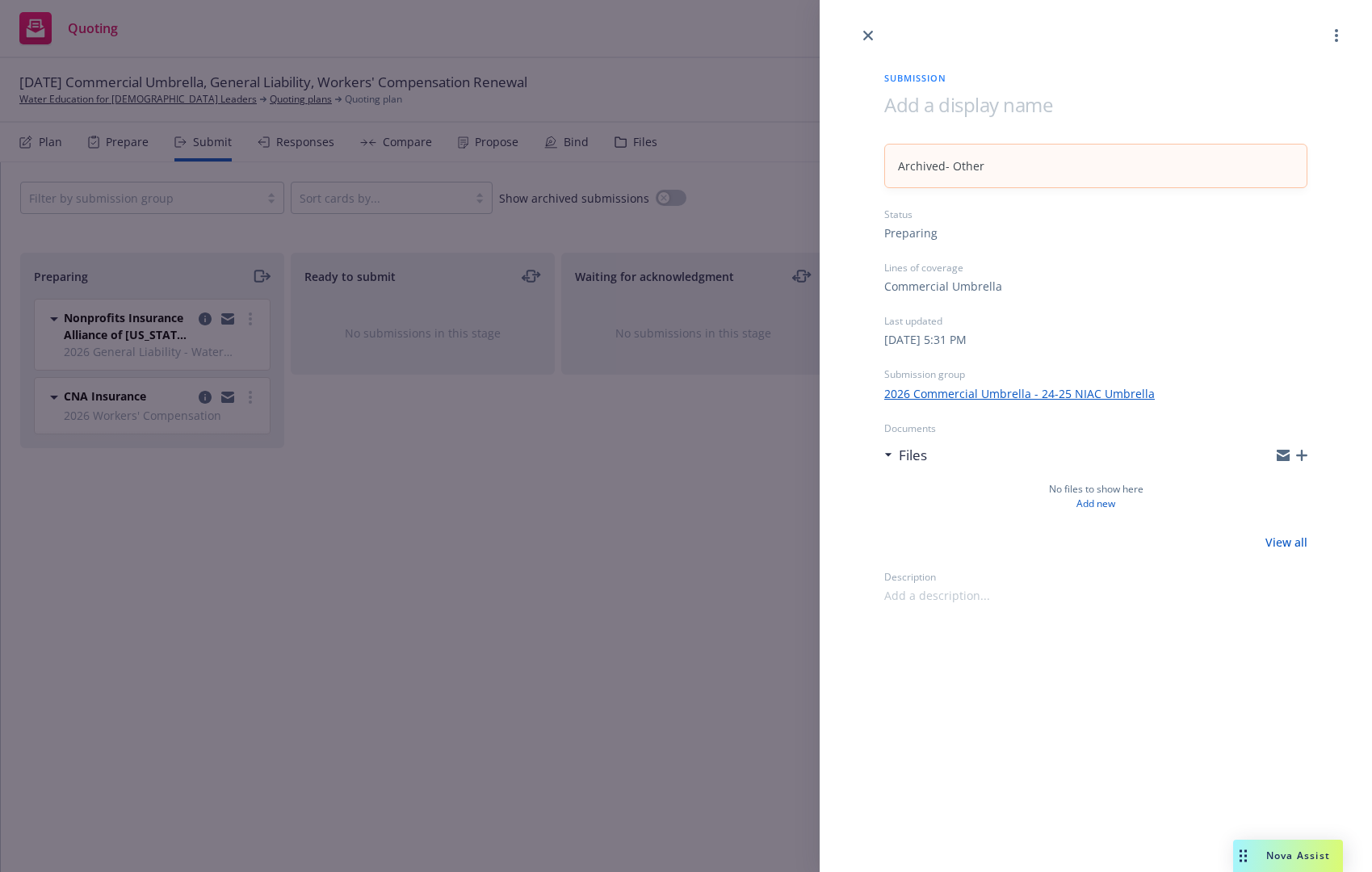
click at [201, 319] on div "Submission Archived - Other Status Preparing Lines of coverage Commercial Umbre…" at bounding box center [686, 436] width 1372 height 872
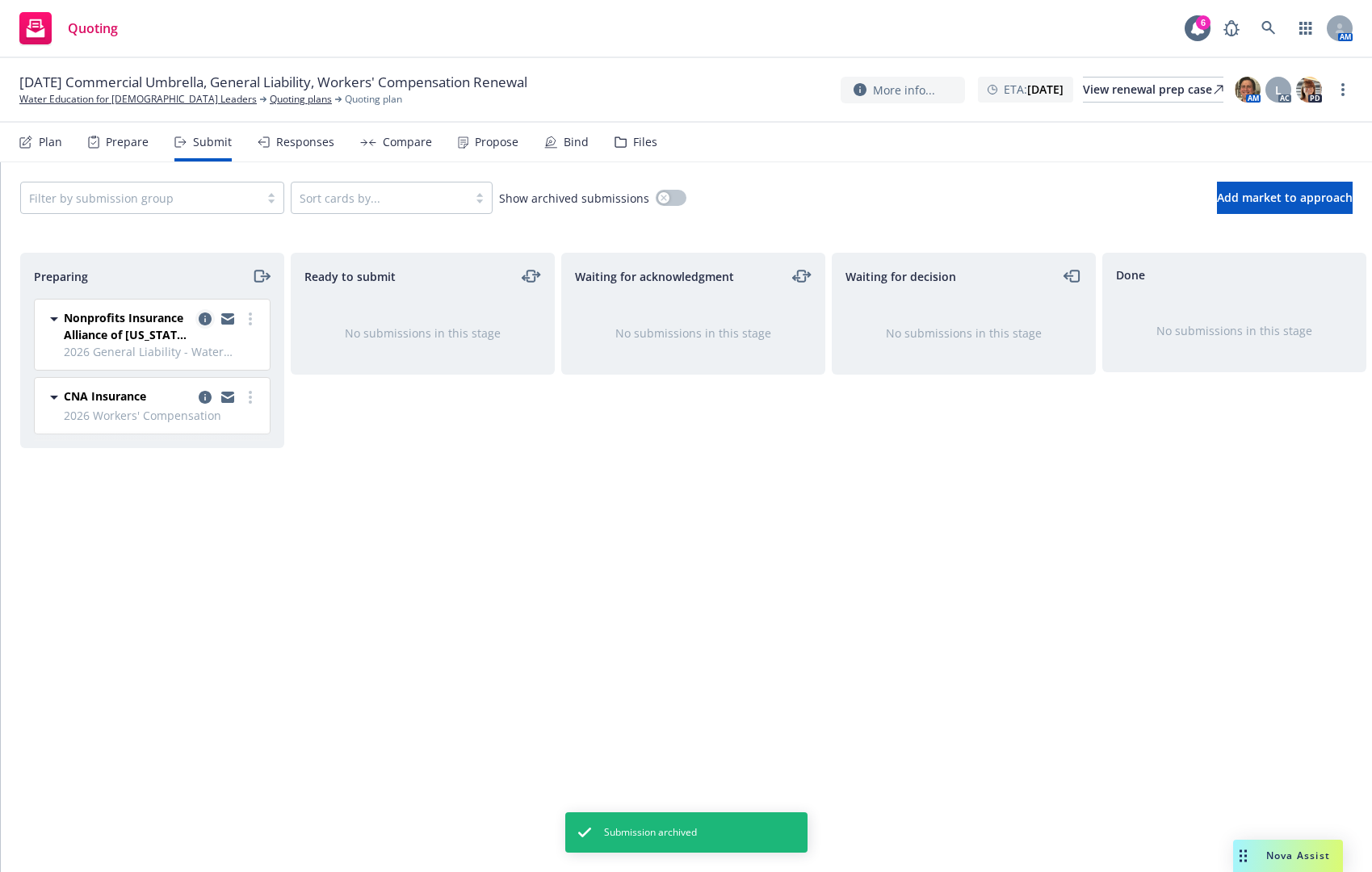
click at [204, 315] on icon "copy logging email" at bounding box center [205, 320] width 13 height 13
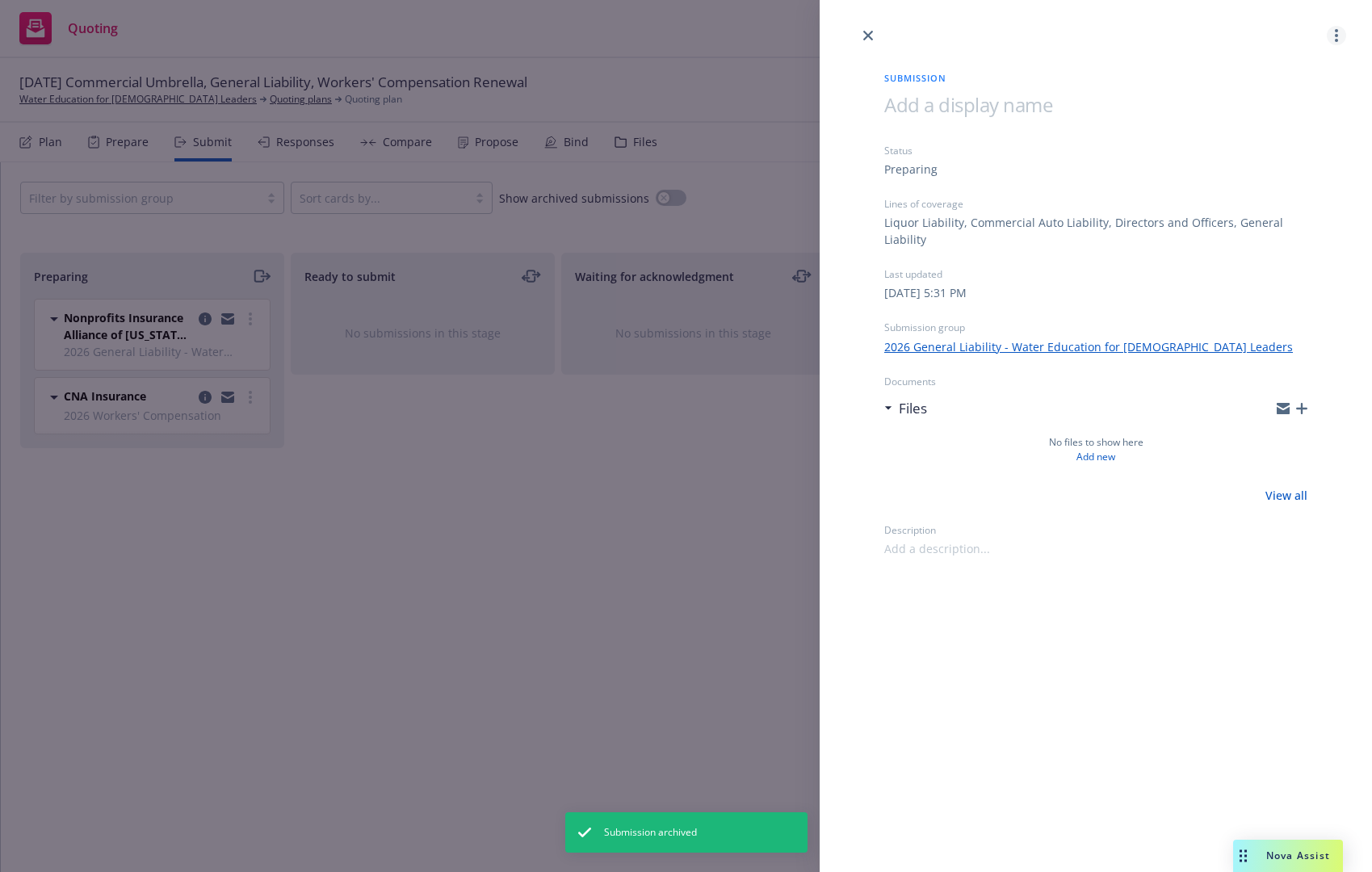
click at [1339, 35] on link "more" at bounding box center [1337, 35] width 20 height 20
drag, startPoint x: 1272, startPoint y: 140, endPoint x: 1269, endPoint y: 106, distance: 34.1
click at [1269, 106] on div "View case Archive submission Copy logging email" at bounding box center [1272, 107] width 144 height 97
click at [1268, 106] on span "Archive submission" at bounding box center [1272, 107] width 144 height 15
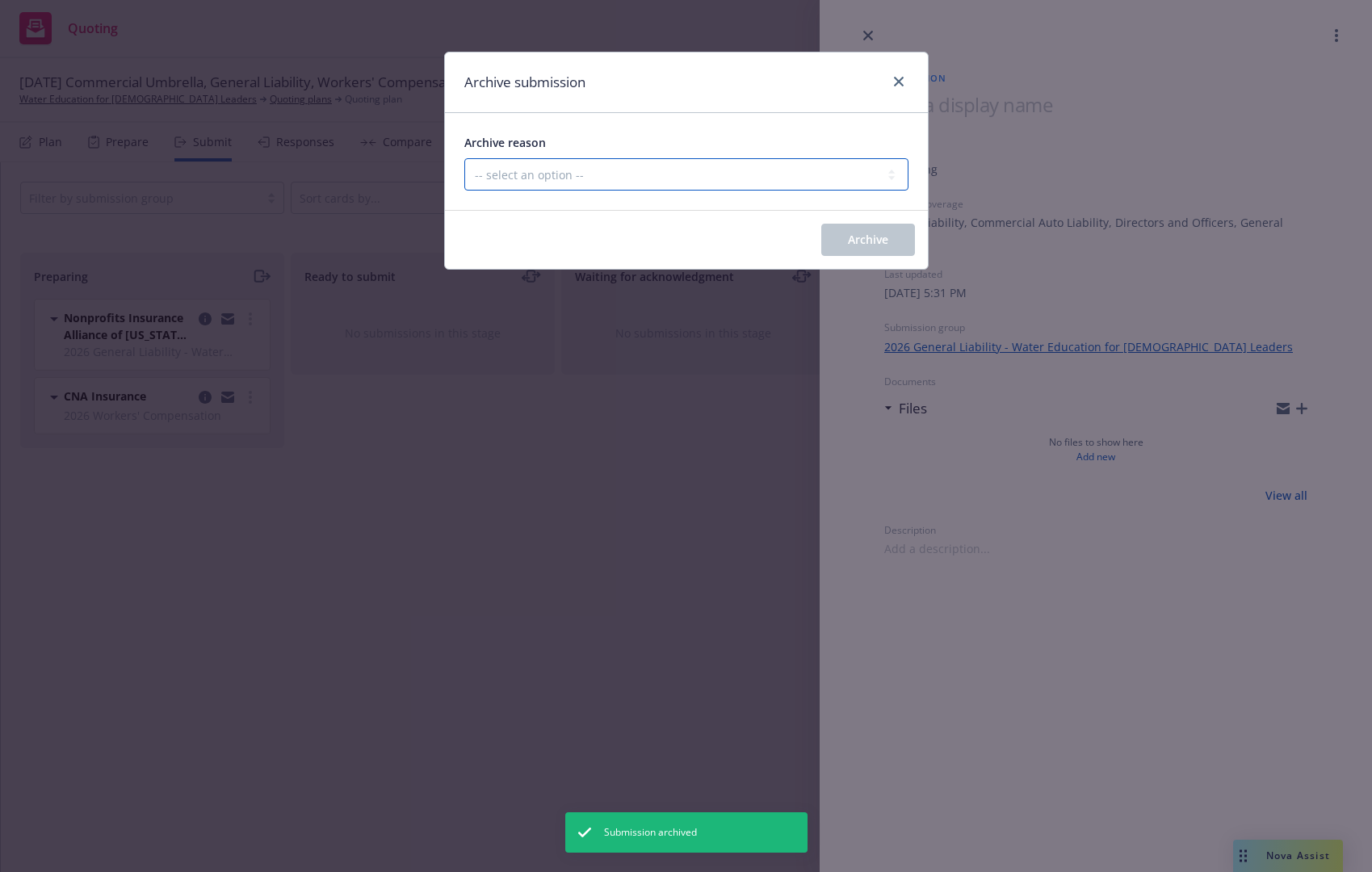
click at [632, 176] on select "-- select an option -- Carrier unresponsive Client decided not to proceed with …" at bounding box center [686, 174] width 444 height 33
select select "OTHER"
click at [465, 158] on select "-- select an option -- Carrier unresponsive Client decided not to proceed with …" at bounding box center [686, 174] width 444 height 33
drag, startPoint x: 841, startPoint y: 227, endPoint x: 812, endPoint y: 242, distance: 32.6
click at [842, 227] on button "Archive" at bounding box center [868, 239] width 94 height 33
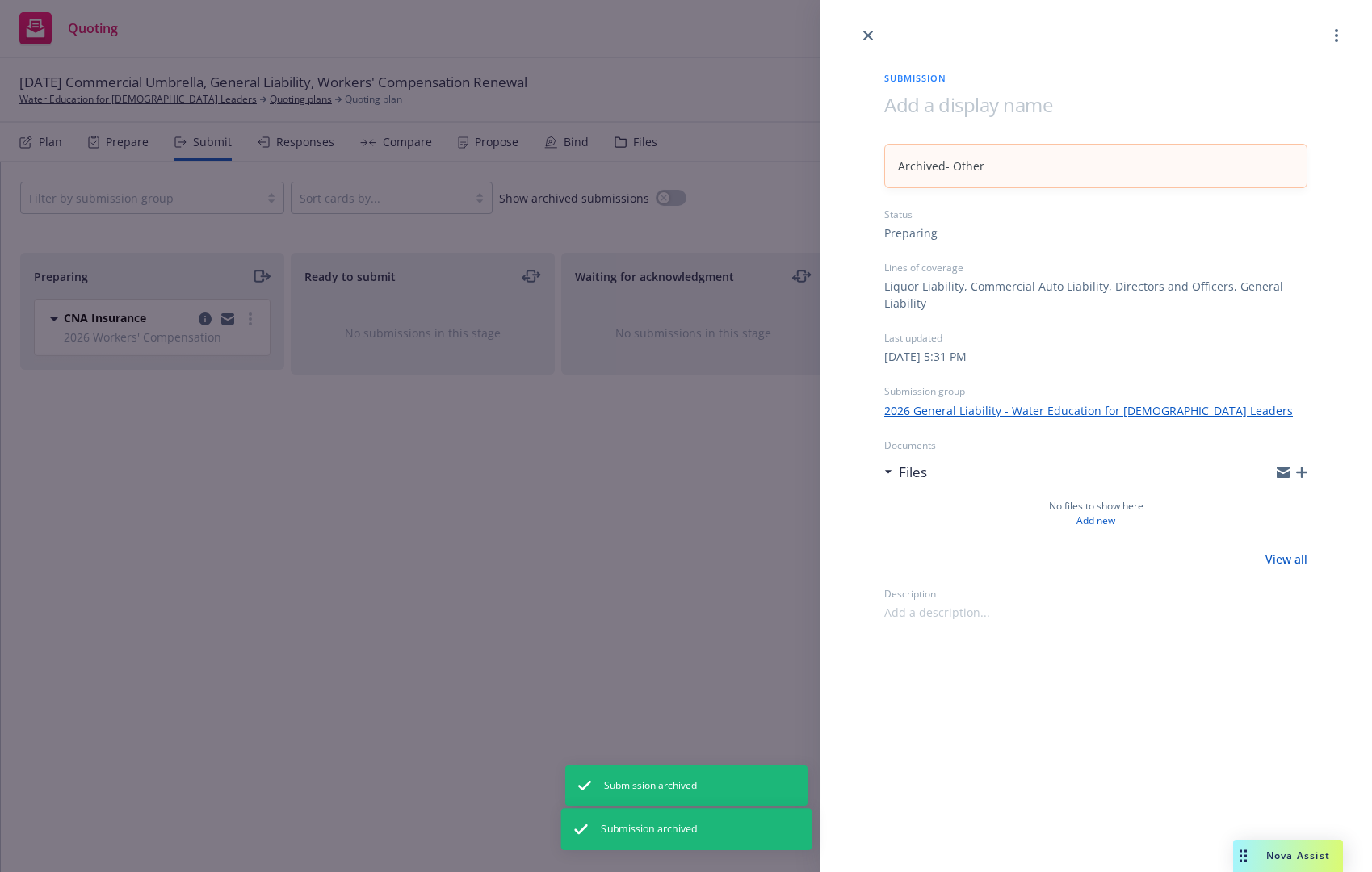
click at [205, 319] on div "Submission Archived - Other Status Preparing Lines of coverage Liquor Liability…" at bounding box center [686, 436] width 1372 height 872
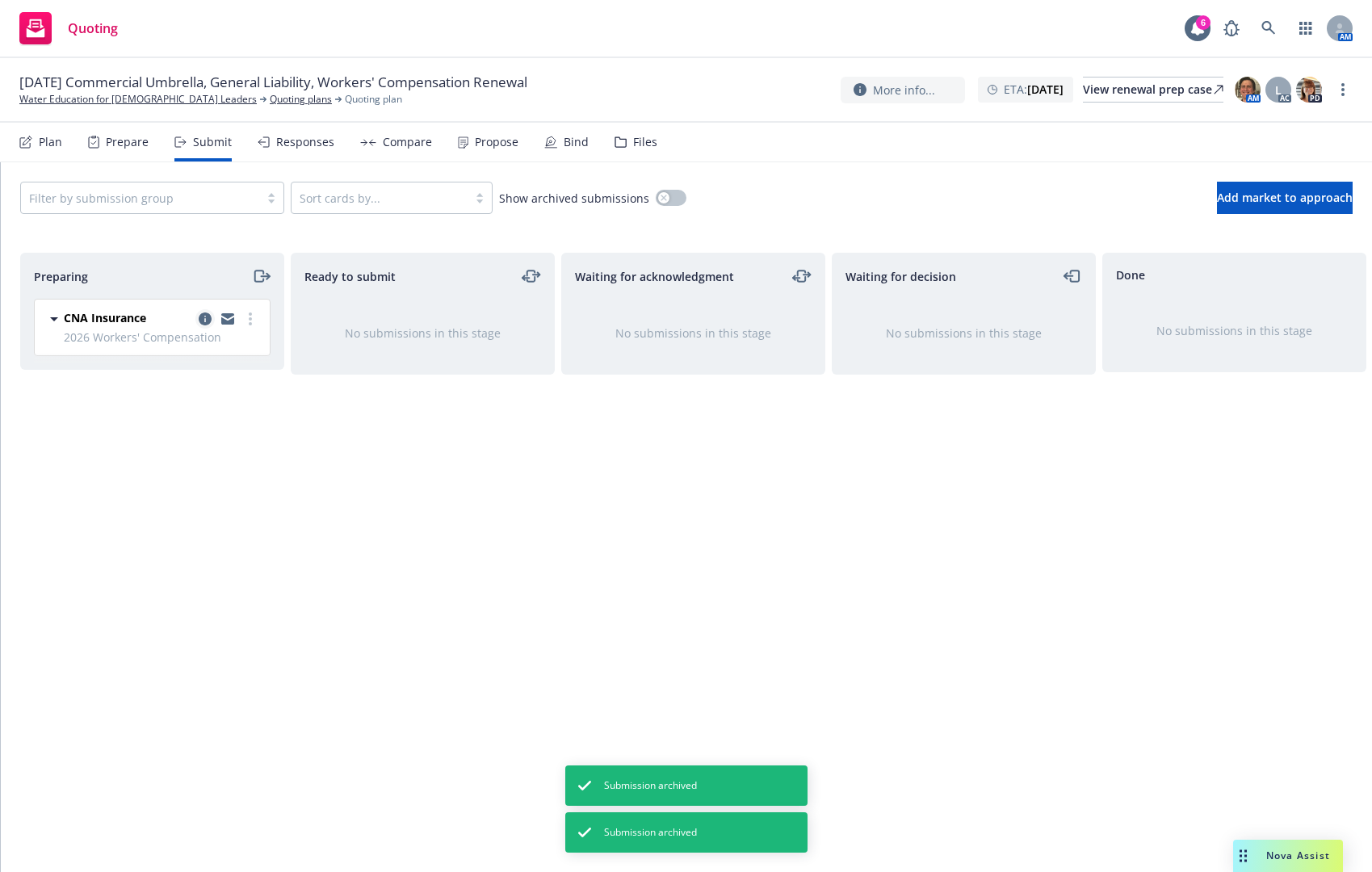
click at [207, 324] on icon "copy logging email" at bounding box center [205, 320] width 13 height 13
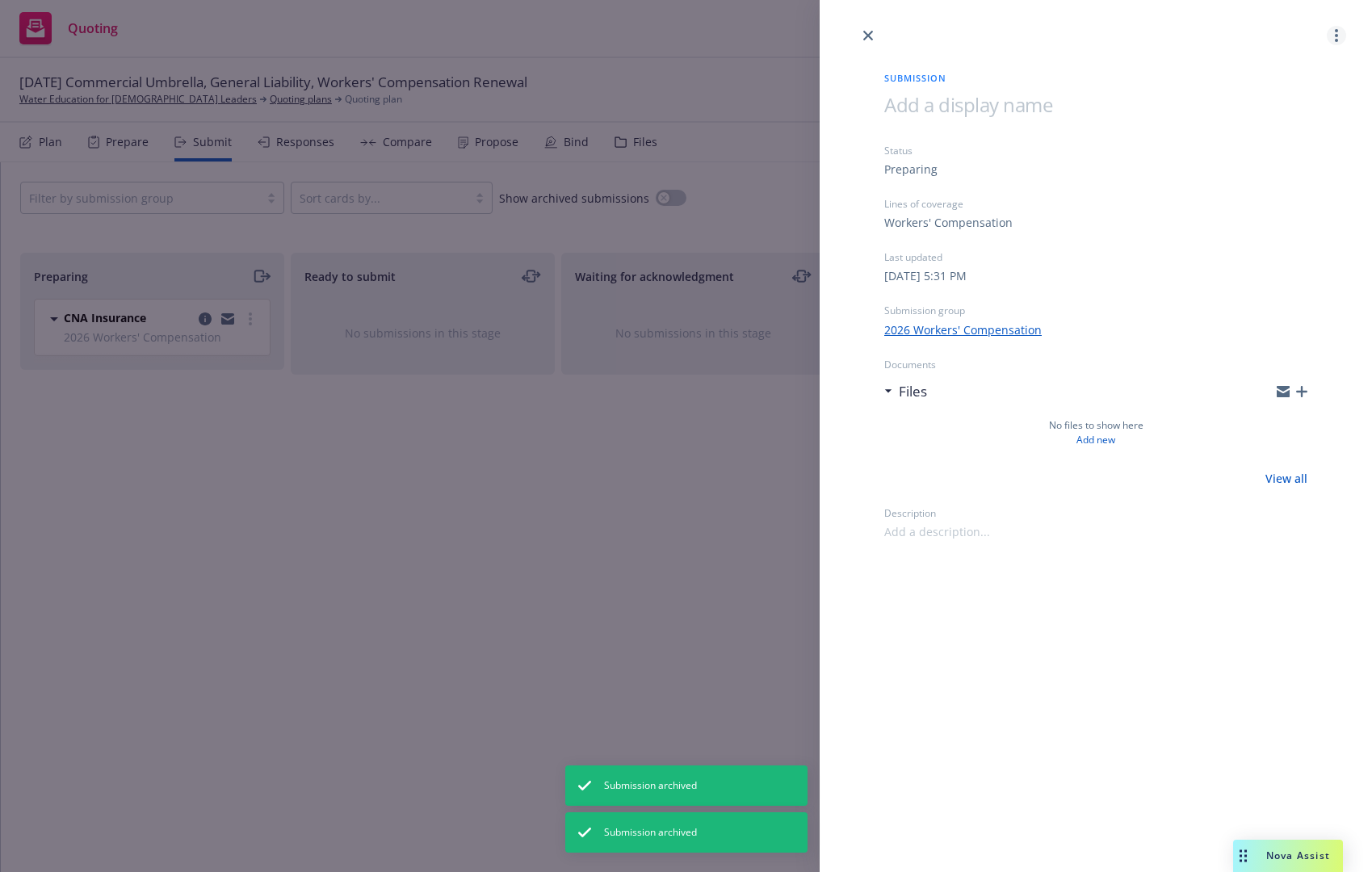
click at [1338, 30] on circle "more" at bounding box center [1336, 30] width 3 height 3
click at [1298, 102] on span "Archive submission" at bounding box center [1272, 107] width 144 height 15
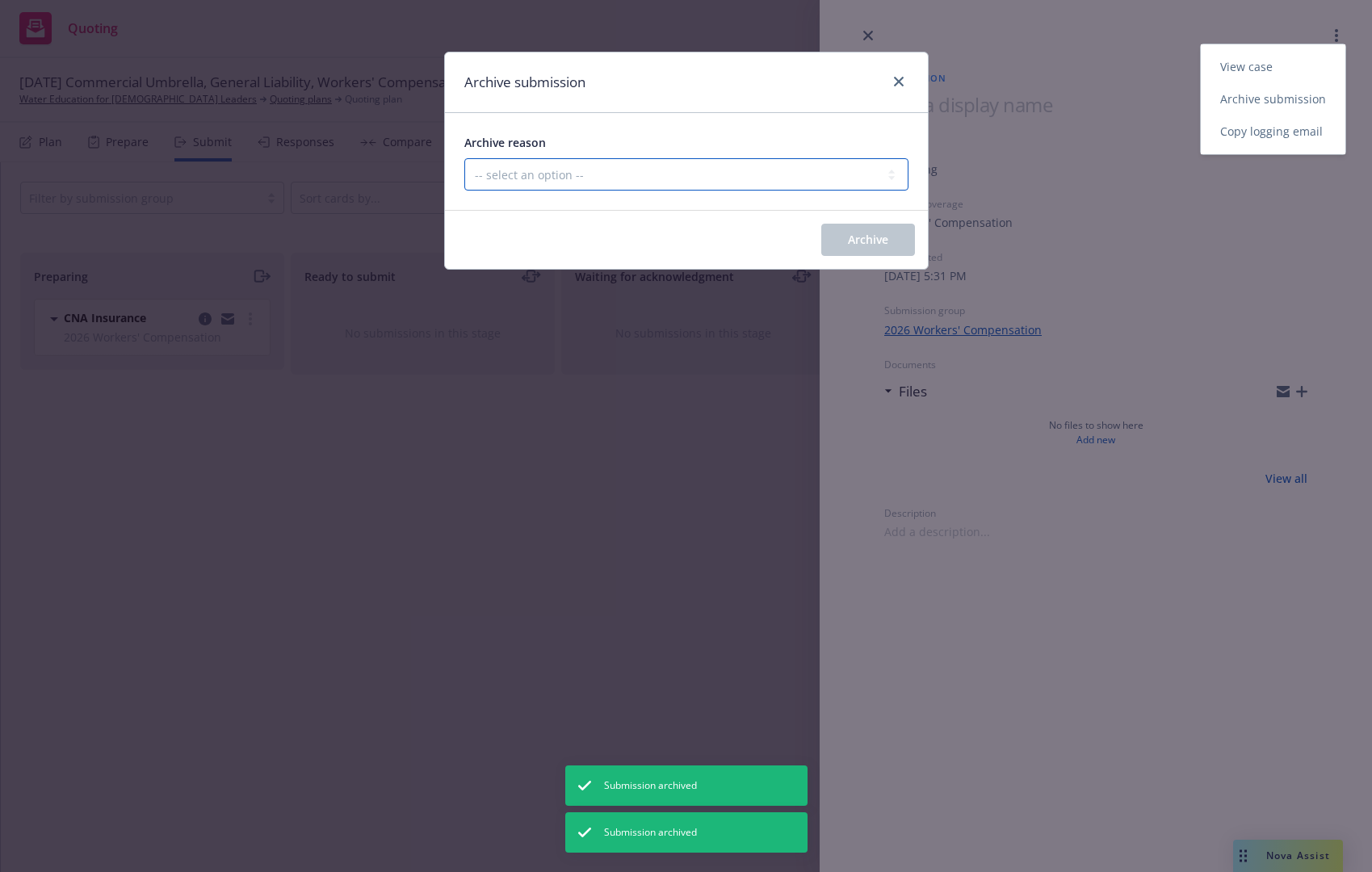
click at [649, 177] on select "-- select an option -- Carrier unresponsive Client decided not to proceed with …" at bounding box center [686, 174] width 444 height 33
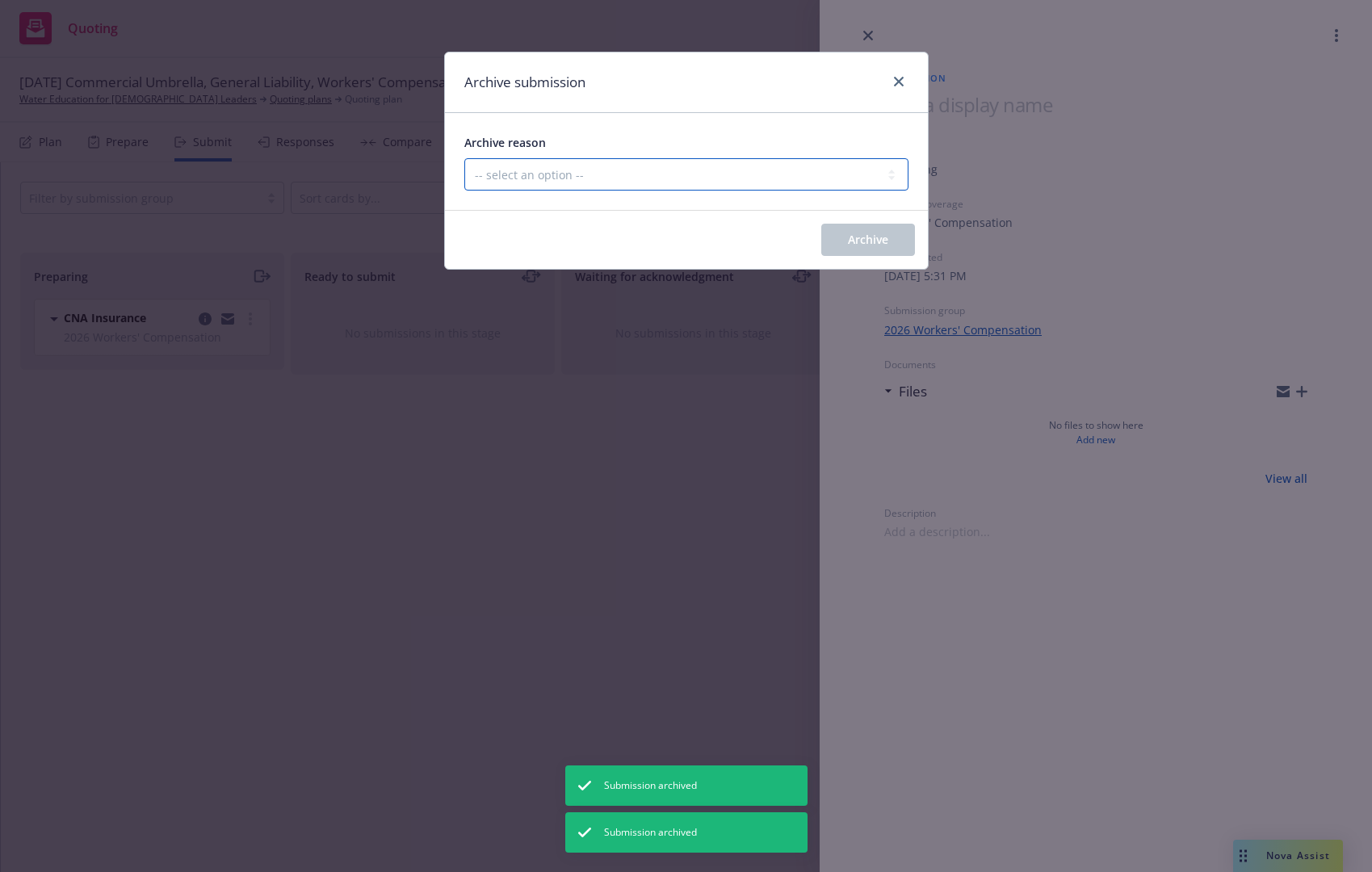
select select "OTHER"
click at [465, 158] on select "-- select an option -- Carrier unresponsive Client decided not to proceed with …" at bounding box center [686, 174] width 444 height 33
click at [915, 225] on button "Archive" at bounding box center [868, 239] width 94 height 33
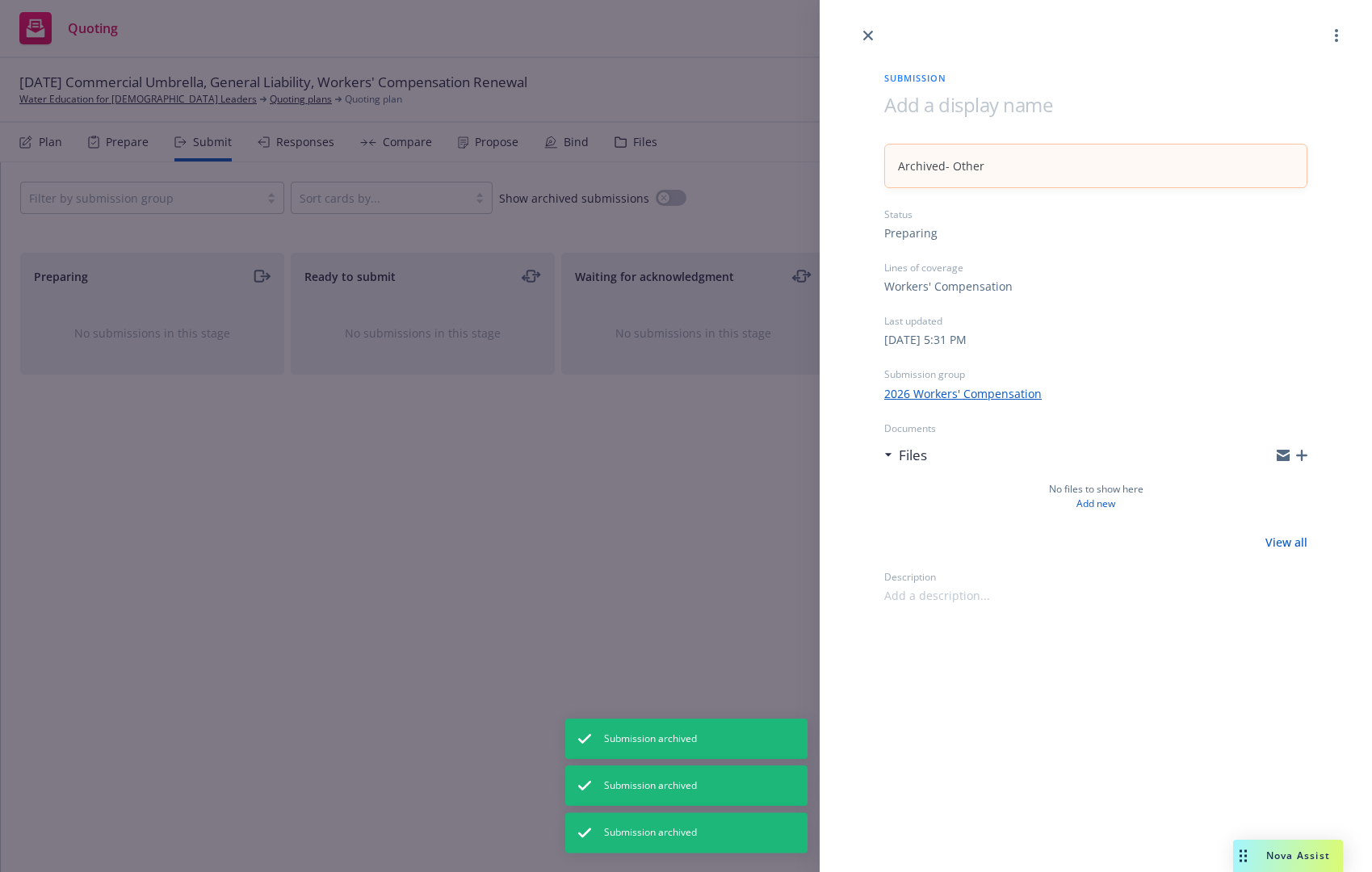
click at [51, 148] on div "Submission Archived - Other Status Preparing Lines of coverage Workers' Compens…" at bounding box center [686, 436] width 1372 height 872
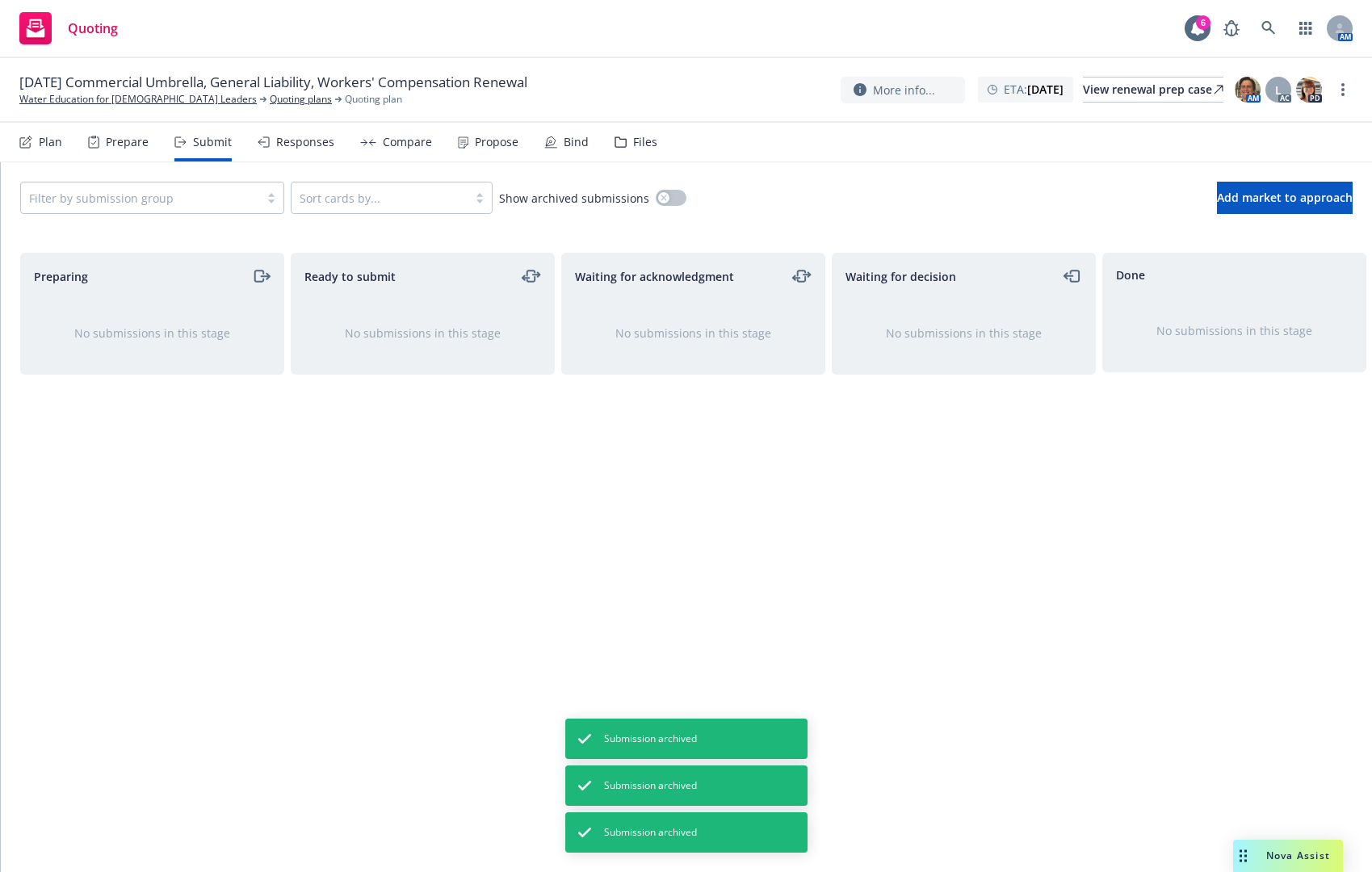
click at [55, 146] on div "Plan" at bounding box center [50, 143] width 23 height 13
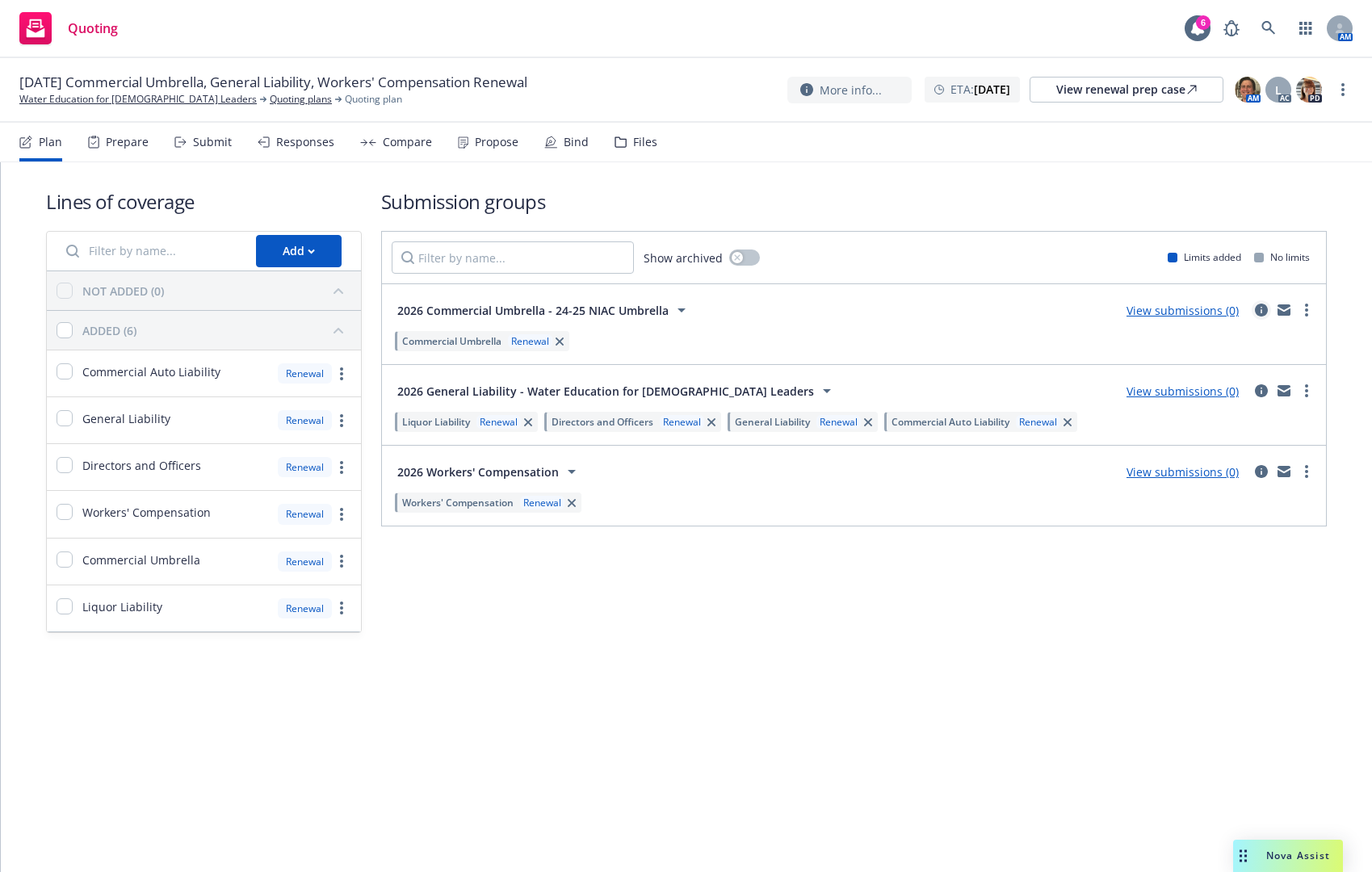
click at [1263, 307] on icon "circleInformation" at bounding box center [1261, 310] width 13 height 13
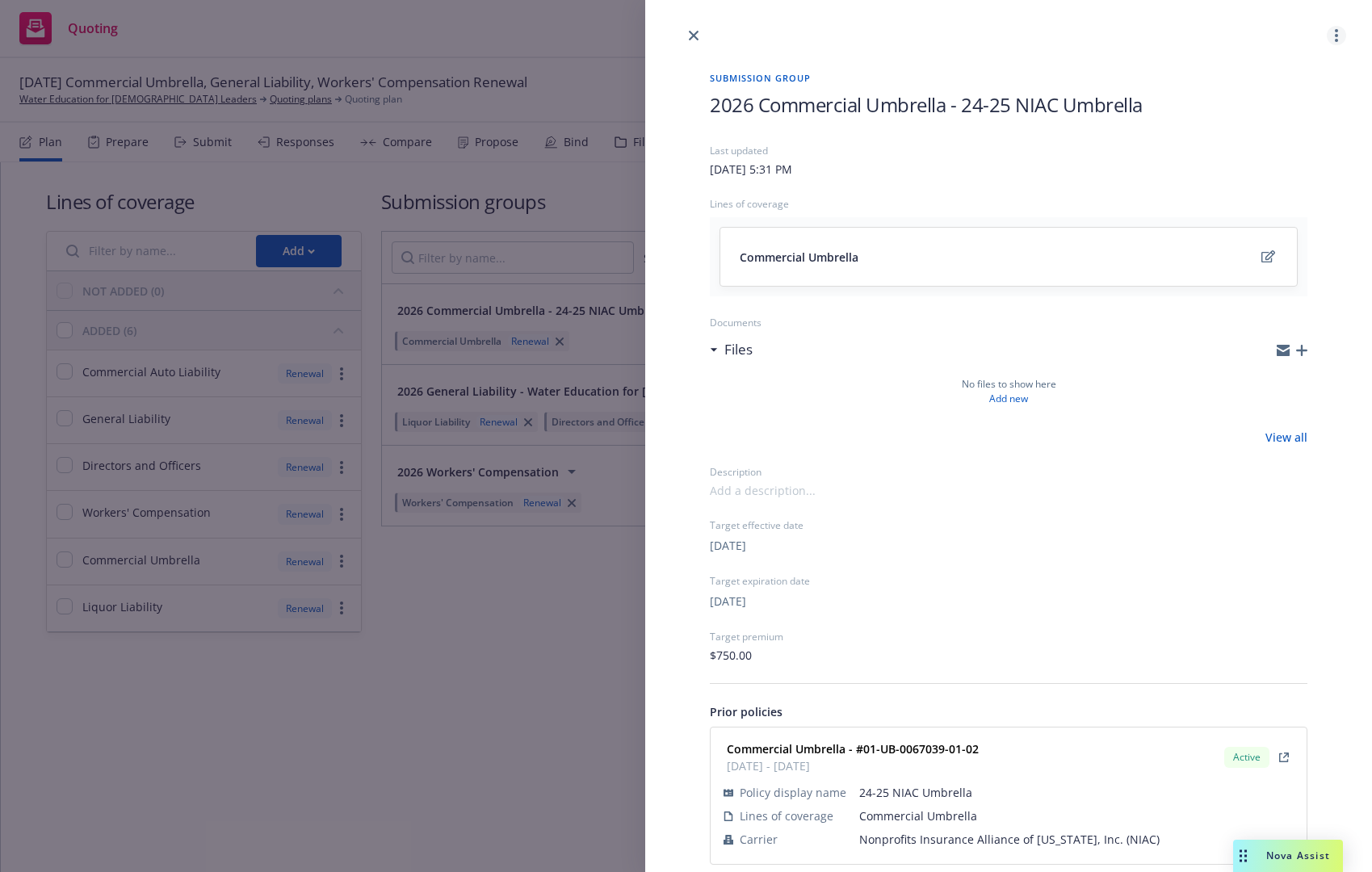
click at [1327, 42] on link "more" at bounding box center [1337, 35] width 20 height 20
click at [1302, 141] on link "Archive" at bounding box center [1262, 141] width 142 height 33
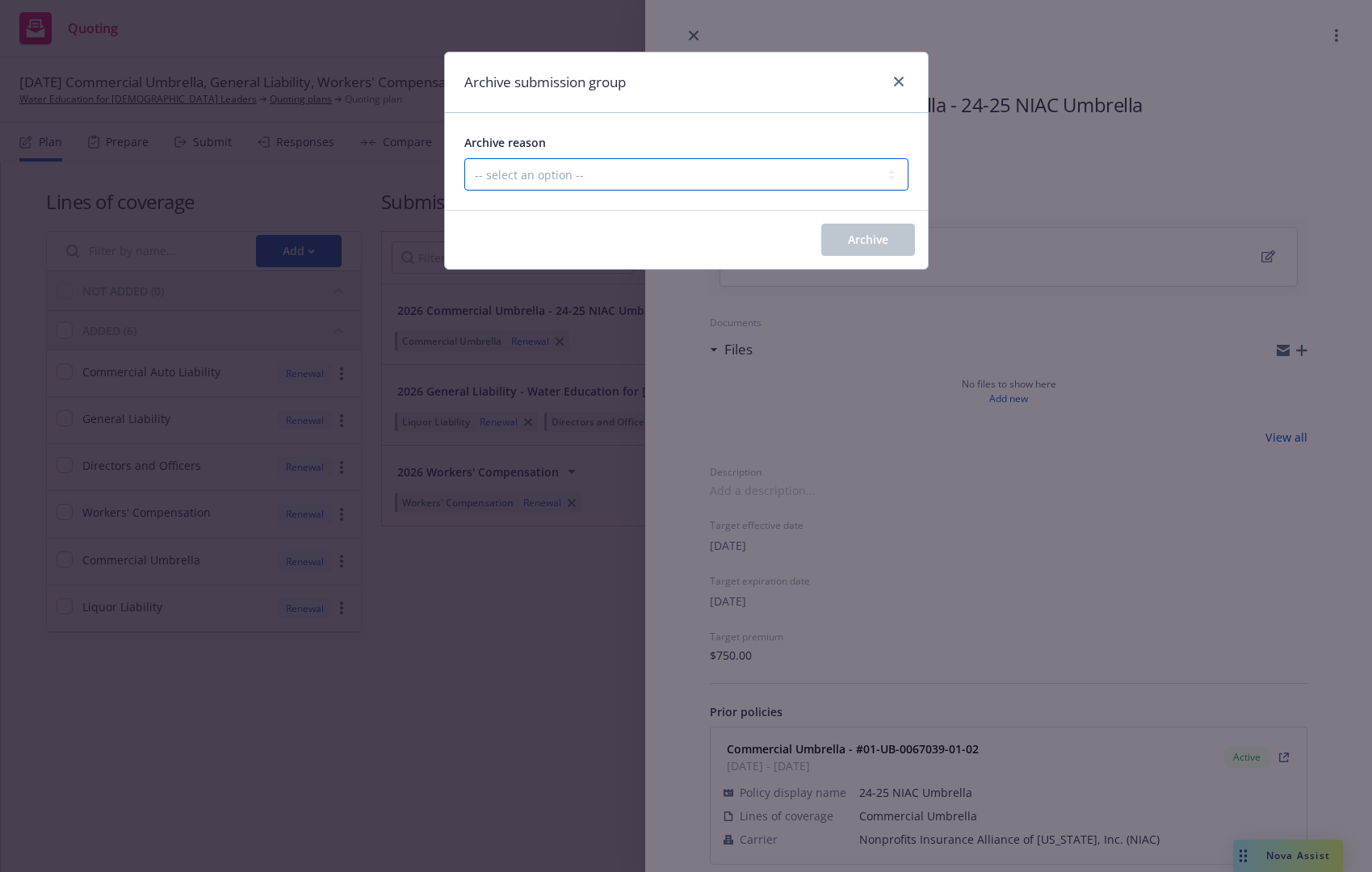
click at [727, 165] on select "-- select an option -- Customer no longer needs this coverage Duplicate Histori…" at bounding box center [686, 174] width 444 height 33
select select "POLICY_WILL_BE_AUTO_RENEWED"
click at [465, 158] on select "-- select an option -- Customer no longer needs this coverage Duplicate Histori…" at bounding box center [686, 174] width 444 height 33
click at [831, 239] on button "Archive" at bounding box center [868, 239] width 94 height 33
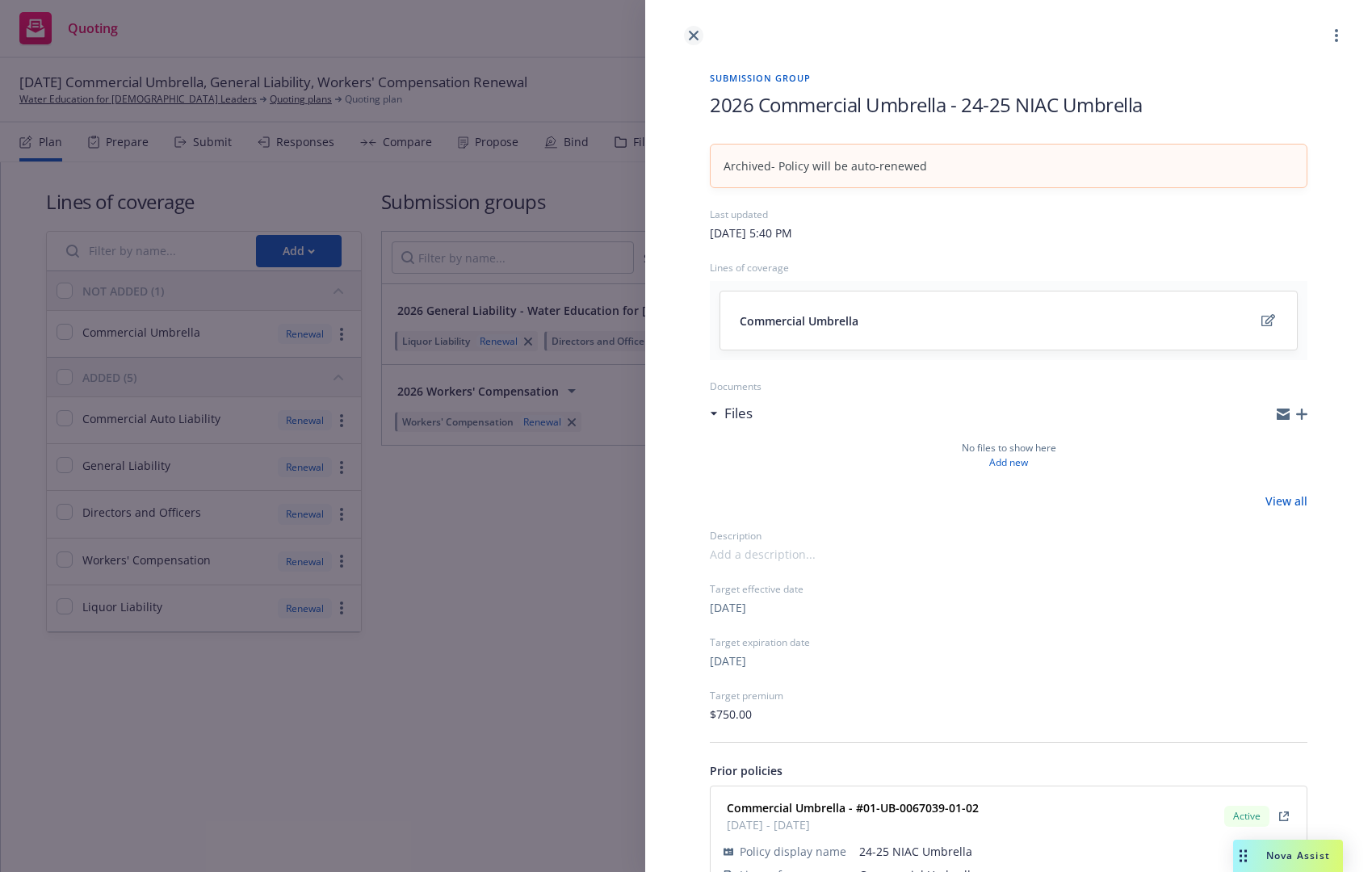
click at [689, 36] on icon "close" at bounding box center [694, 35] width 9 height 9
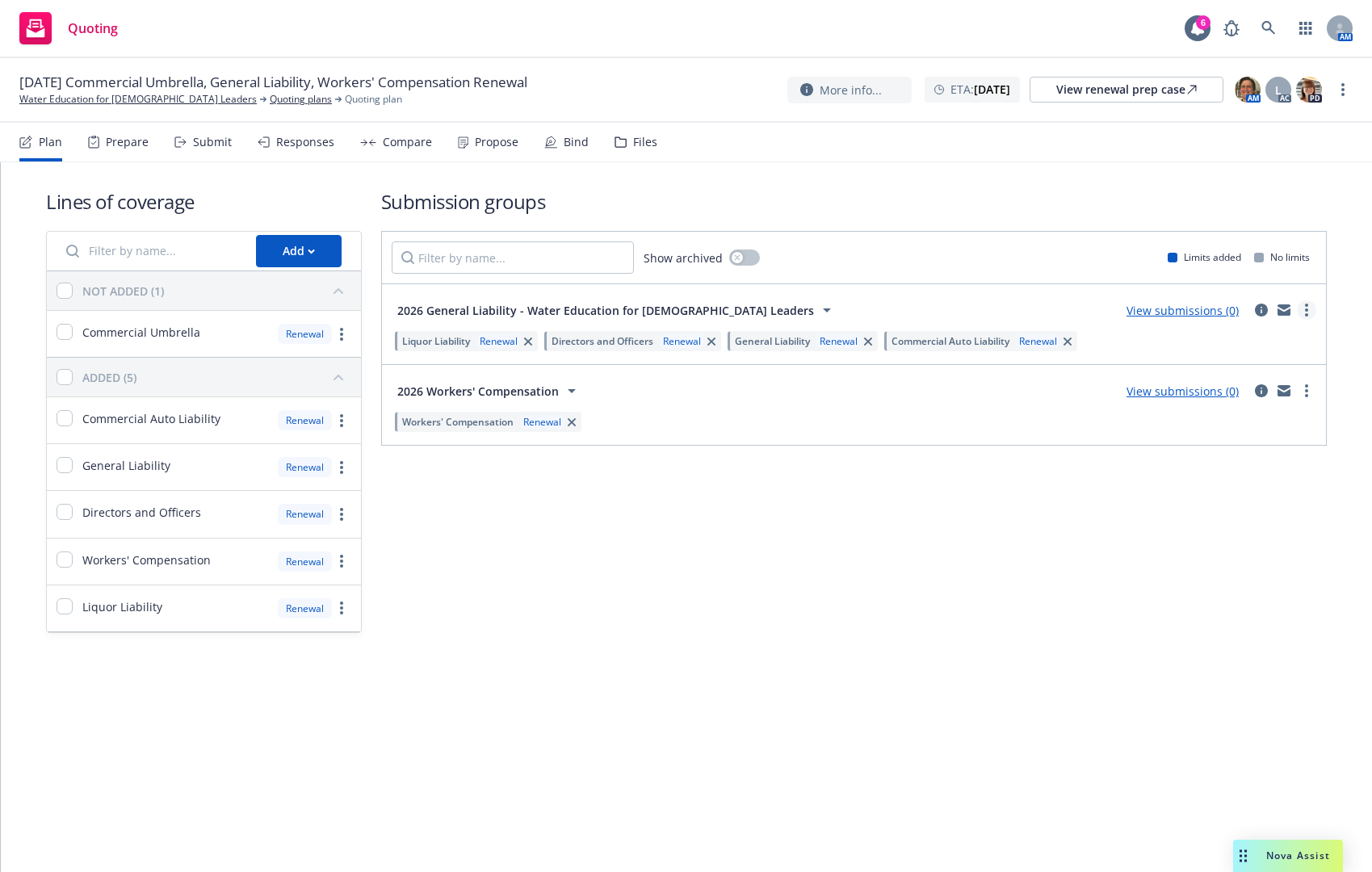
click at [1307, 310] on circle "more" at bounding box center [1306, 309] width 3 height 3
click at [1197, 471] on span "Archive" at bounding box center [1184, 478] width 79 height 15
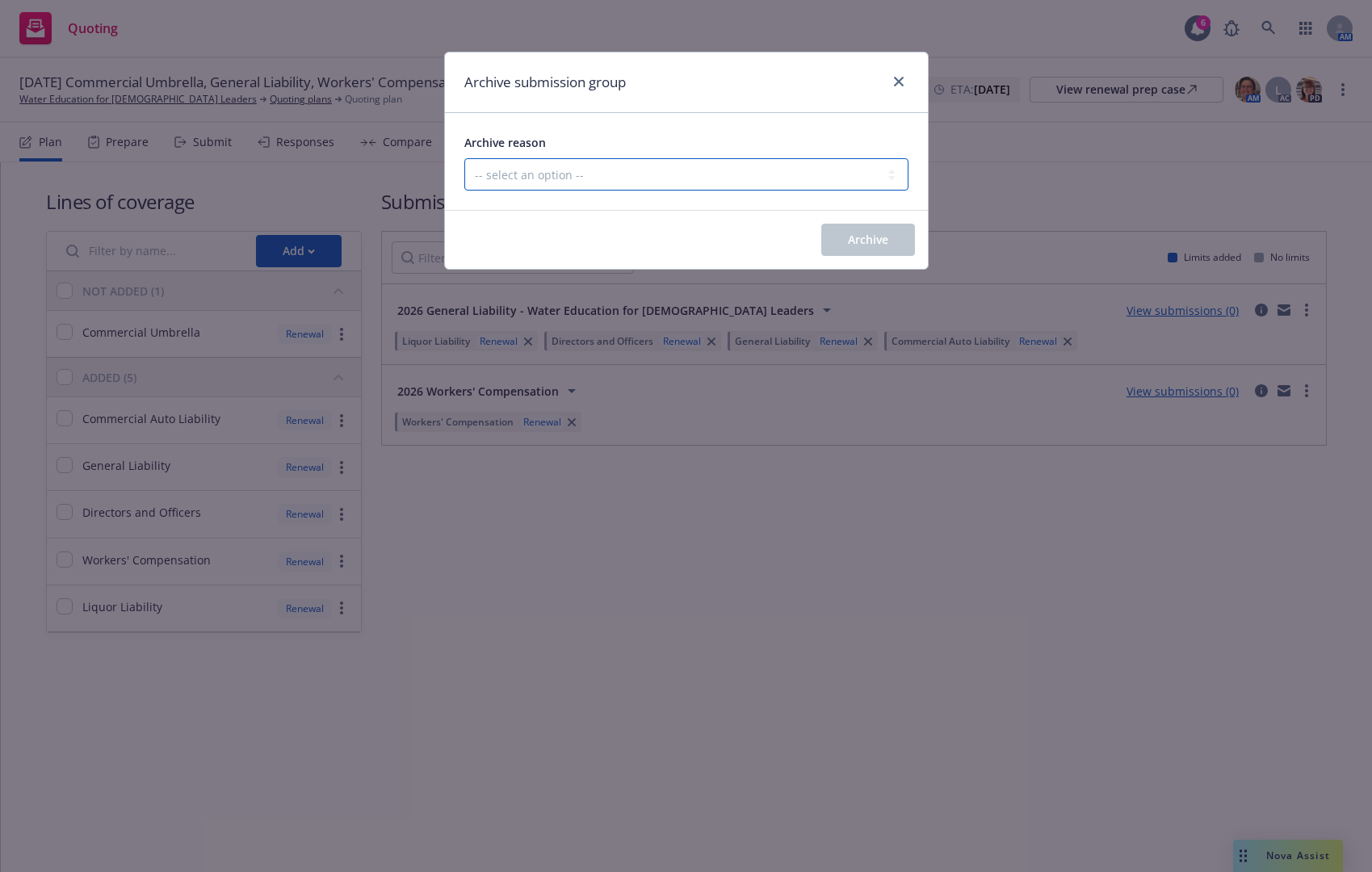
click at [819, 180] on select "-- select an option -- Customer no longer needs this coverage Duplicate Histori…" at bounding box center [686, 174] width 444 height 33
select select "POLICY_WILL_BE_AUTO_RENEWED"
click at [465, 158] on select "-- select an option -- Customer no longer needs this coverage Duplicate Histori…" at bounding box center [686, 174] width 444 height 33
click at [849, 252] on button "Archive" at bounding box center [868, 239] width 94 height 33
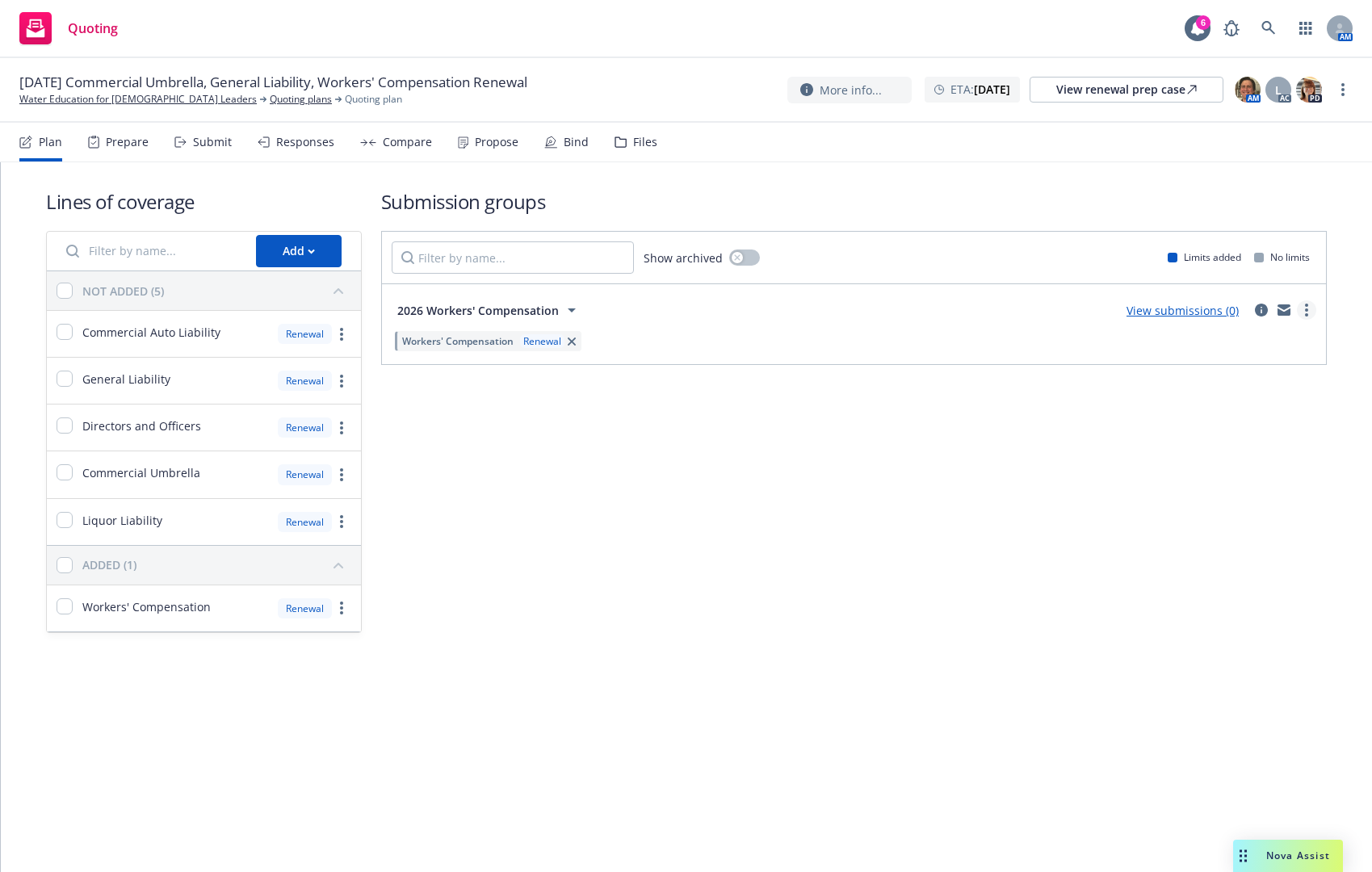
click at [1309, 305] on link "more" at bounding box center [1306, 310] width 20 height 20
click at [1221, 476] on span "Archive" at bounding box center [1184, 478] width 79 height 15
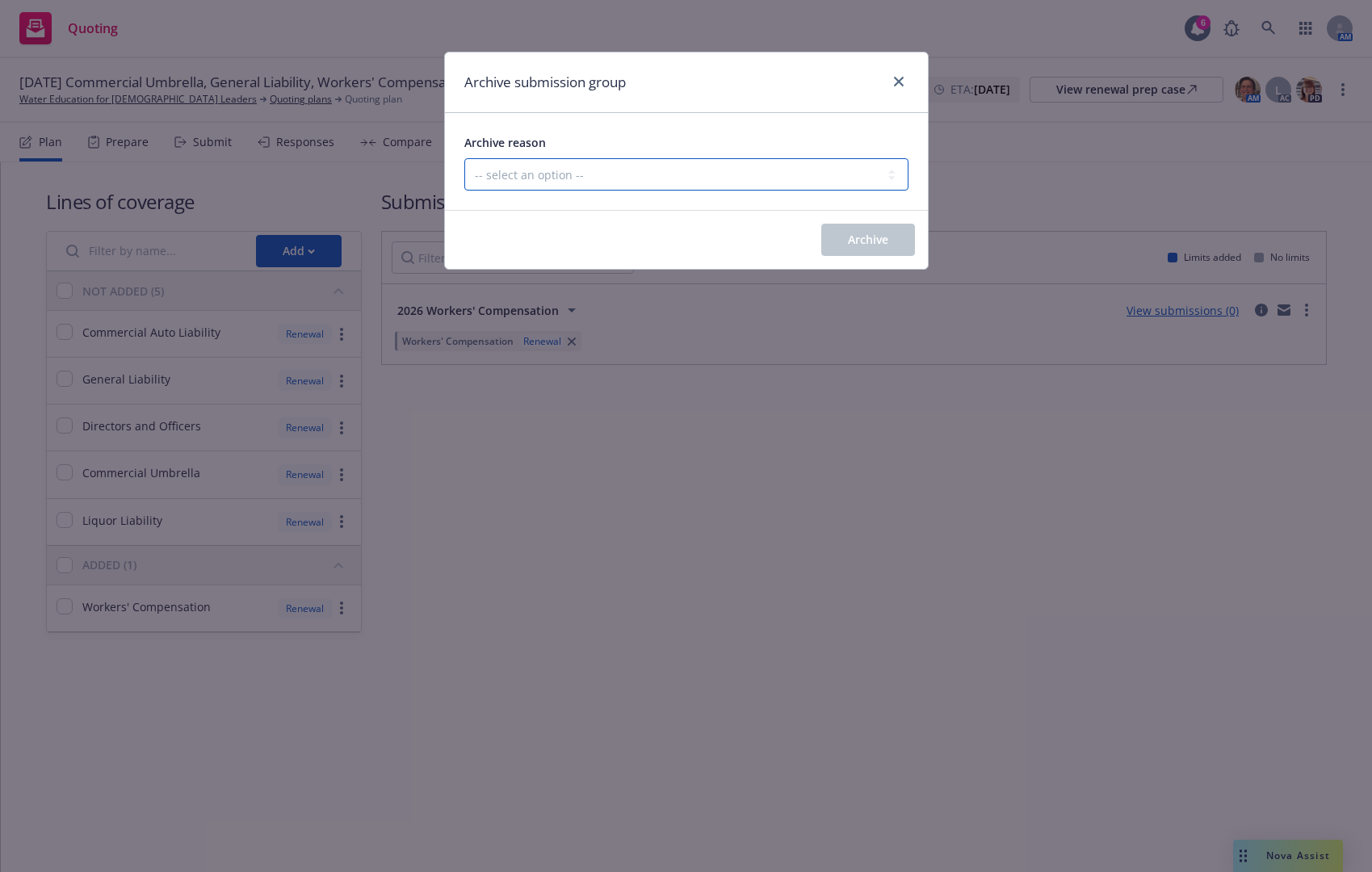
drag, startPoint x: 880, startPoint y: 179, endPoint x: 877, endPoint y: 187, distance: 8.5
click at [880, 179] on select "-- select an option -- Customer no longer needs this coverage Duplicate Histori…" at bounding box center [686, 174] width 444 height 33
select select "POLICY_WILL_BE_AUTO_RENEWED"
click at [465, 158] on select "-- select an option -- Customer no longer needs this coverage Duplicate Histori…" at bounding box center [686, 174] width 444 height 33
click at [875, 233] on span "Archive" at bounding box center [867, 239] width 40 height 15
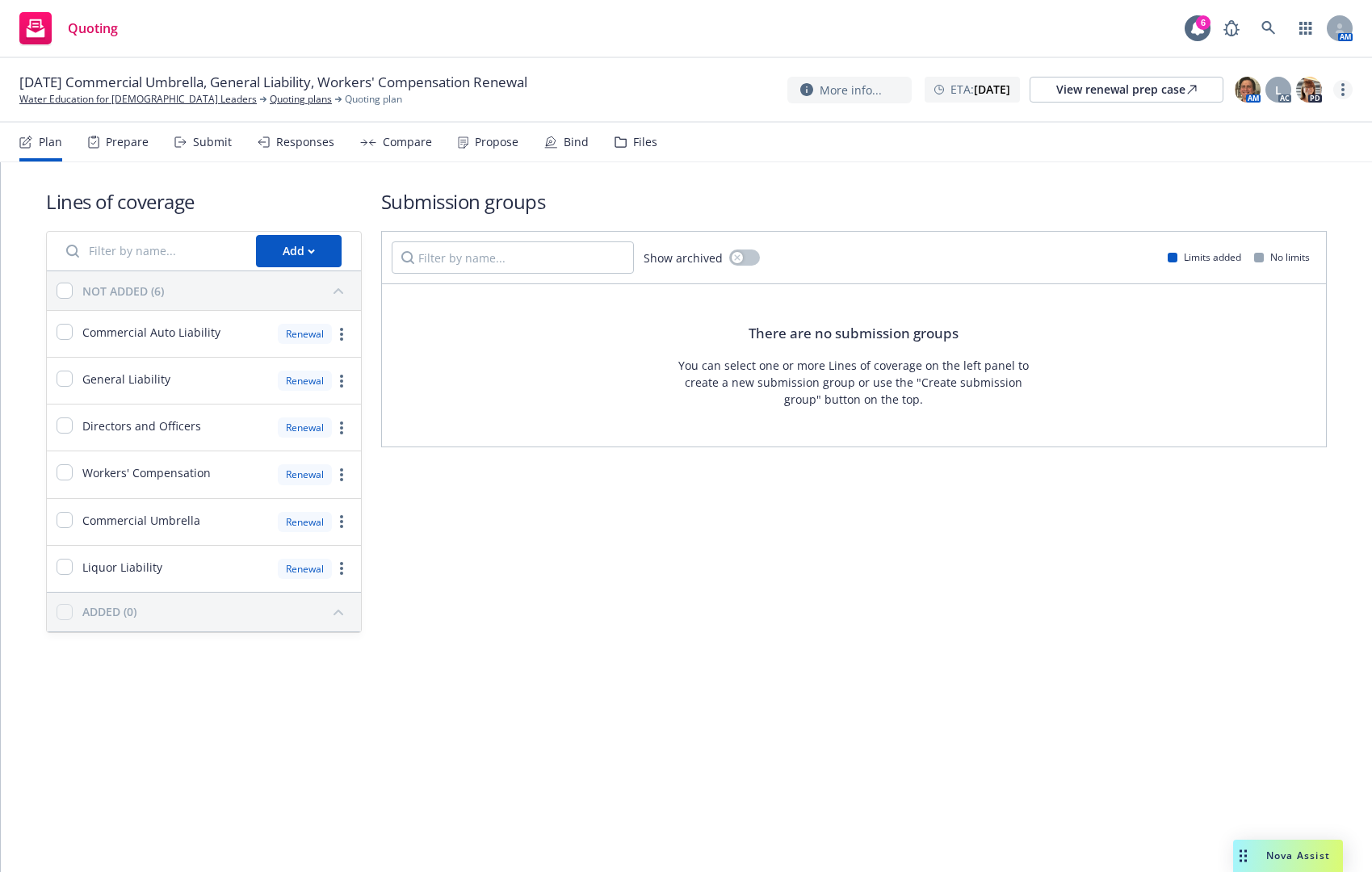
click at [1350, 94] on link "more" at bounding box center [1343, 89] width 20 height 20
click at [1267, 210] on link "Archive quoting plan" at bounding box center [1261, 219] width 180 height 33
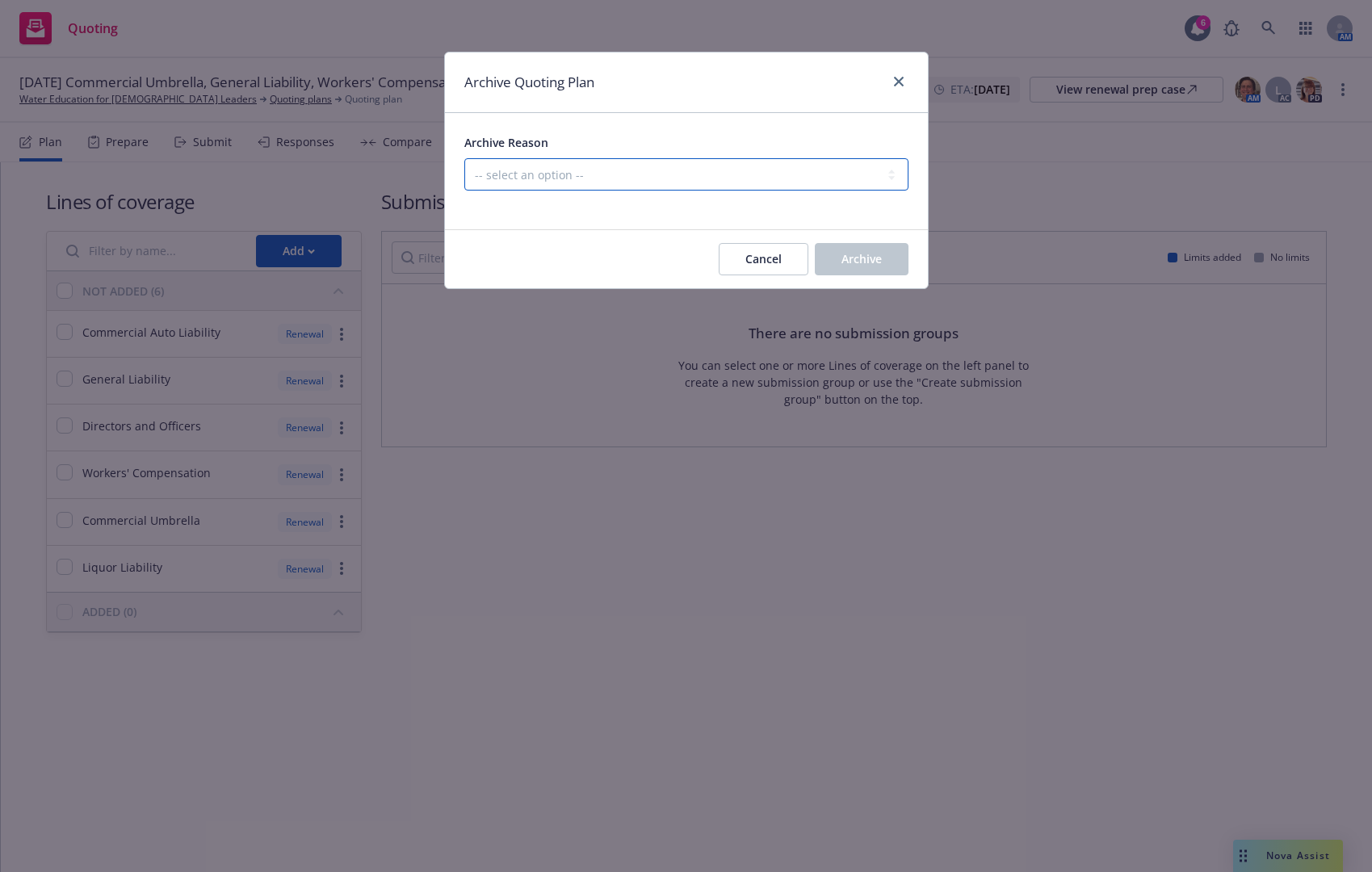
drag, startPoint x: 642, startPoint y: 173, endPoint x: 638, endPoint y: 185, distance: 12.6
click at [642, 173] on select "-- select an option -- All policies in this renewal plan are auto-renewed Creat…" at bounding box center [686, 174] width 444 height 33
select select "ARCHIVED_RENEWAL_POLICY_AUTO_RENEWED"
click at [465, 158] on select "-- select an option -- All policies in this renewal plan are auto-renewed Creat…" at bounding box center [686, 174] width 444 height 33
click at [876, 254] on span "Archive" at bounding box center [861, 259] width 40 height 15
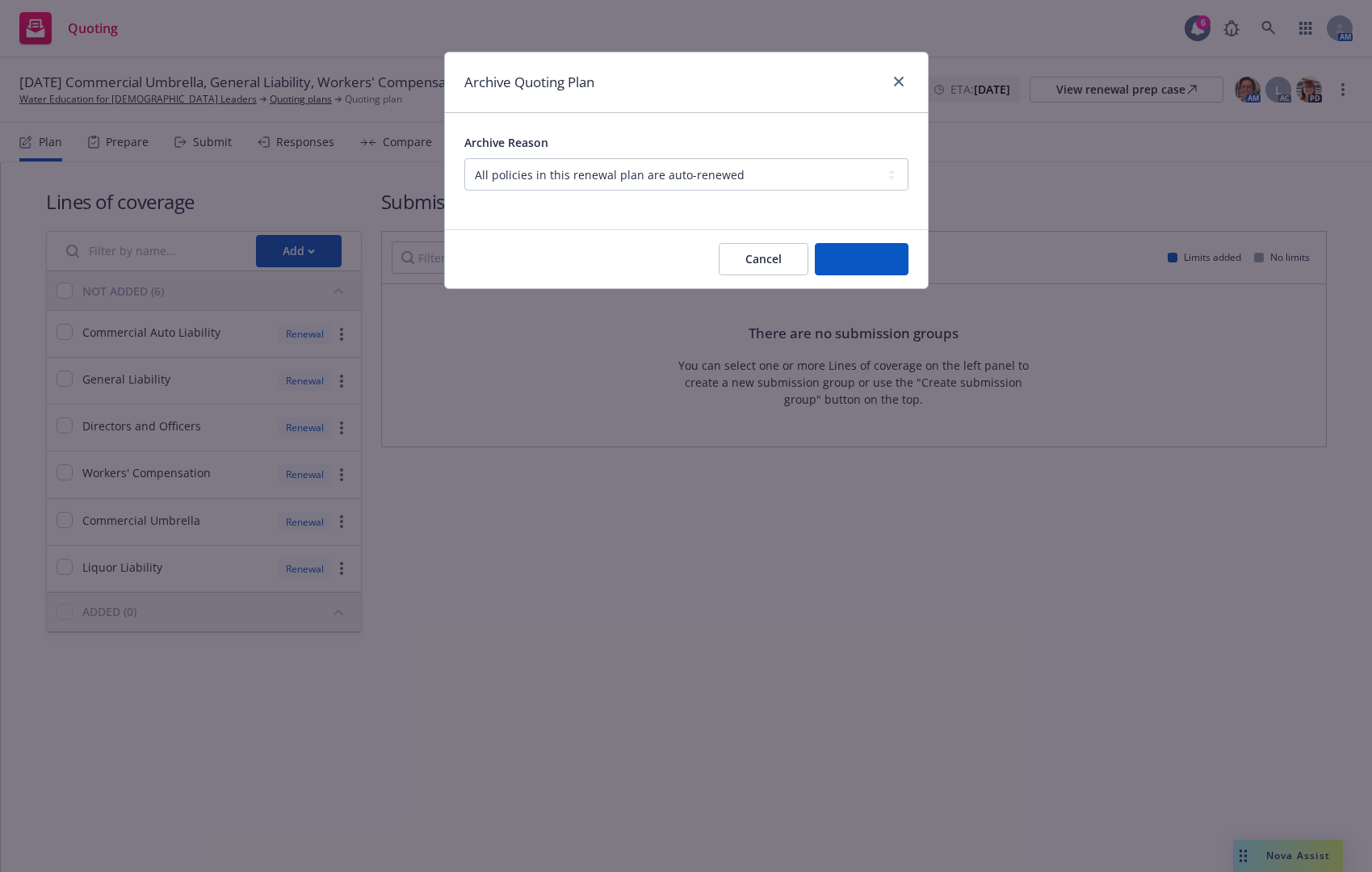
click at [1309, 91] on div "Archive Quoting Plan Archive Reason -- select an option -- All policies in this…" at bounding box center [686, 436] width 1372 height 872
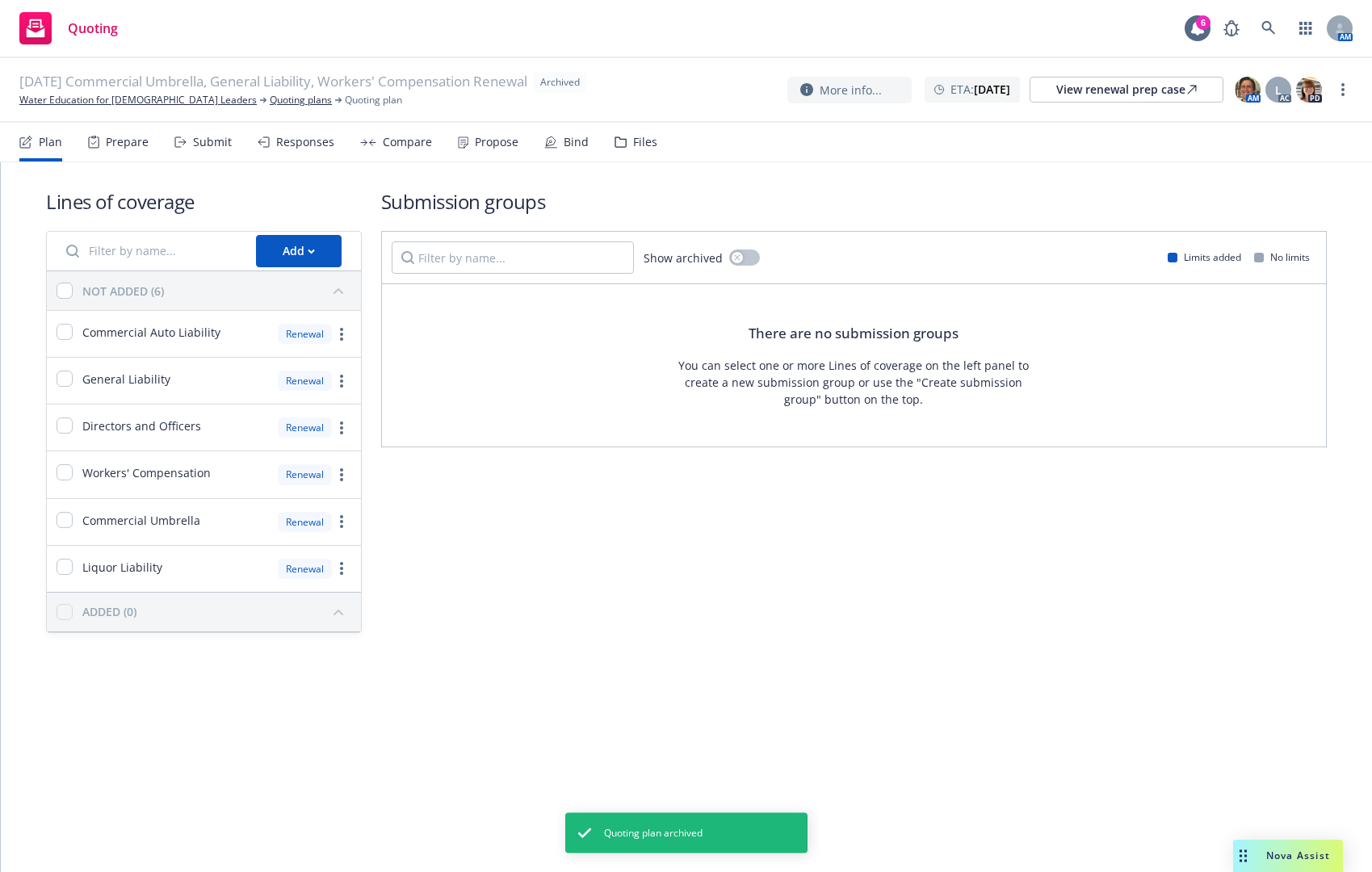
click at [1308, 85] on img at bounding box center [1310, 89] width 26 height 26
click at [859, 160] on nav "Plan Prepare Submit Responses Compare Propose Bind Files" at bounding box center [686, 143] width 1334 height 39
